Goal: Task Accomplishment & Management: Manage account settings

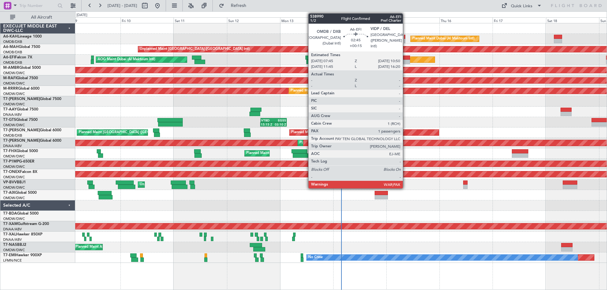
click at [406, 62] on div at bounding box center [406, 62] width 7 height 4
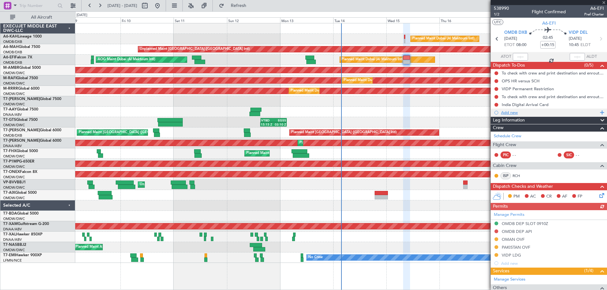
click at [515, 113] on div "Add new" at bounding box center [549, 112] width 97 height 5
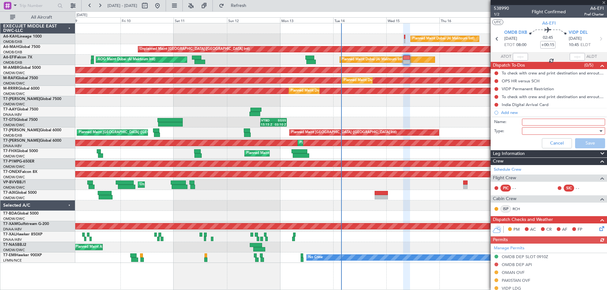
click at [530, 123] on input "Name:" at bounding box center [563, 122] width 83 height 7
paste input "Crew [PERSON_NAME] [PERSON_NAME] as observer"
type input "Crew [PERSON_NAME] [PERSON_NAME] as observer"
click at [535, 132] on div at bounding box center [561, 130] width 74 height 9
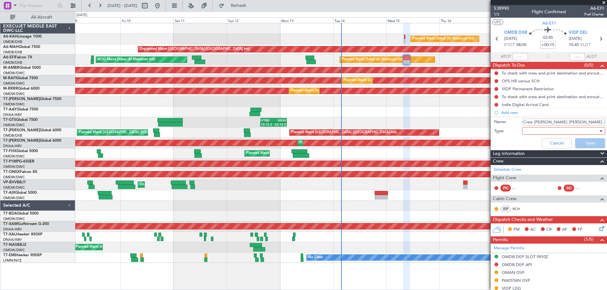
scroll to position [0, 0]
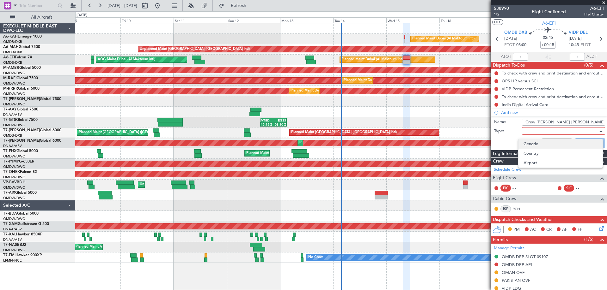
click at [533, 141] on span "Generic" at bounding box center [560, 143] width 74 height 9
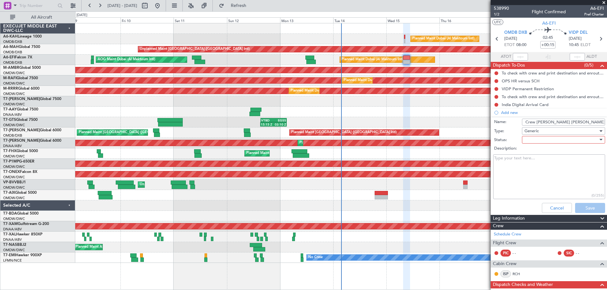
click at [535, 141] on div at bounding box center [561, 139] width 74 height 9
drag, startPoint x: 535, startPoint y: 141, endPoint x: 537, endPoint y: 147, distance: 6.9
click at [537, 147] on div at bounding box center [303, 145] width 607 height 290
click at [535, 144] on div at bounding box center [561, 139] width 74 height 9
click at [534, 155] on span "Not Started" at bounding box center [560, 152] width 74 height 9
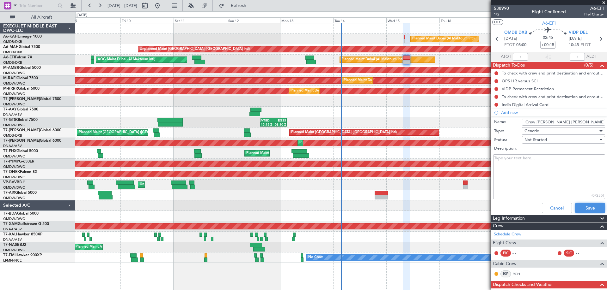
drag, startPoint x: 582, startPoint y: 210, endPoint x: 605, endPoint y: 208, distance: 23.8
click at [581, 210] on button "Save" at bounding box center [590, 208] width 30 height 10
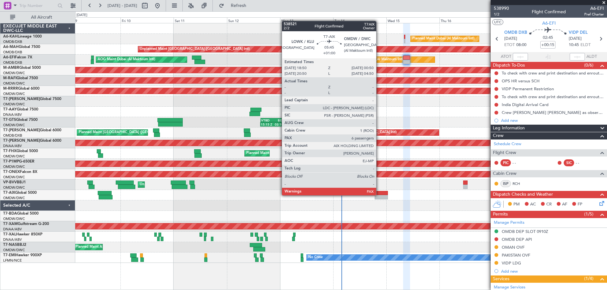
click at [379, 195] on div at bounding box center [382, 193] width 14 height 4
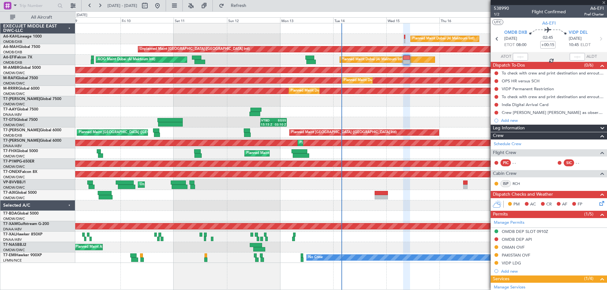
type input "+01:00"
type input "6"
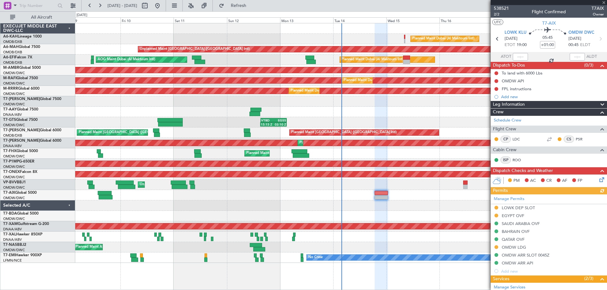
scroll to position [126, 0]
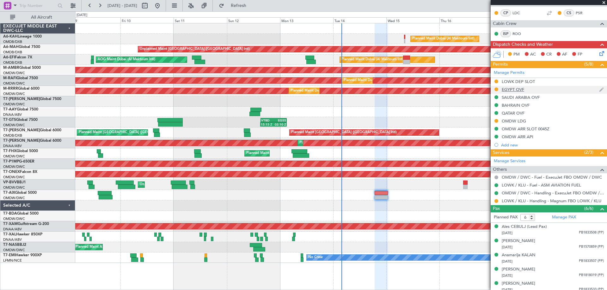
click at [530, 90] on div "EGYPT OVF" at bounding box center [549, 90] width 116 height 8
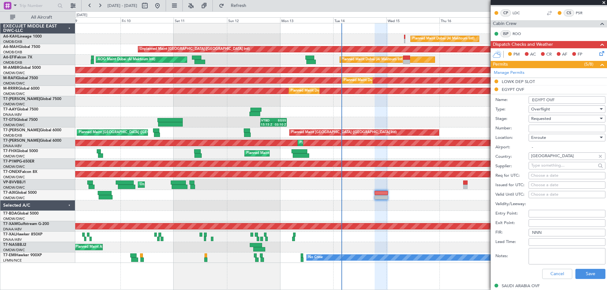
click at [538, 127] on input "Number:" at bounding box center [567, 129] width 77 height 8
paste input "AP11862"
type input "AP11862"
click at [539, 119] on span "Requested" at bounding box center [541, 119] width 20 height 6
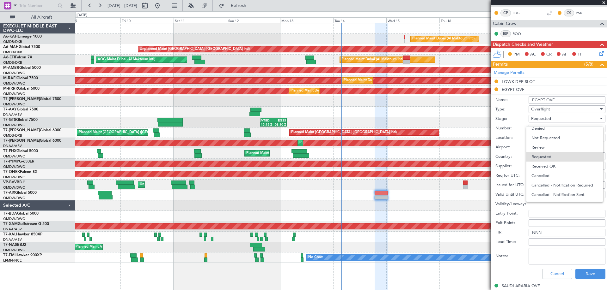
drag, startPoint x: 549, startPoint y: 163, endPoint x: 553, endPoint y: 157, distance: 6.5
click at [549, 162] on span "Received OK" at bounding box center [564, 166] width 66 height 9
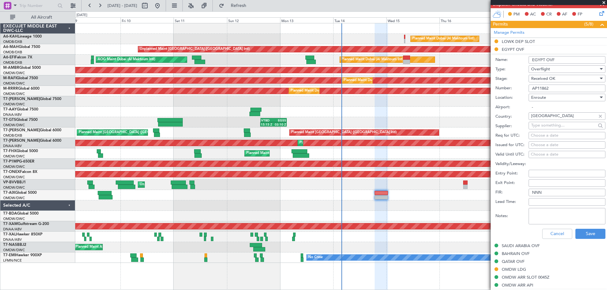
scroll to position [190, 0]
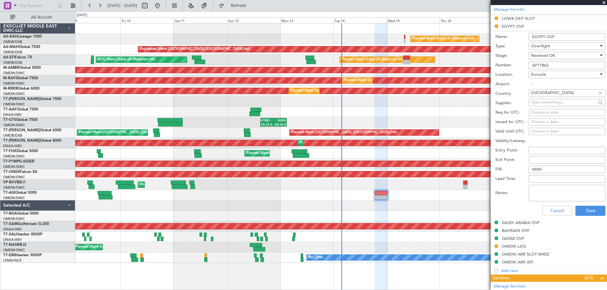
click at [588, 217] on div "Cancel Save" at bounding box center [550, 211] width 110 height 16
click at [588, 210] on button "Save" at bounding box center [590, 211] width 30 height 10
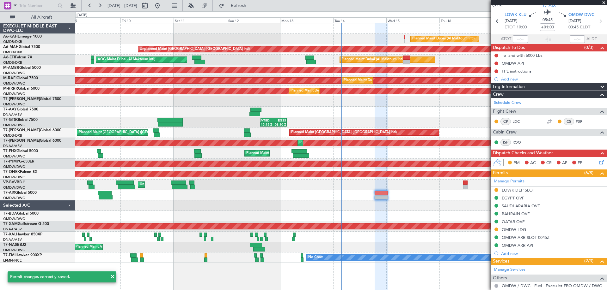
scroll to position [0, 0]
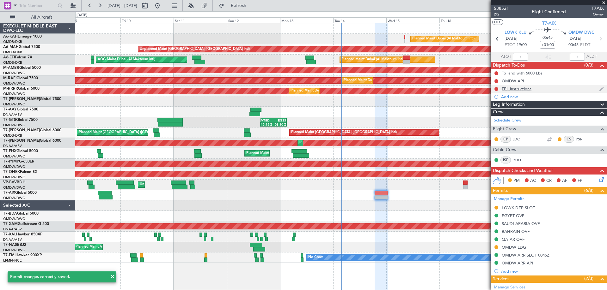
click at [526, 89] on div "FPL instructions" at bounding box center [517, 88] width 30 height 5
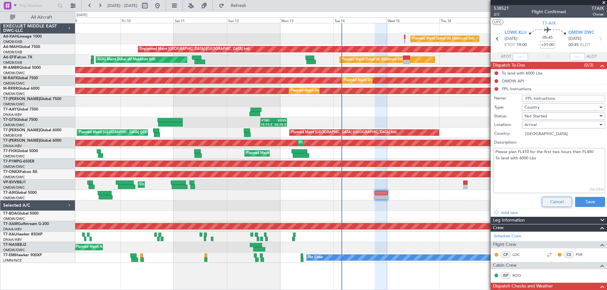
click at [549, 200] on button "Cancel" at bounding box center [557, 202] width 30 height 10
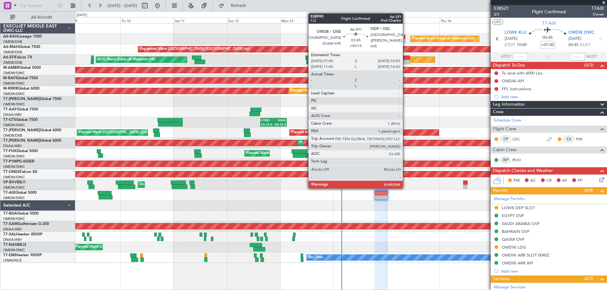
click at [406, 60] on div at bounding box center [406, 62] width 7 height 4
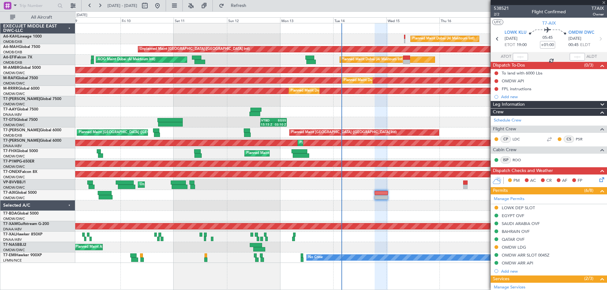
type input "+00:15"
type input "3"
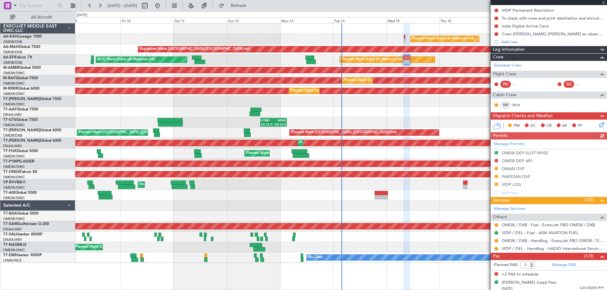
scroll to position [81, 0]
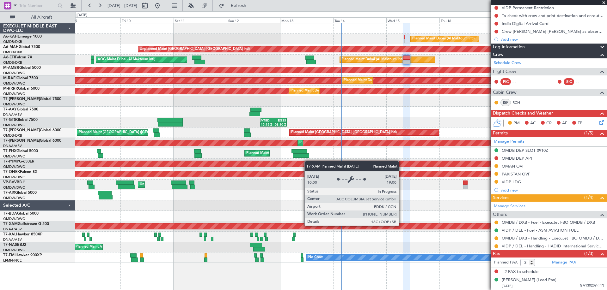
click at [458, 62] on div "Planned Maint Dubai (Al Maktoum Intl) AOG Maint [GEOGRAPHIC_DATA] (Al Maktoum I…" at bounding box center [340, 60] width 531 height 10
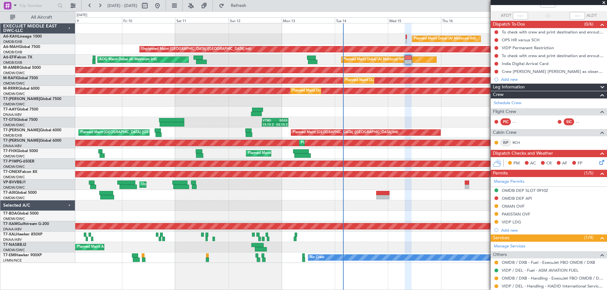
scroll to position [0, 0]
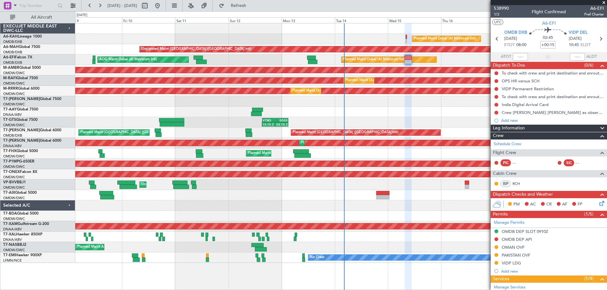
drag, startPoint x: 519, startPoint y: 249, endPoint x: 523, endPoint y: 246, distance: 4.5
click at [520, 249] on div "OMAN OVF" at bounding box center [513, 247] width 23 height 5
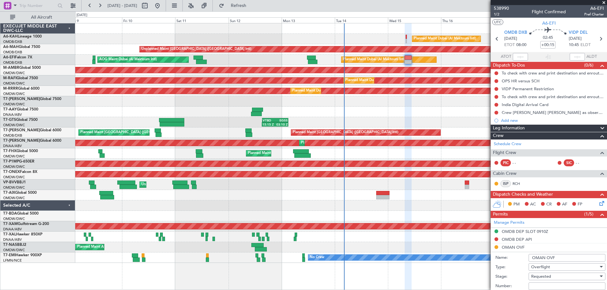
scroll to position [95, 0]
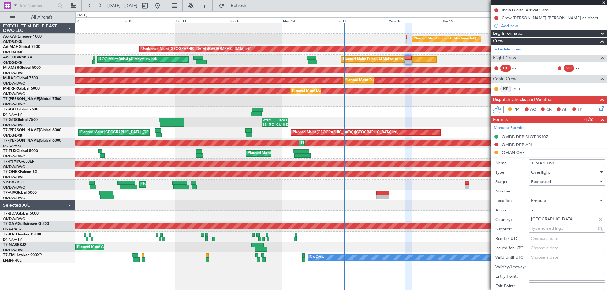
click at [541, 192] on input "Number:" at bounding box center [567, 192] width 77 height 8
paste input "DAT/OF/EJO/0042/2025"
type input "DAT/OF/EJO/0042/2025"
click at [541, 181] on span "Requested" at bounding box center [541, 182] width 20 height 6
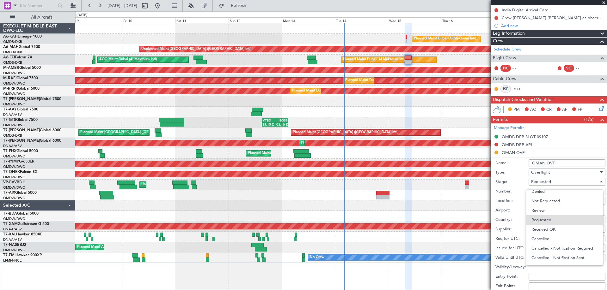
click at [549, 230] on span "Received OK" at bounding box center [564, 229] width 66 height 9
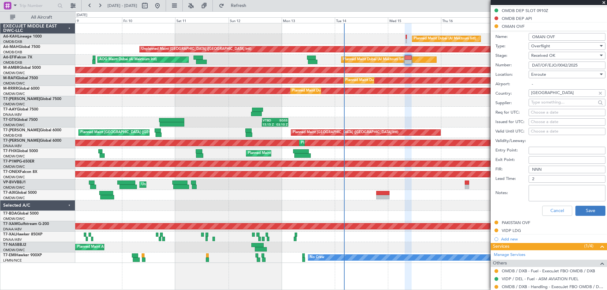
drag, startPoint x: 580, startPoint y: 204, endPoint x: 580, endPoint y: 208, distance: 4.1
click at [580, 205] on div "Cancel Save" at bounding box center [550, 211] width 110 height 16
click at [580, 208] on button "Save" at bounding box center [590, 211] width 30 height 10
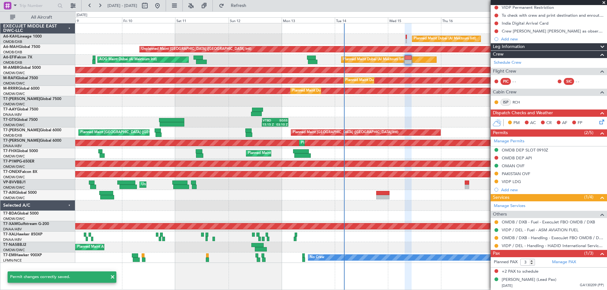
scroll to position [81, 0]
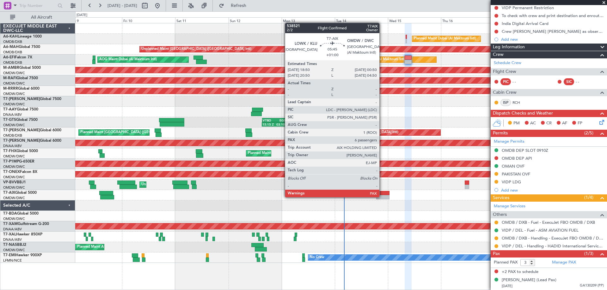
click at [382, 197] on div at bounding box center [383, 197] width 14 height 4
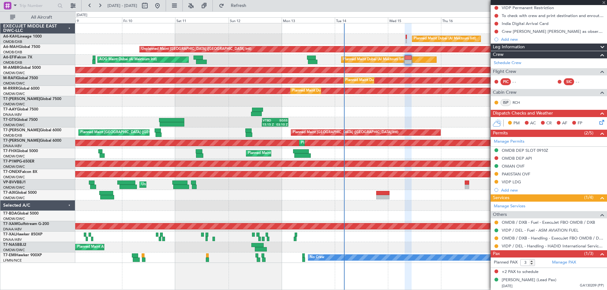
type input "+01:00"
type input "6"
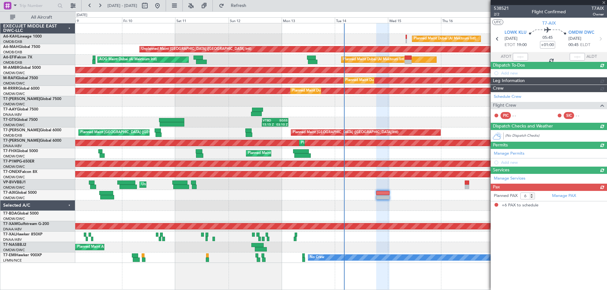
scroll to position [0, 0]
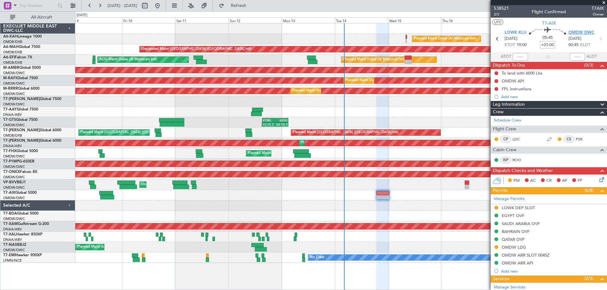
click at [579, 34] on span "OMDW DWC" at bounding box center [581, 33] width 26 height 6
click at [174, 140] on div "Planned Maint Dubai (Al Maktoum Intl) Unplanned Maint Dubai (Dubai Intl) Planne…" at bounding box center [340, 143] width 531 height 240
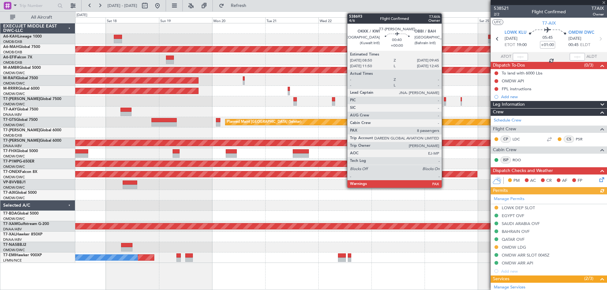
click at [444, 103] on div at bounding box center [445, 103] width 2 height 4
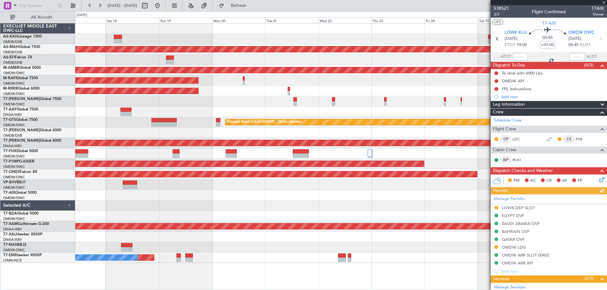
type input "9"
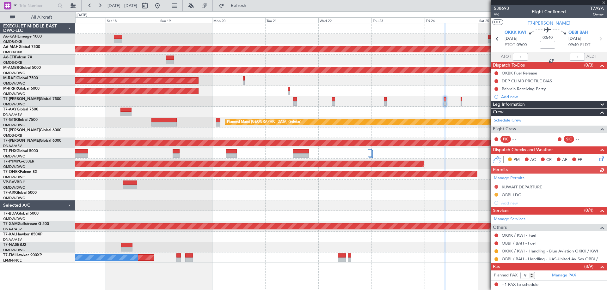
scroll to position [113, 0]
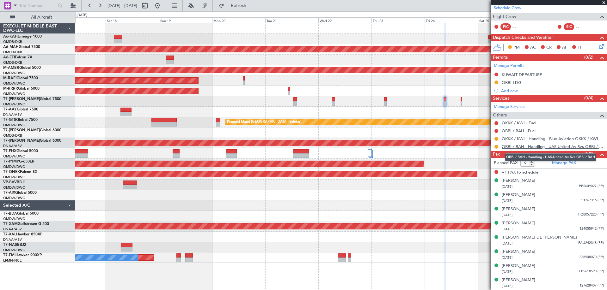
click at [555, 145] on link "OBBI / BAH - Handling - UAS-United Av Svs OBBI / BAH" at bounding box center [553, 146] width 102 height 5
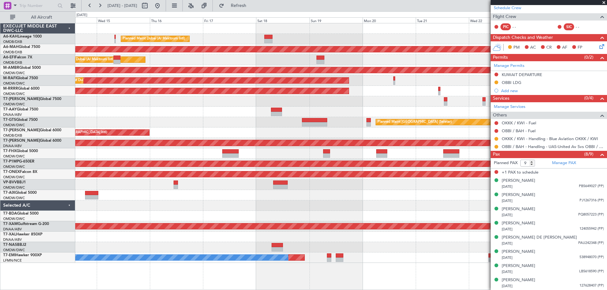
click at [312, 100] on div "Planned Maint Dubai (Al Maktoum Intl) Unplanned Maint Dubai (Dubai Intl) Planne…" at bounding box center [340, 143] width 531 height 240
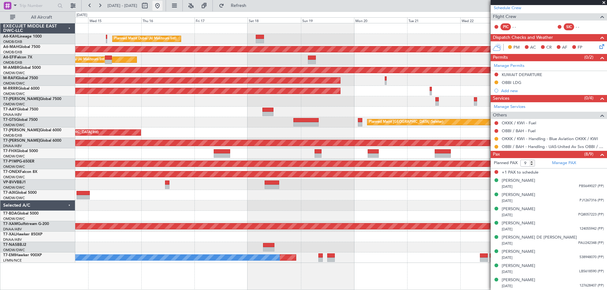
click at [162, 7] on button at bounding box center [157, 6] width 10 height 10
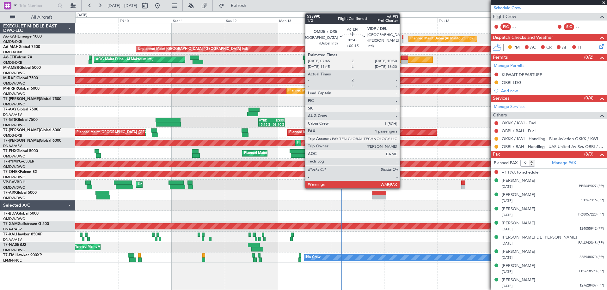
click at [402, 60] on div at bounding box center [404, 62] width 7 height 4
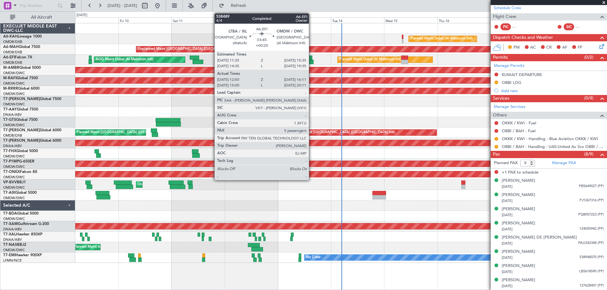
click at [312, 61] on div at bounding box center [308, 62] width 9 height 4
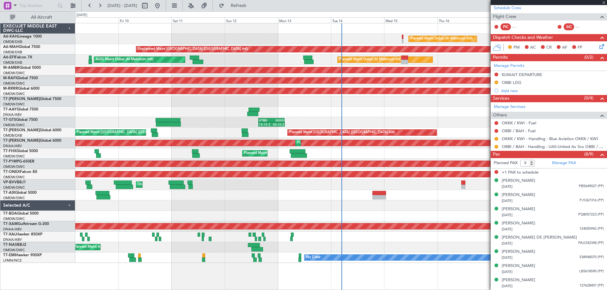
type input "+00:20"
type input "12:10"
type input "16:06"
type input "5"
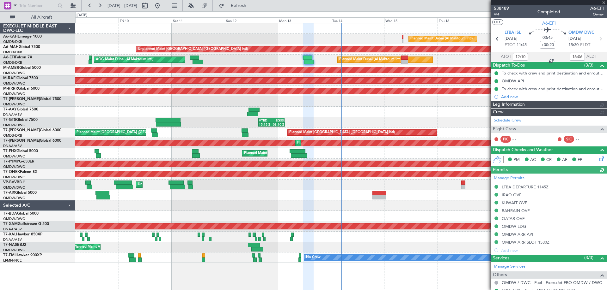
type input "Rohit Roy (ROY)"
type input "7547"
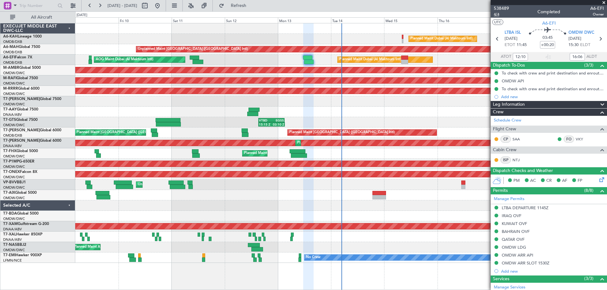
click at [498, 14] on span "4/4" at bounding box center [501, 14] width 15 height 5
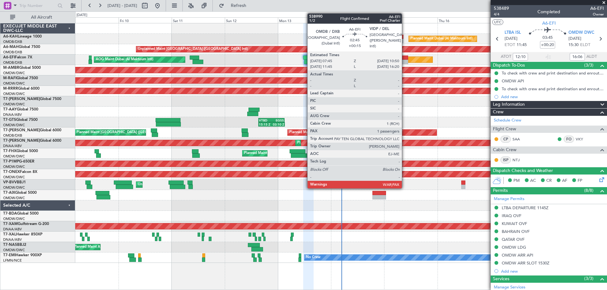
click at [405, 59] on div at bounding box center [404, 58] width 7 height 4
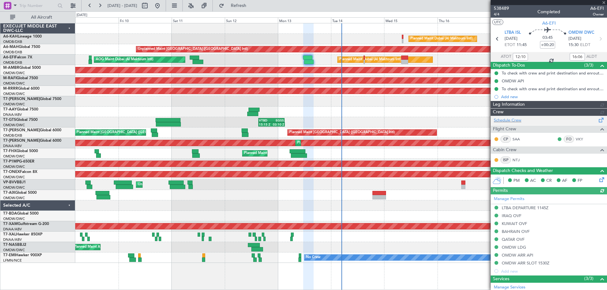
type input "Rohit Roy (ROY)"
type input "7547"
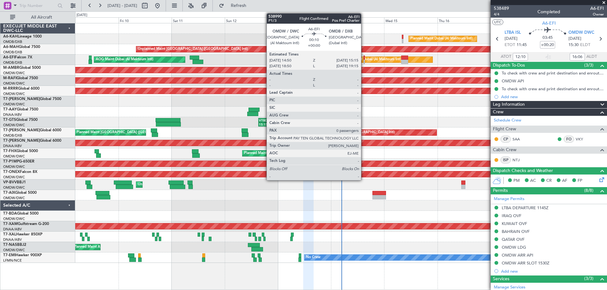
click at [364, 62] on div at bounding box center [364, 62] width 1 height 4
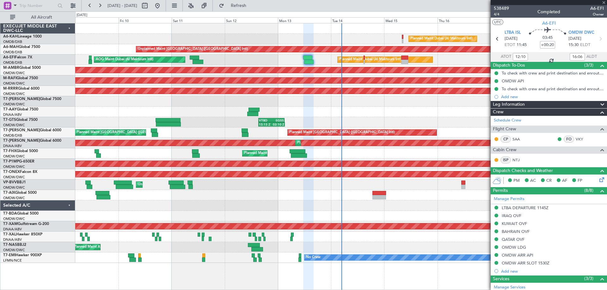
type input "0"
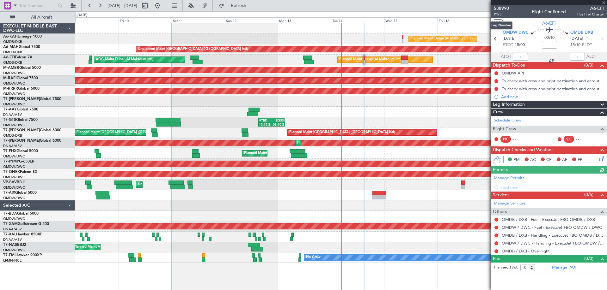
click at [500, 14] on span "P1/3" at bounding box center [501, 14] width 15 height 5
click at [496, 15] on span "P1/3" at bounding box center [501, 14] width 15 height 5
click at [252, 5] on span "Refresh" at bounding box center [238, 5] width 27 height 4
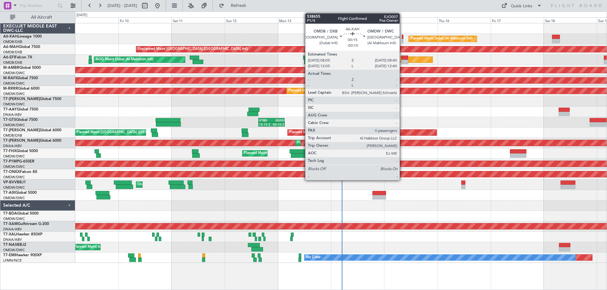
click at [402, 42] on div at bounding box center [403, 41] width 2 height 4
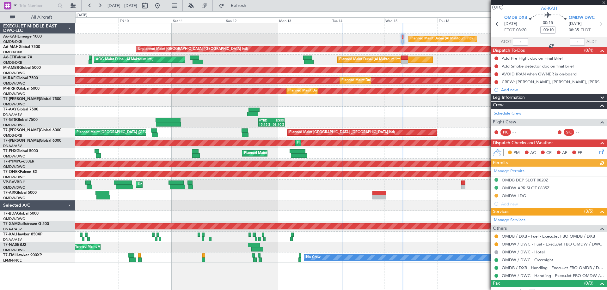
scroll to position [22, 0]
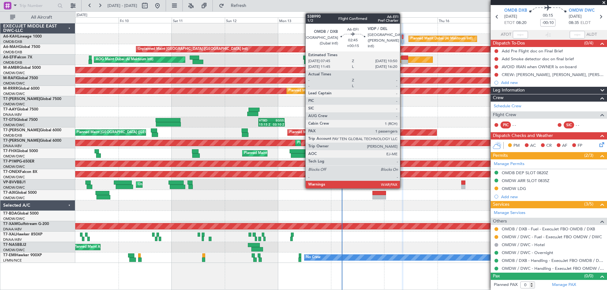
click at [403, 61] on div at bounding box center [404, 62] width 7 height 4
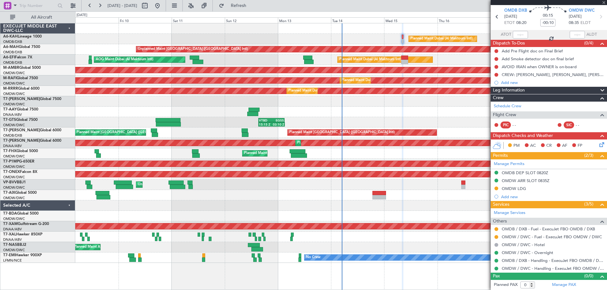
type input "+00:15"
type input "3"
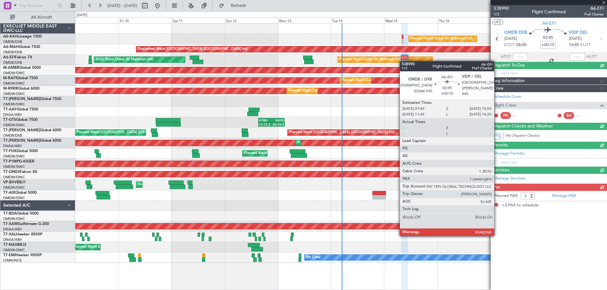
scroll to position [0, 0]
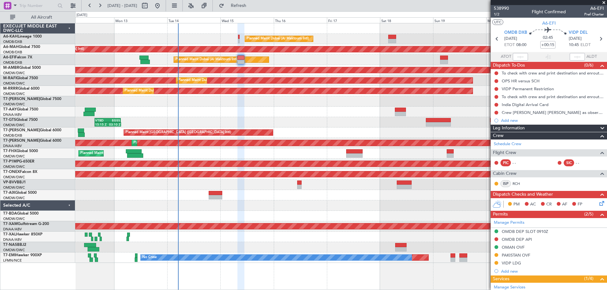
click at [259, 110] on div "Planned Maint Dubai (Al Maktoum Intl) Unplanned Maint Dubai (Dubai Intl) Planne…" at bounding box center [340, 143] width 531 height 240
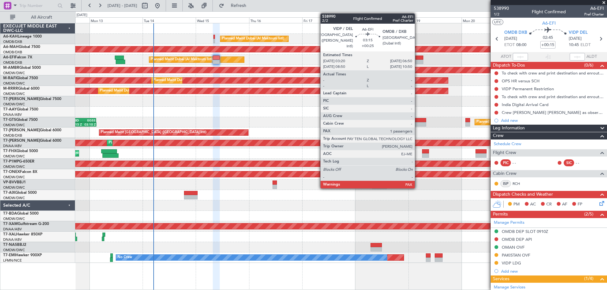
click at [418, 59] on div at bounding box center [419, 58] width 8 height 4
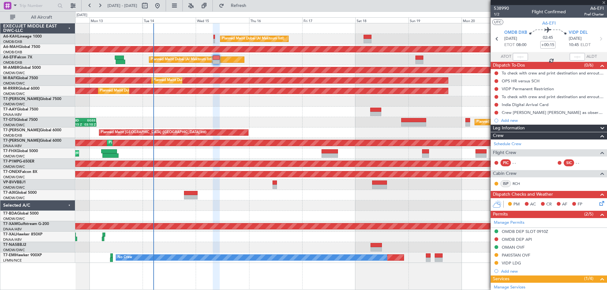
type input "+00:25"
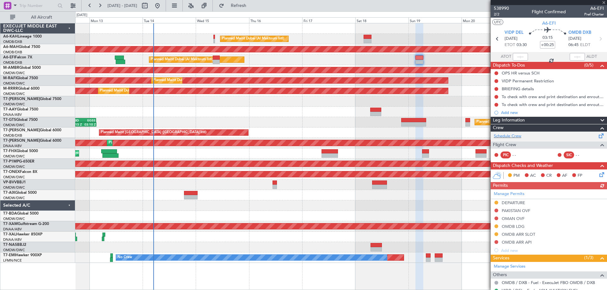
scroll to position [60, 0]
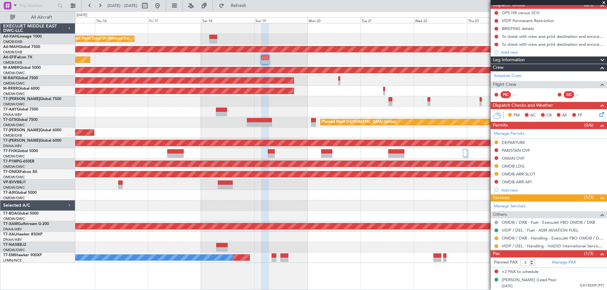
click at [171, 38] on div "Planned Maint Dubai (Al Maktoum Intl) Unplanned Maint Dubai (Dubai Intl) Planne…" at bounding box center [340, 143] width 531 height 240
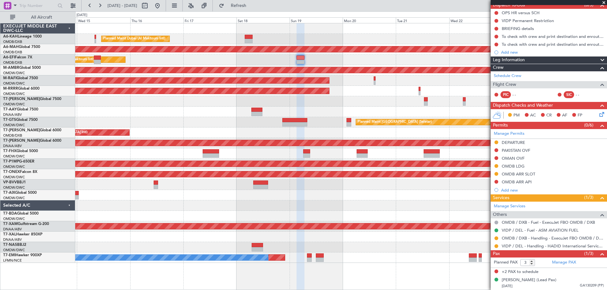
click at [326, 112] on div "Planned Maint Dubai (Al Maktoum Intl) Unplanned Maint Dubai (Dubai Intl) Planne…" at bounding box center [340, 143] width 531 height 240
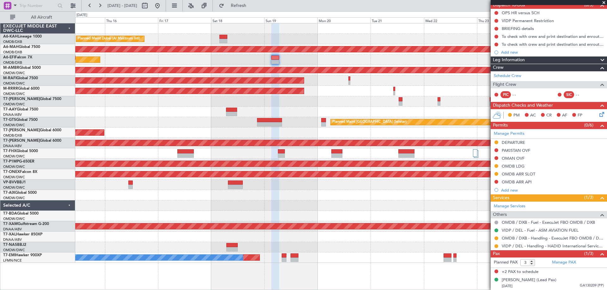
click at [366, 101] on div at bounding box center [340, 101] width 531 height 10
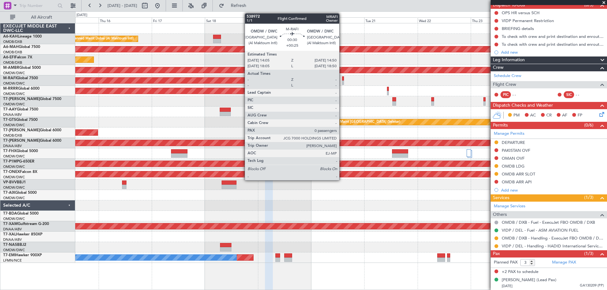
click at [342, 80] on div at bounding box center [343, 78] width 2 height 4
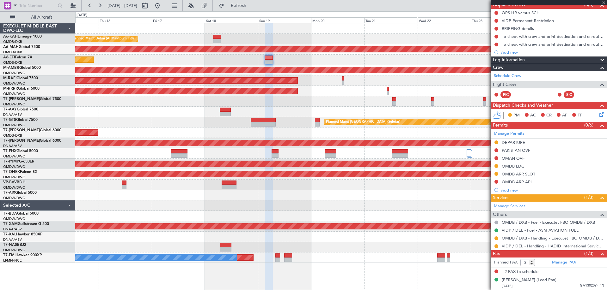
type input "0"
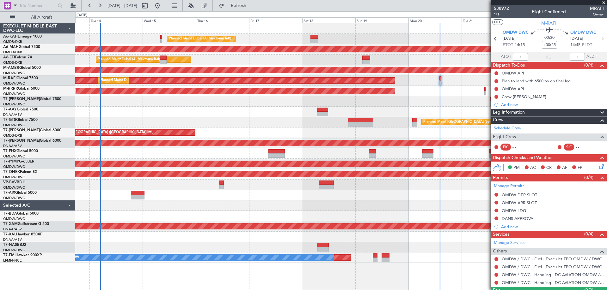
click at [365, 109] on div at bounding box center [340, 112] width 531 height 10
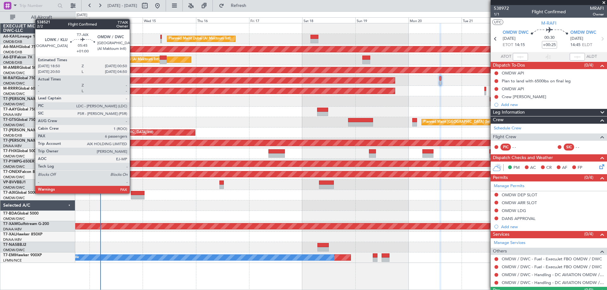
click at [132, 193] on div at bounding box center [138, 193] width 14 height 4
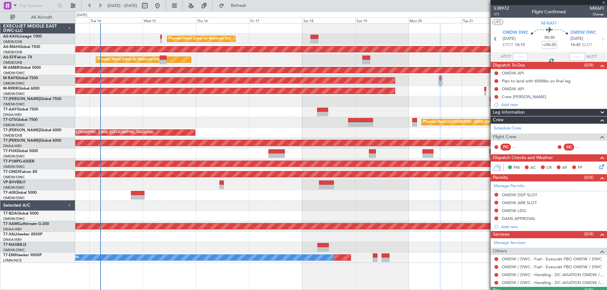
type input "+01:00"
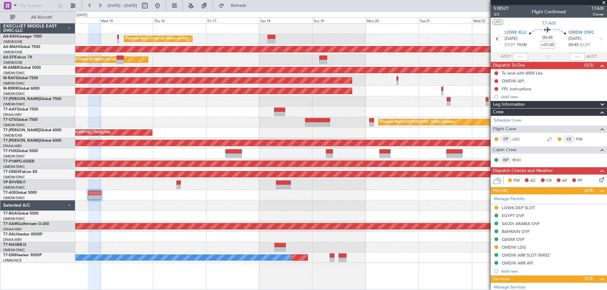
click at [248, 131] on div "Planned Maint [GEOGRAPHIC_DATA] ([GEOGRAPHIC_DATA] Intl)" at bounding box center [340, 133] width 531 height 10
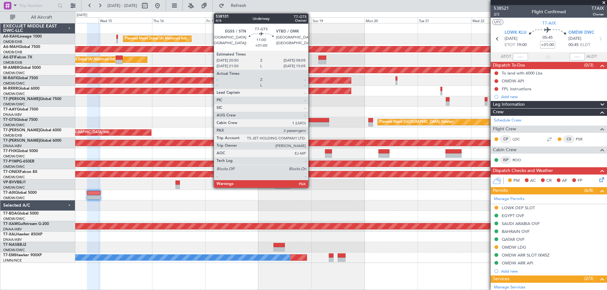
click at [311, 121] on div at bounding box center [316, 120] width 25 height 4
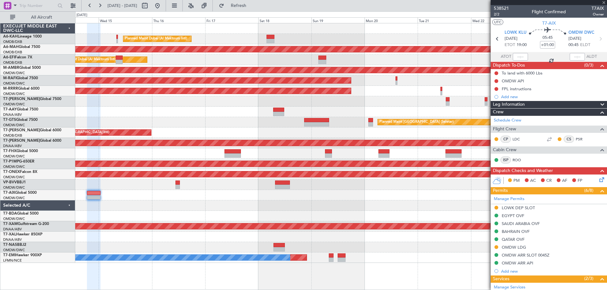
type input "2"
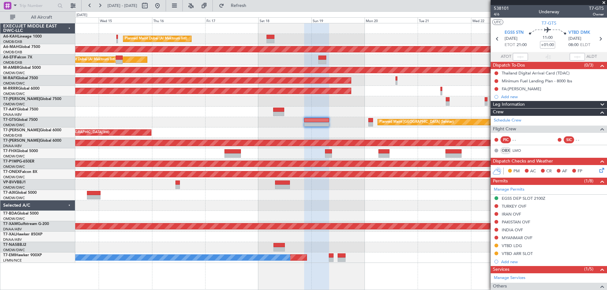
scroll to position [65, 0]
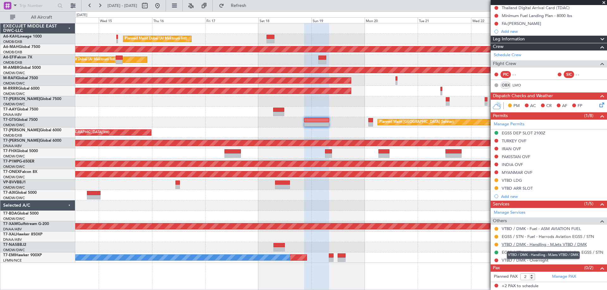
click at [538, 245] on link "VTBD / DMK - Handling - MJets VTBD / DMK" at bounding box center [544, 244] width 85 height 5
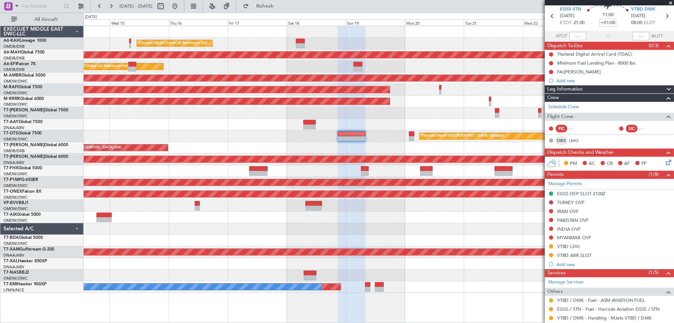
scroll to position [0, 0]
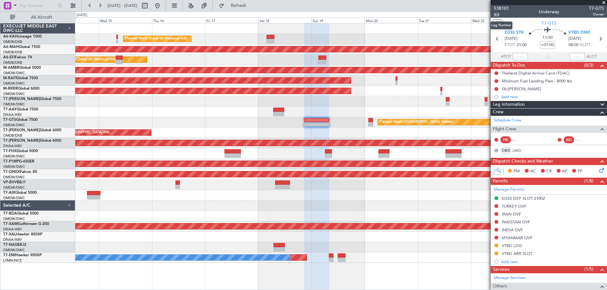
click at [501, 15] on span "4/6" at bounding box center [501, 14] width 15 height 5
click at [514, 188] on link "Manage Permits" at bounding box center [509, 190] width 31 height 6
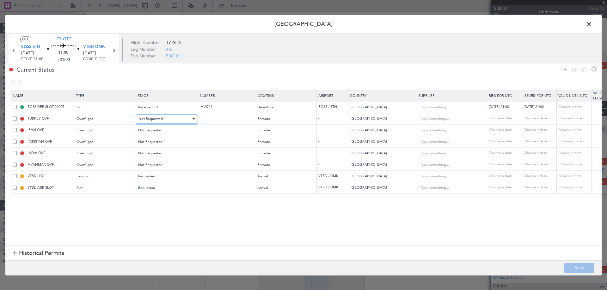
click at [156, 119] on span "Not Requested" at bounding box center [150, 119] width 24 height 5
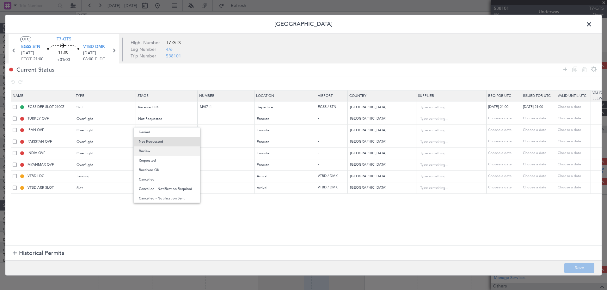
click at [155, 155] on span "Review" at bounding box center [167, 151] width 56 height 9
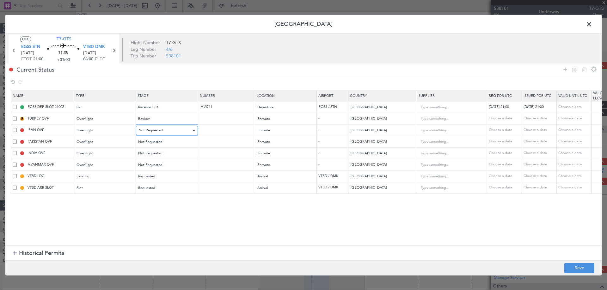
click at [156, 129] on span "Not Requested" at bounding box center [150, 130] width 24 height 5
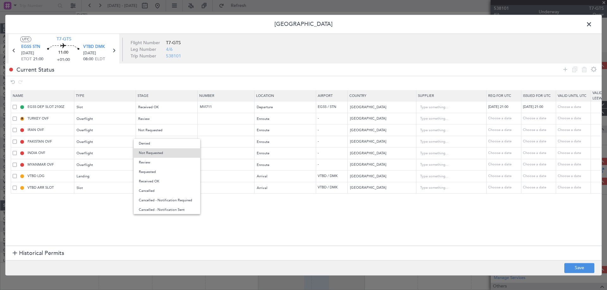
click at [155, 119] on div at bounding box center [303, 145] width 607 height 290
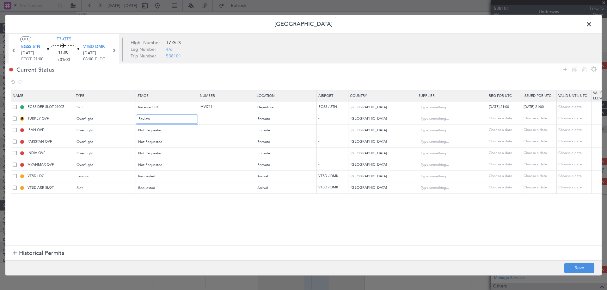
click at [155, 119] on div "Review" at bounding box center [164, 118] width 52 height 9
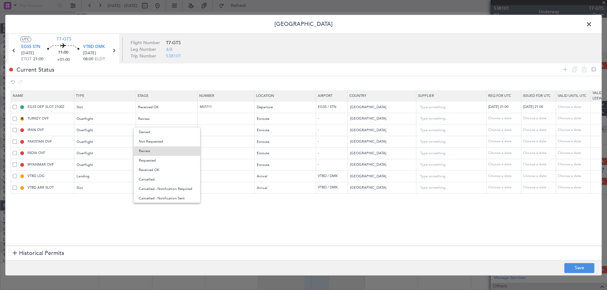
drag, startPoint x: 157, startPoint y: 163, endPoint x: 150, endPoint y: 137, distance: 26.6
click at [156, 162] on span "Requested" at bounding box center [167, 160] width 56 height 9
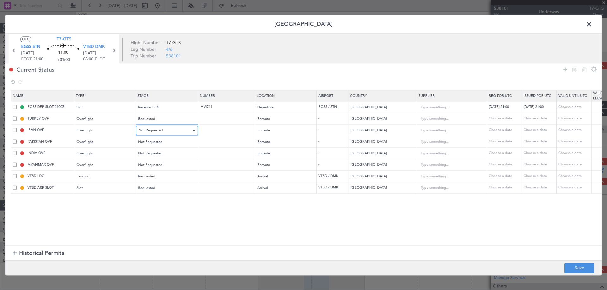
click at [152, 131] on span "Not Requested" at bounding box center [150, 130] width 24 height 5
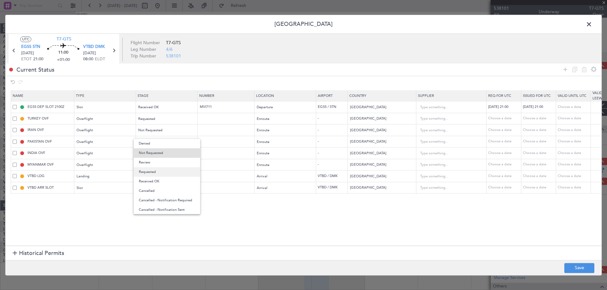
click at [153, 170] on span "Requested" at bounding box center [167, 172] width 56 height 9
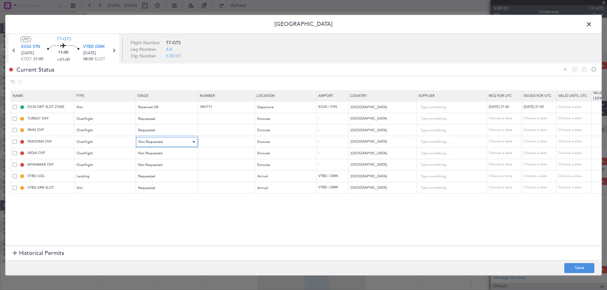
click at [157, 142] on span "Not Requested" at bounding box center [150, 142] width 24 height 5
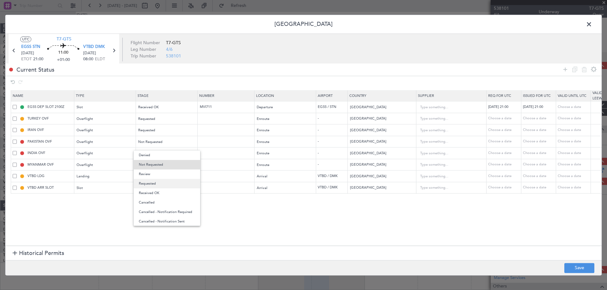
click at [150, 180] on span "Requested" at bounding box center [167, 183] width 56 height 9
click at [154, 160] on mat-form-field "Not Requested" at bounding box center [166, 164] width 61 height 11
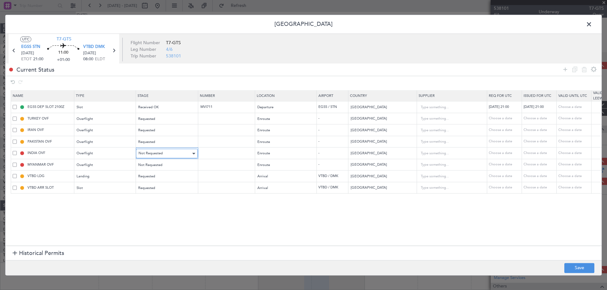
click at [154, 153] on span "Not Requested" at bounding box center [150, 153] width 24 height 5
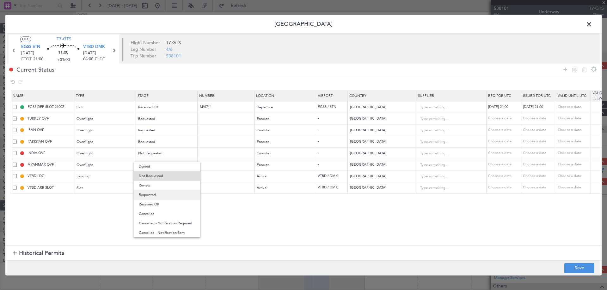
click at [151, 192] on span "Requested" at bounding box center [167, 195] width 56 height 9
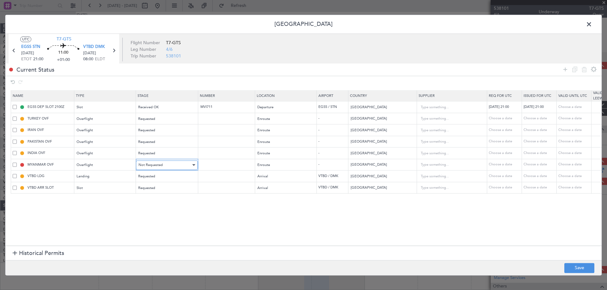
click at [150, 165] on span "Not Requested" at bounding box center [150, 165] width 24 height 5
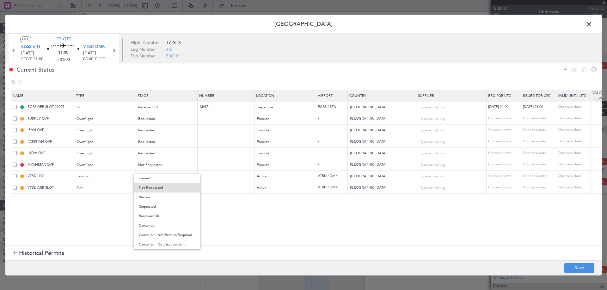
click at [152, 206] on span "Requested" at bounding box center [167, 206] width 56 height 9
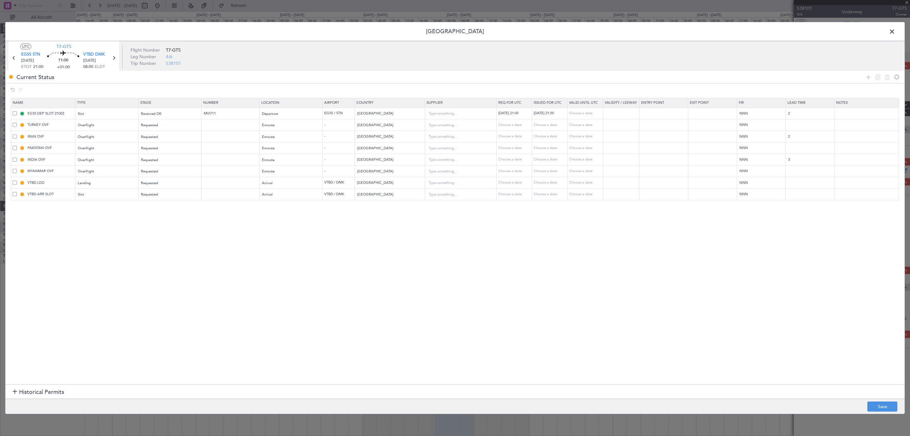
click at [607, 155] on td at bounding box center [867, 160] width 64 height 12
click at [607, 150] on input "text" at bounding box center [867, 147] width 64 height 9
type input "JBS V118 OCT"
click at [607, 138] on input "text" at bounding box center [867, 135] width 64 height 9
paste input "JBS V118 OCT"
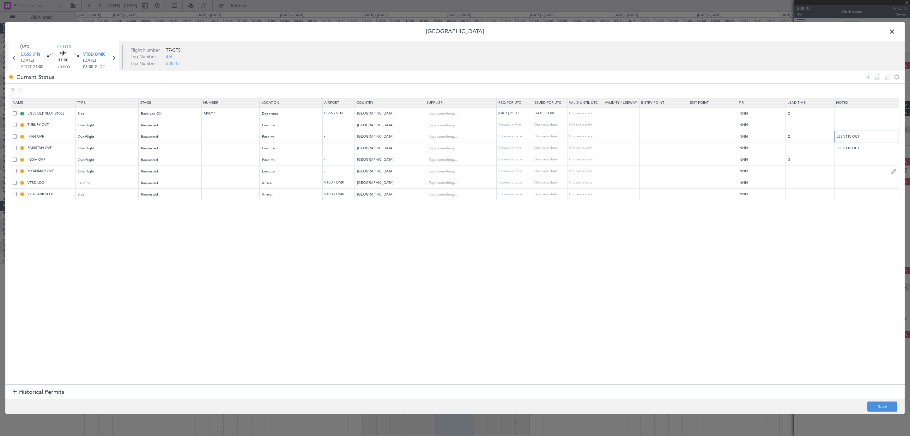
type input "JBS V118 OCT"
click at [607, 171] on input "text" at bounding box center [867, 170] width 64 height 9
paste input "JBS V118 OCT"
type input "JBS V118 OCT"
click at [607, 162] on input "text" at bounding box center [867, 159] width 64 height 9
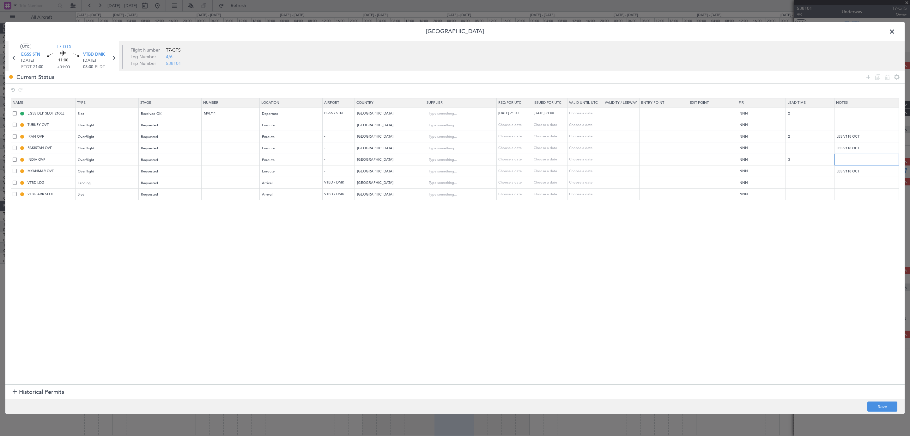
paste input "JBS V118 OCT"
drag, startPoint x: 842, startPoint y: 160, endPoint x: 821, endPoint y: 160, distance: 20.9
click at [607, 160] on tr "INDIA OVF Overflight Requested Enroute - India Choose a date Choose a date Choo…" at bounding box center [458, 160] width 894 height 12
type input "IFOS V118 OCT"
click at [607, 290] on button "Save" at bounding box center [883, 406] width 30 height 10
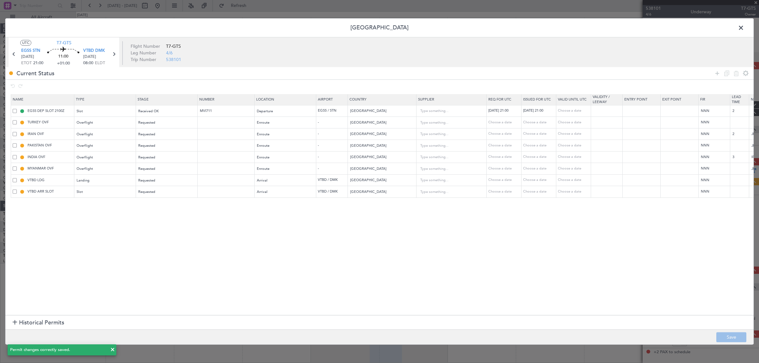
click at [607, 28] on span at bounding box center [744, 29] width 0 height 13
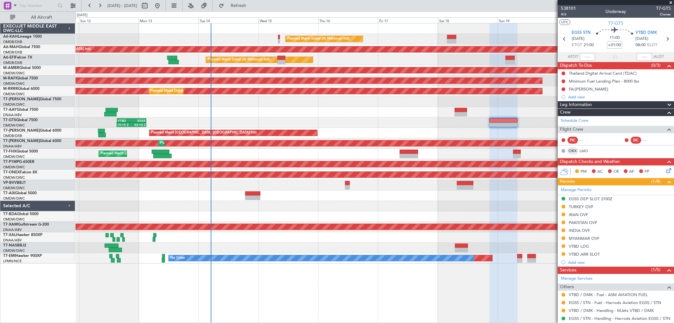
click at [284, 156] on div "Planned Maint Dubai (Al Maktoum Intl)" at bounding box center [375, 154] width 598 height 10
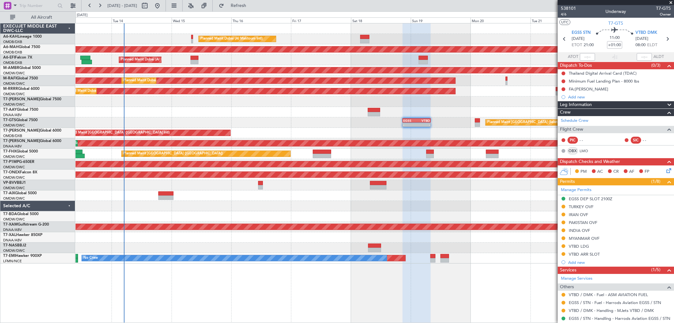
click at [289, 114] on div "Planned Maint Dubai (Al Maktoum Intl) Unplanned Maint [GEOGRAPHIC_DATA] ([GEOGR…" at bounding box center [375, 143] width 598 height 240
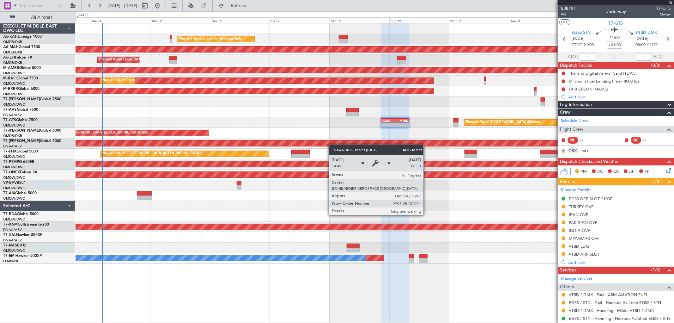
click at [327, 144] on div "Planned Maint Dubai (Al Maktoum Intl) Unplanned Maint Dubai (Dubai Intl) Planne…" at bounding box center [375, 143] width 598 height 240
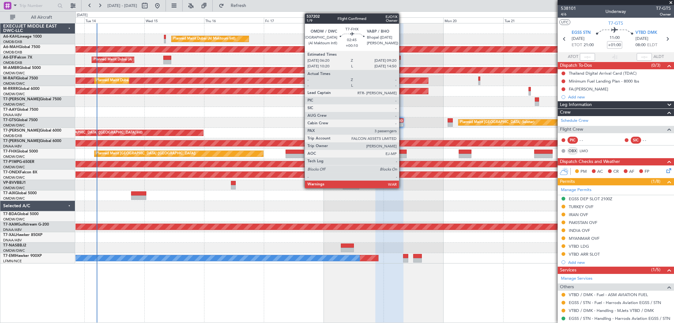
click at [402, 154] on div at bounding box center [403, 156] width 8 height 4
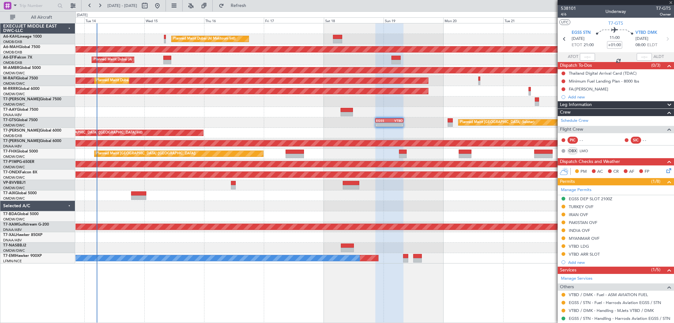
type input "+00:10"
type input "3"
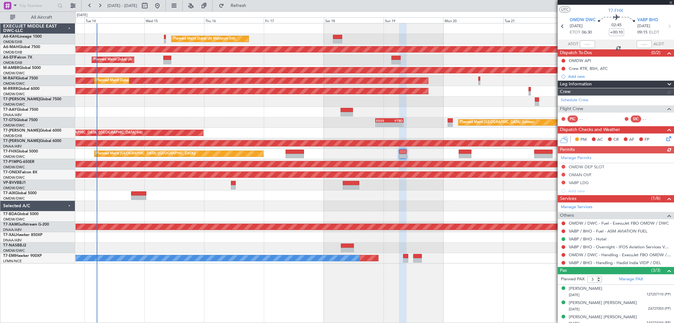
scroll to position [17, 0]
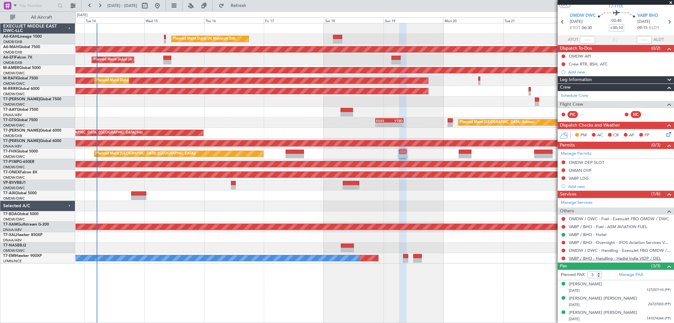
click at [605, 258] on link "VABP / BHO - Handling - Hadid India VIDP / DEL" at bounding box center [615, 257] width 92 height 5
click at [603, 258] on link "VABP / BHO - Handling - Hadid India VIDP / DEL" at bounding box center [615, 257] width 92 height 5
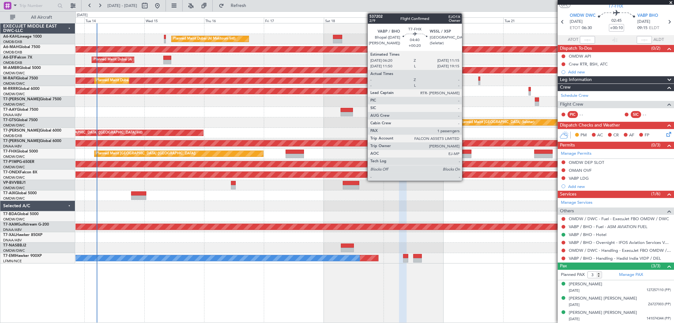
click at [465, 150] on div at bounding box center [465, 152] width 12 height 4
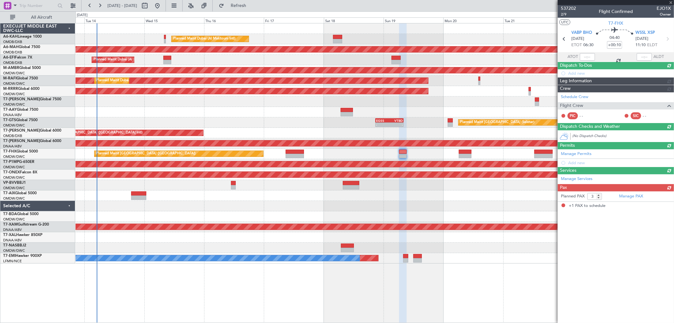
type input "+00:20"
type input "1"
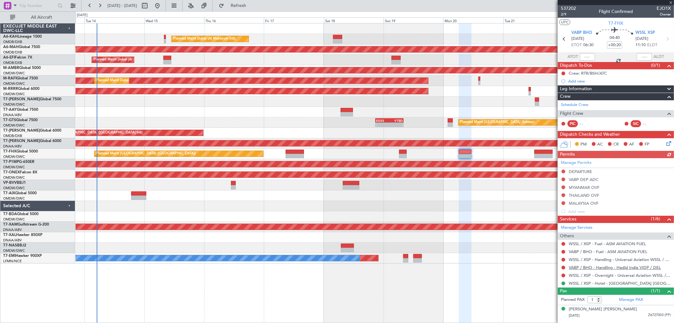
click at [600, 266] on link "VABP / BHO - Handling - Hadid India VIDP / DEL" at bounding box center [615, 267] width 92 height 5
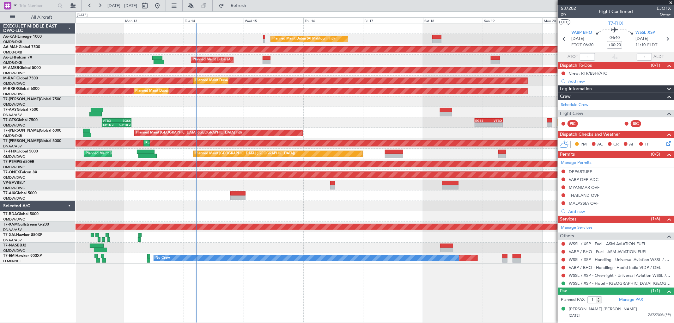
click at [532, 201] on div at bounding box center [375, 206] width 598 height 10
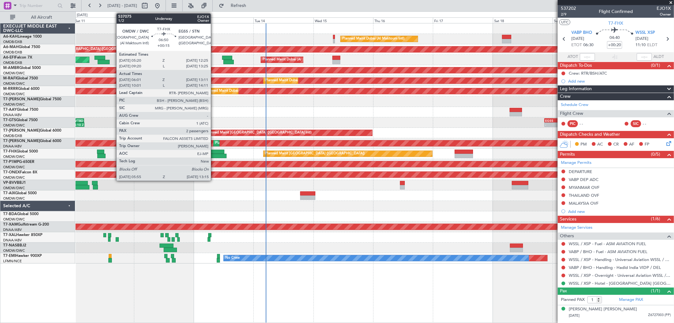
click at [214, 151] on div at bounding box center [216, 152] width 18 height 4
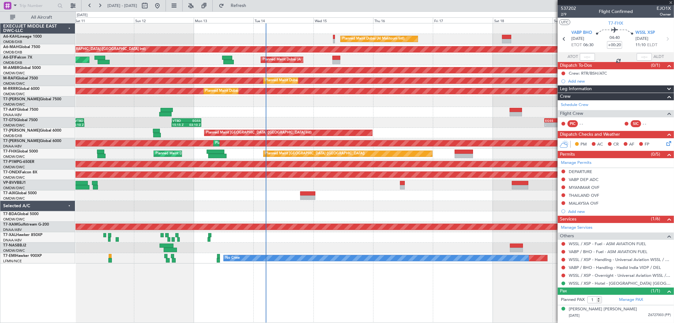
type input "+00:15"
type input "06:11"
type input "13:06"
type input "2"
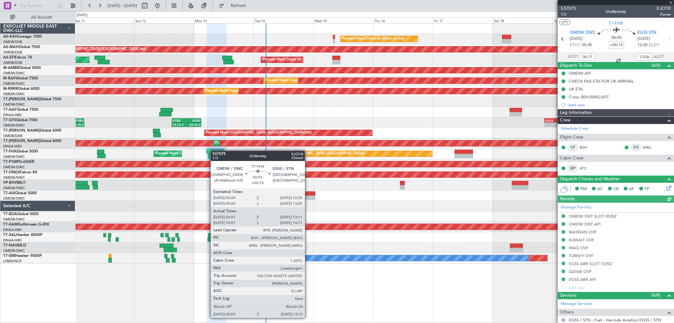
type input "Anita Mani (ANI)"
type input "7316"
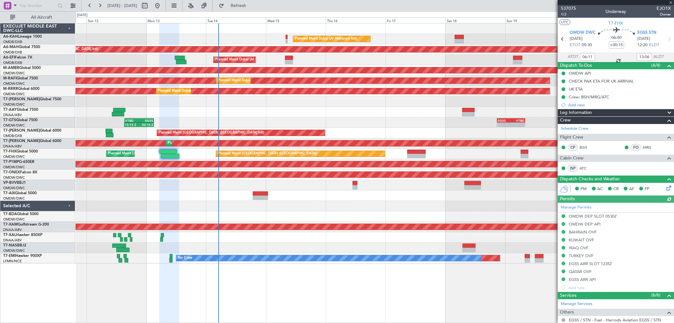
click at [345, 201] on div at bounding box center [375, 206] width 598 height 10
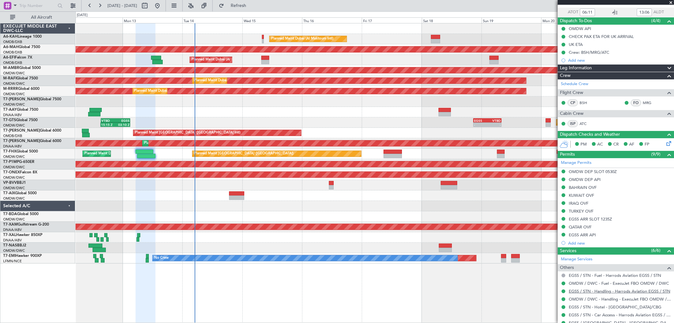
scroll to position [95, 0]
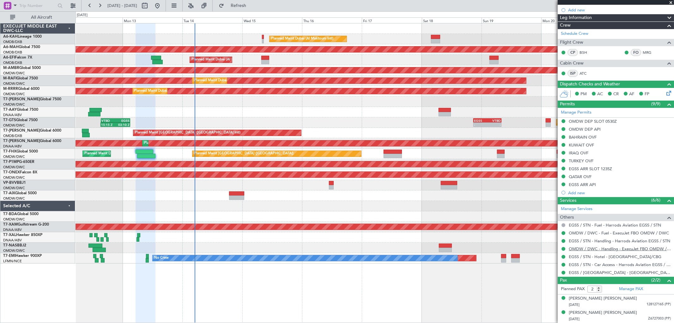
click at [602, 248] on link "OMDW / DWC - Handling - ExecuJet FBO OMDW / DWC" at bounding box center [620, 248] width 102 height 5
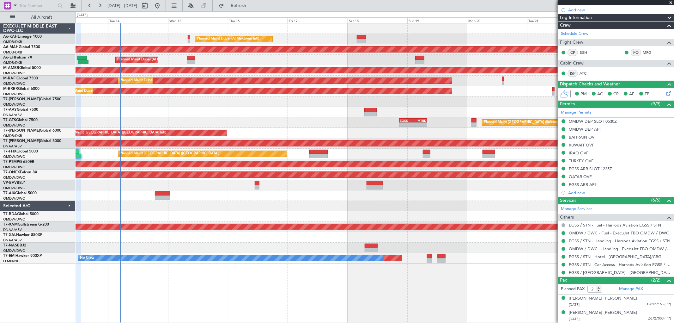
click at [376, 154] on div "Planned Maint London (Stansted) Planned Maint Dubai (Al Maktoum Intl)" at bounding box center [375, 154] width 598 height 10
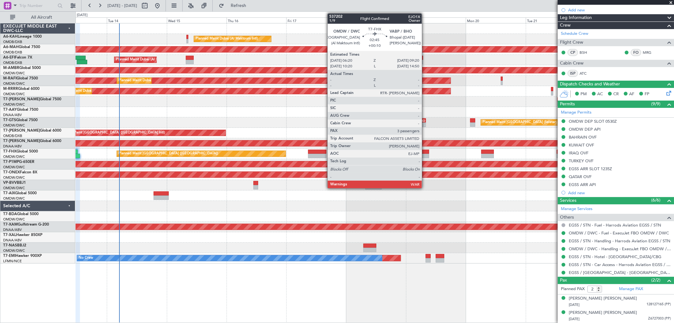
click at [425, 154] on div at bounding box center [426, 156] width 8 height 4
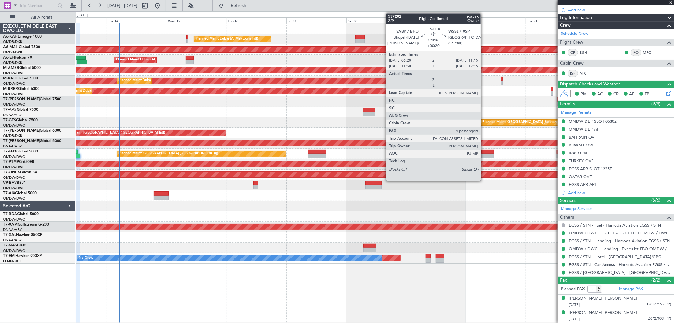
click at [484, 152] on div at bounding box center [487, 152] width 12 height 4
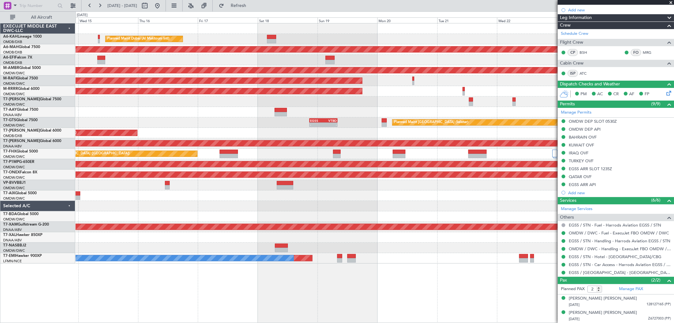
click at [262, 114] on div "Planned Maint Dubai (Al Maktoum Intl) Unplanned Maint Dubai (Dubai Intl) Planne…" at bounding box center [375, 143] width 598 height 240
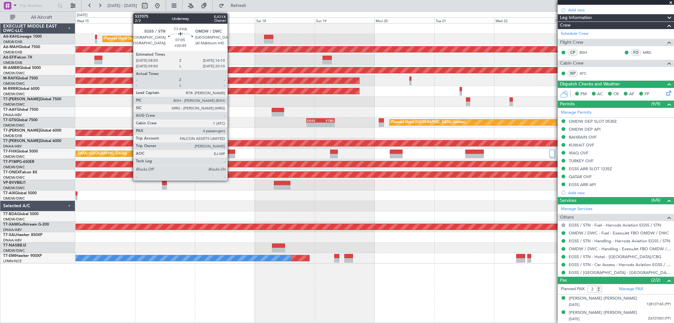
click at [231, 152] on div at bounding box center [226, 152] width 18 height 4
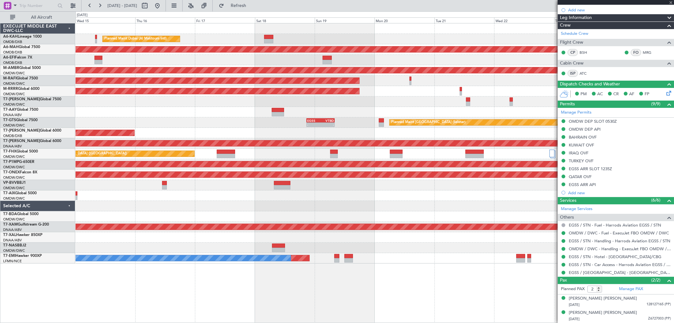
type input "+00:45"
type input "4"
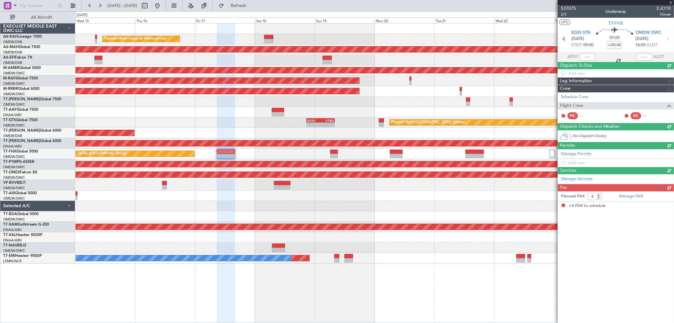
scroll to position [0, 0]
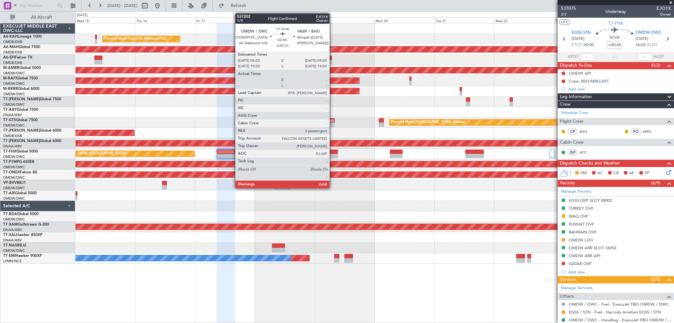
click at [333, 151] on div at bounding box center [334, 152] width 8 height 4
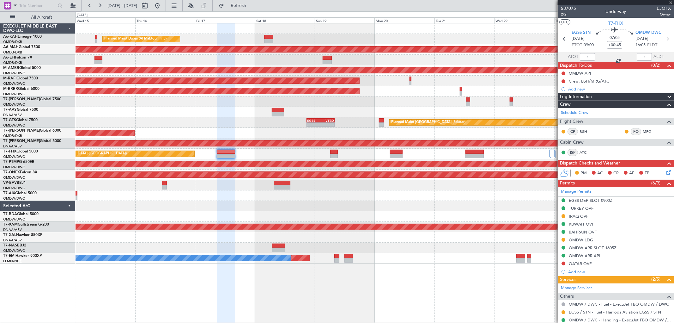
type input "+00:10"
type input "3"
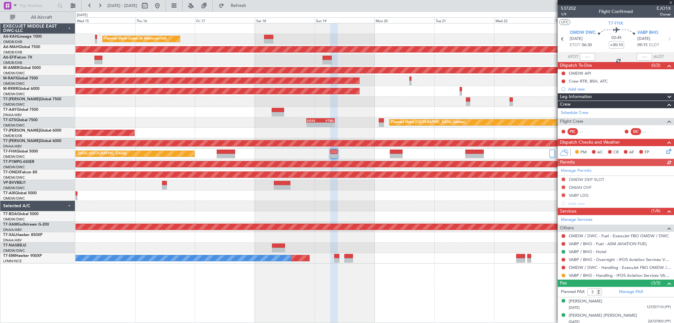
scroll to position [17, 0]
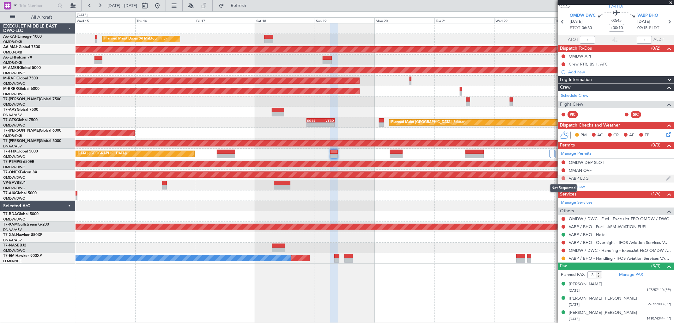
click at [564, 177] on button at bounding box center [564, 178] width 4 height 4
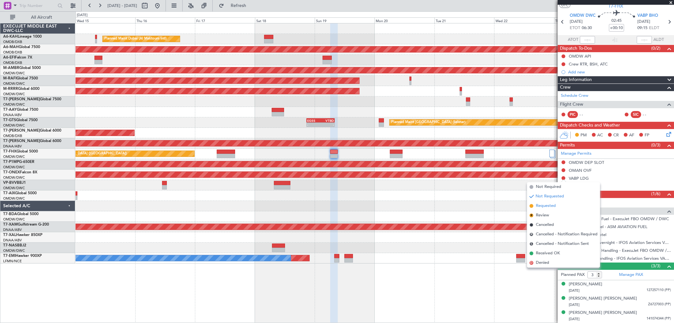
click at [551, 204] on span "Requested" at bounding box center [546, 206] width 20 height 6
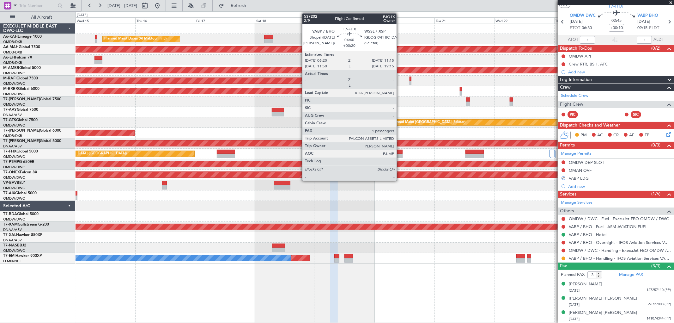
click at [400, 156] on div at bounding box center [396, 156] width 12 height 4
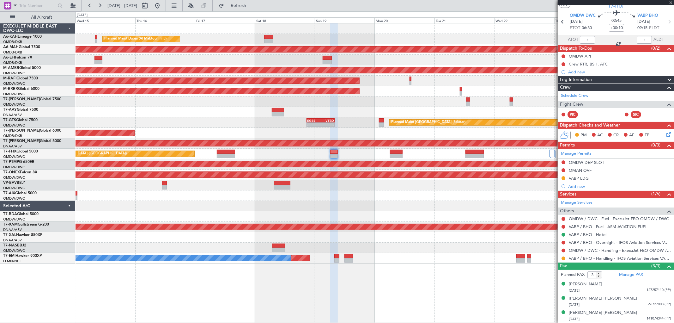
type input "+00:20"
type input "1"
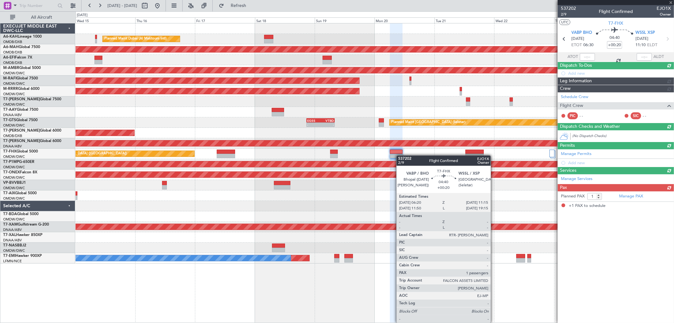
scroll to position [0, 0]
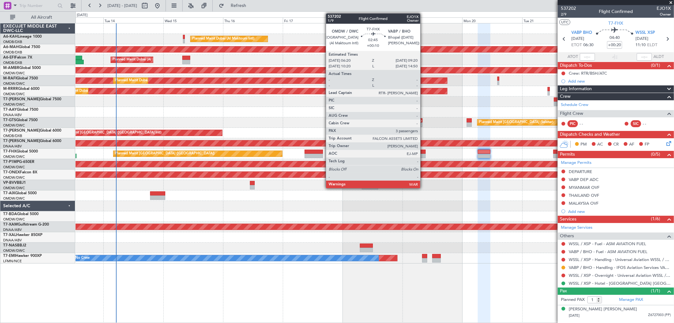
click at [424, 154] on div at bounding box center [422, 156] width 8 height 4
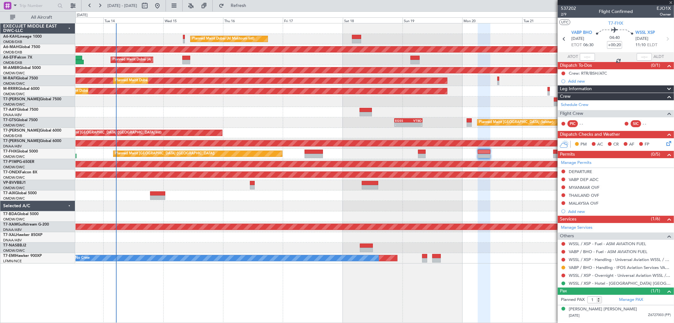
type input "+00:10"
type input "3"
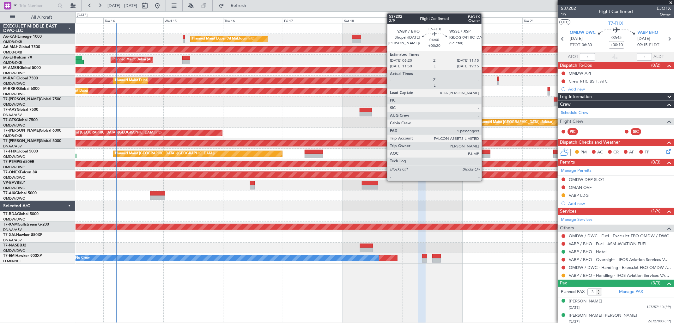
click at [485, 152] on div at bounding box center [484, 152] width 12 height 4
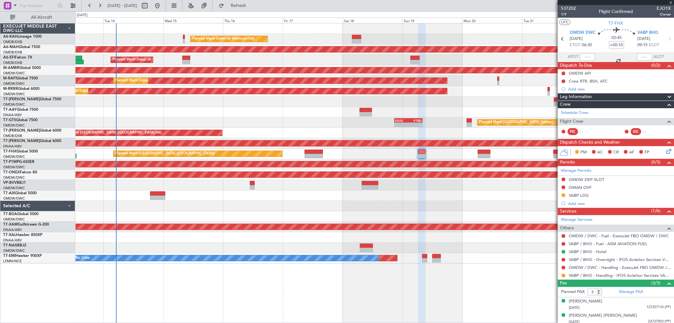
type input "+00:20"
type input "1"
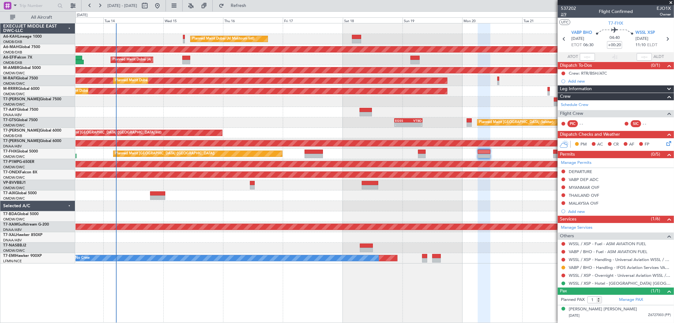
click at [567, 13] on span "2/9" at bounding box center [568, 14] width 15 height 5
click at [607, 34] on span "WSSL XSP" at bounding box center [646, 33] width 20 height 6
click at [564, 16] on span "2/9" at bounding box center [568, 14] width 15 height 5
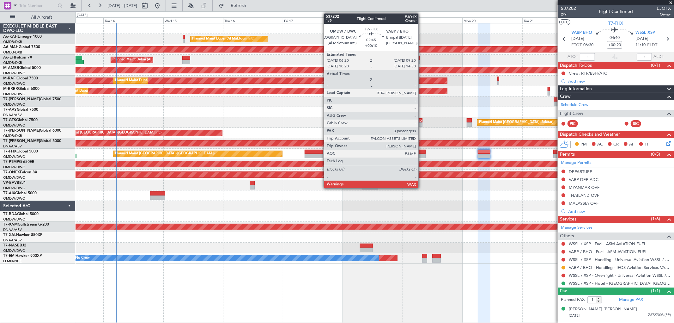
click at [422, 154] on div at bounding box center [422, 156] width 8 height 4
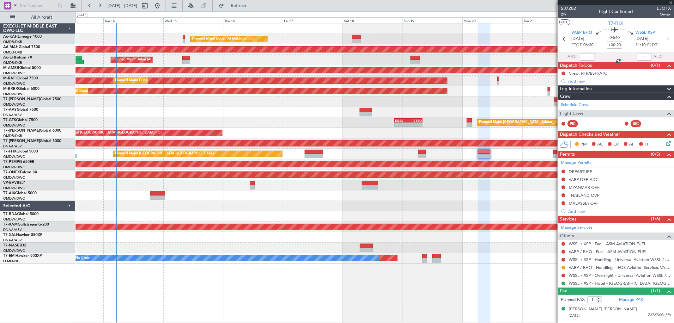
type input "+00:10"
type input "3"
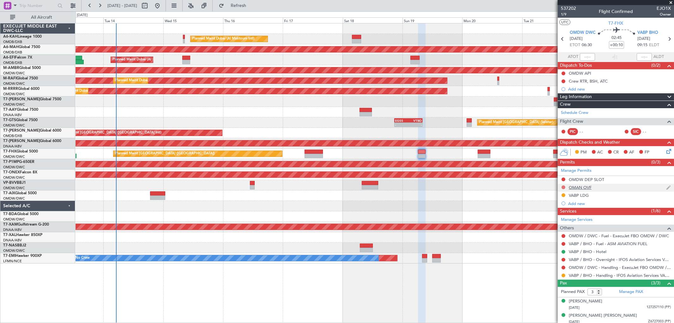
click at [565, 186] on button at bounding box center [564, 187] width 4 height 4
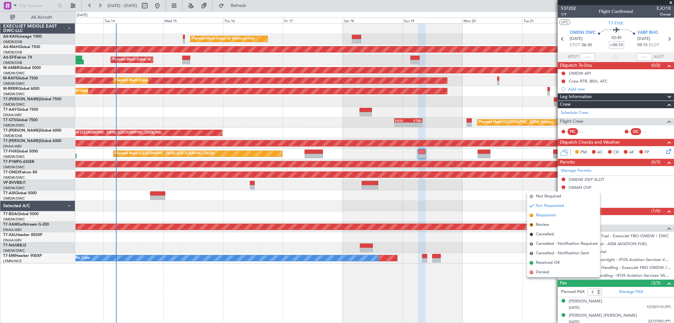
click at [544, 215] on span "Requested" at bounding box center [546, 215] width 20 height 6
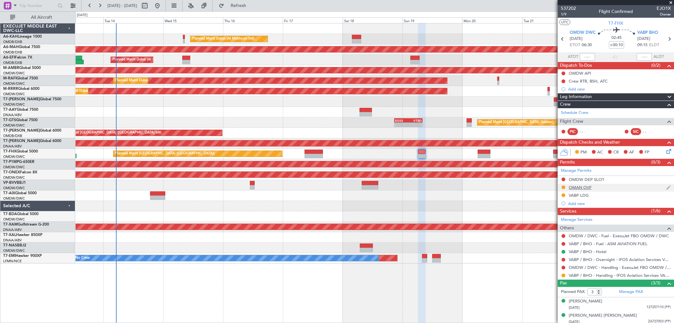
click at [581, 185] on div "OMAN OVF" at bounding box center [580, 187] width 23 height 5
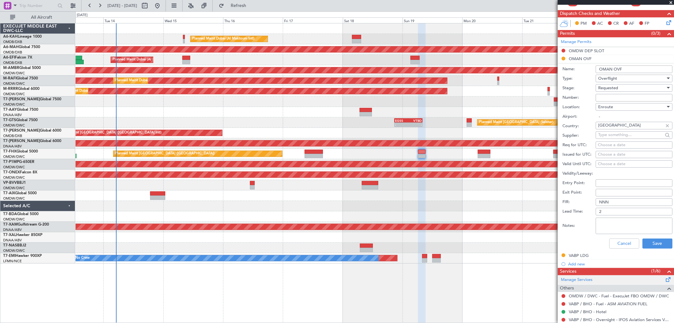
scroll to position [140, 0]
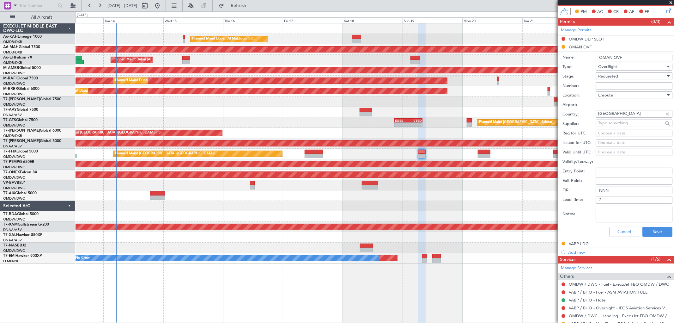
click at [607, 219] on textarea "Notes:" at bounding box center [634, 214] width 77 height 16
type textarea "JBS V1 19 OCT"
click at [607, 232] on button "Save" at bounding box center [658, 232] width 30 height 10
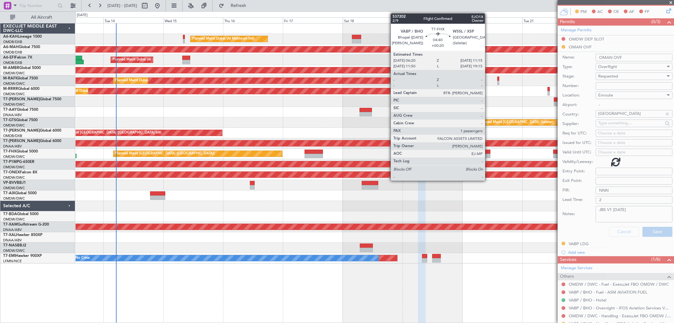
scroll to position [17, 0]
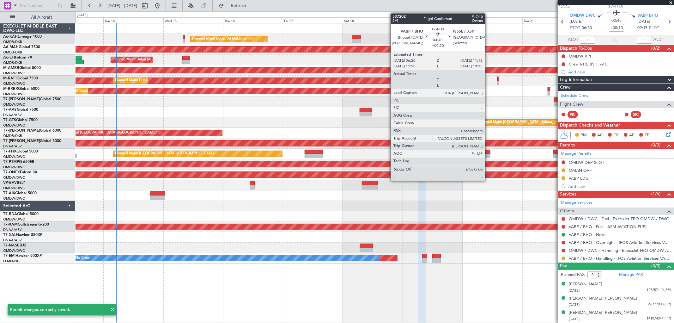
click at [488, 152] on div at bounding box center [484, 152] width 12 height 4
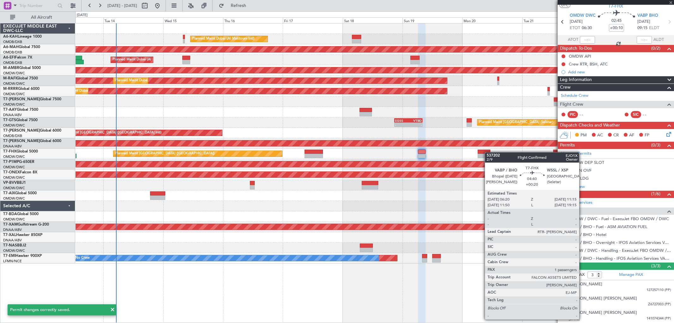
type input "+00:20"
type input "1"
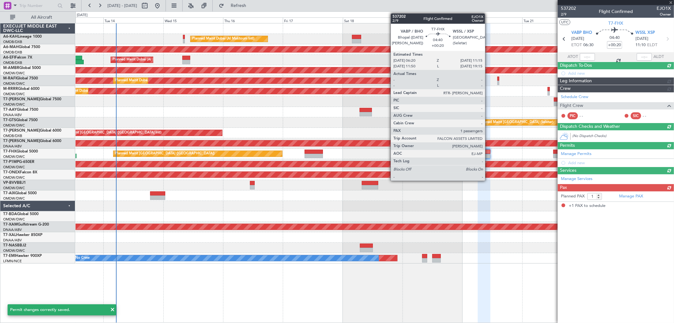
scroll to position [0, 0]
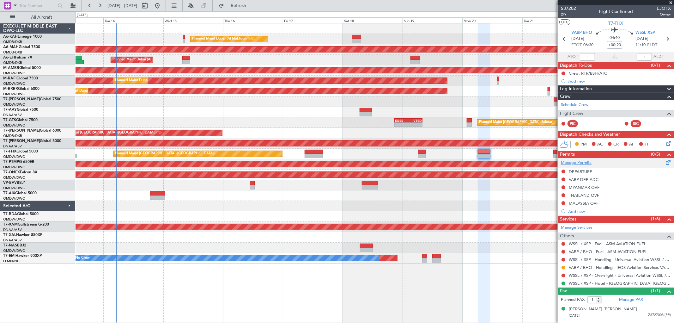
click at [577, 163] on link "Manage Permits" at bounding box center [576, 163] width 31 height 6
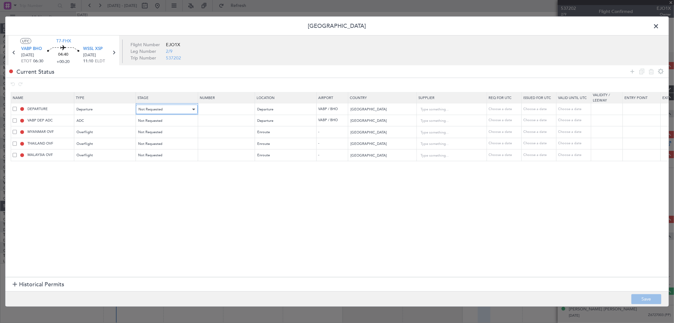
click at [151, 110] on span "Not Requested" at bounding box center [150, 109] width 24 height 5
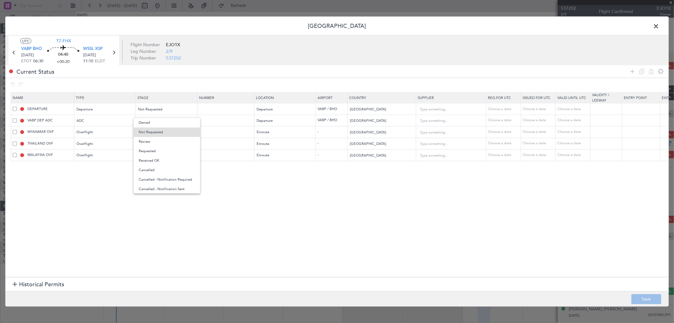
click at [160, 147] on span "Requested" at bounding box center [167, 150] width 56 height 9
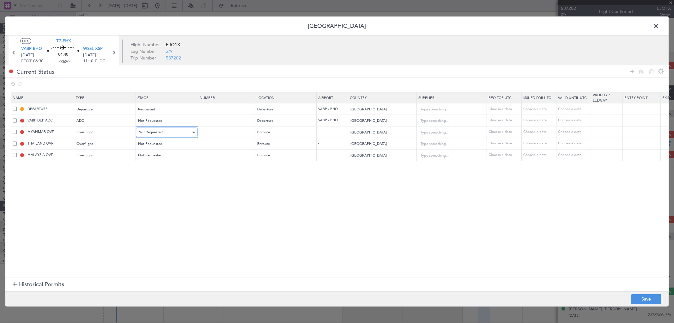
click at [162, 130] on div "Not Requested" at bounding box center [164, 132] width 52 height 9
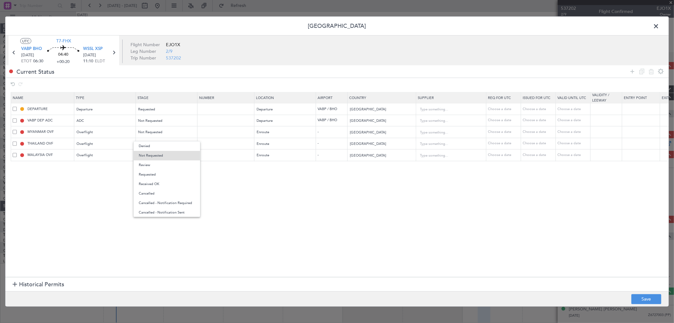
drag, startPoint x: 156, startPoint y: 176, endPoint x: 154, endPoint y: 161, distance: 15.3
click at [156, 174] on span "Requested" at bounding box center [167, 174] width 56 height 9
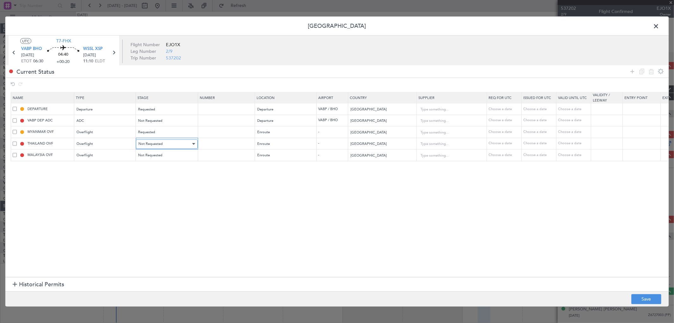
click at [159, 144] on span "Not Requested" at bounding box center [150, 143] width 24 height 5
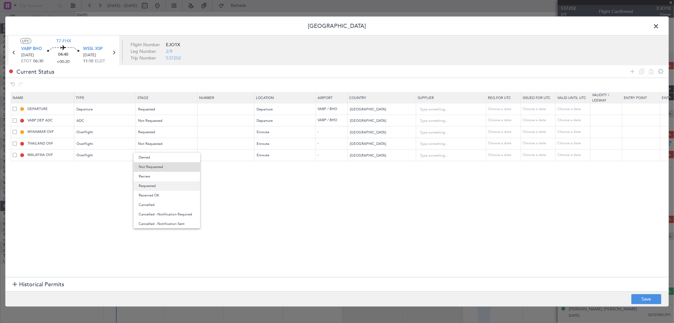
click at [157, 183] on span "Requested" at bounding box center [167, 185] width 56 height 9
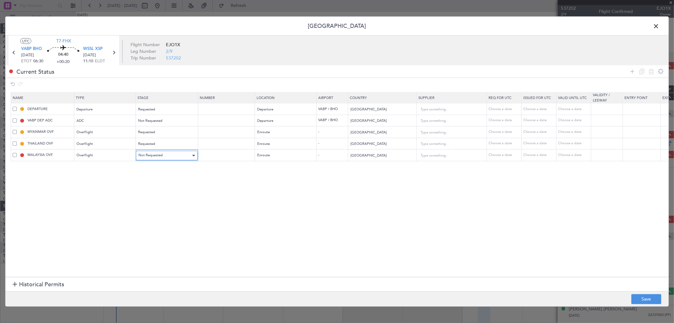
click at [162, 156] on span "Not Requested" at bounding box center [150, 155] width 24 height 5
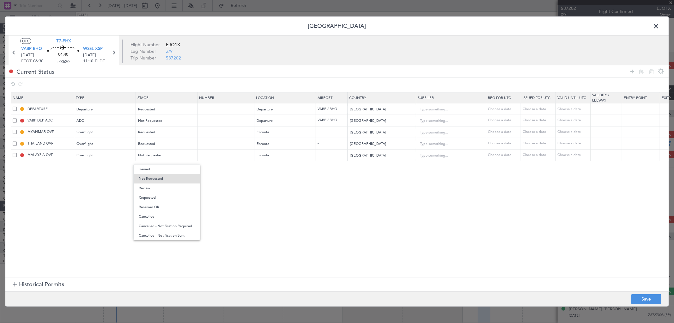
click at [159, 199] on span "Requested" at bounding box center [167, 197] width 56 height 9
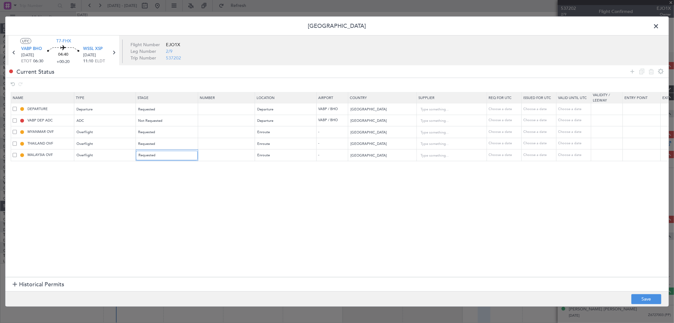
scroll to position [0, 5]
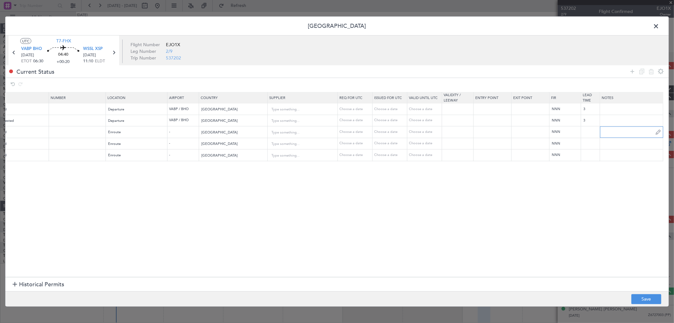
scroll to position [0, 149]
click at [622, 134] on input "text" at bounding box center [631, 131] width 63 height 9
paste input "BPL T1 BBS L759 TAVUN/N0476F490 L759 PUT B579 VPL W531 VIH A464 VKL Y507 MAKNA …"
type input "JBS V1 [DATE]"
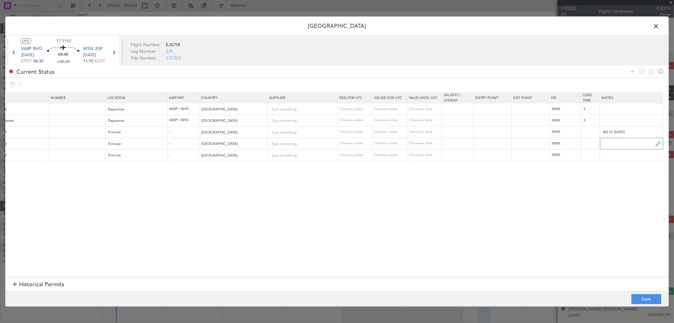
click at [615, 144] on input "text" at bounding box center [631, 143] width 63 height 9
paste input "JBS V1 [DATE]"
type input "JBS V1 [DATE]"
click at [618, 153] on input "text" at bounding box center [631, 154] width 63 height 9
paste input "JBS V1 [DATE]"
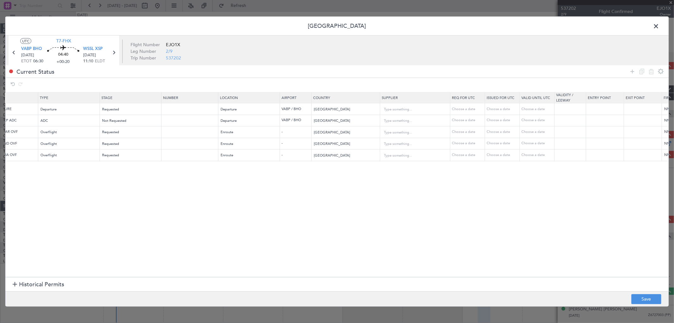
scroll to position [0, 5]
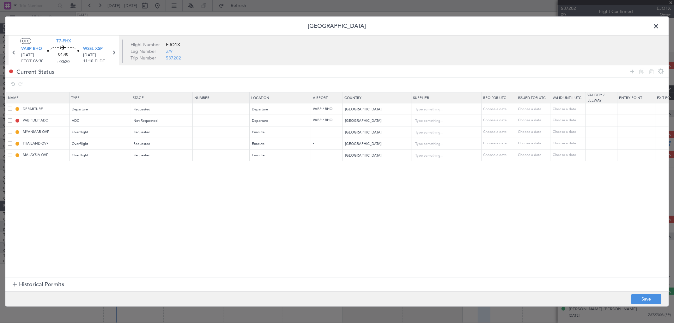
type input "JBS V1 [DATE]"
click at [641, 293] on footer "Save" at bounding box center [336, 298] width 663 height 15
click at [642, 296] on button "Save" at bounding box center [647, 299] width 30 height 10
click at [659, 27] on span at bounding box center [659, 27] width 0 height 13
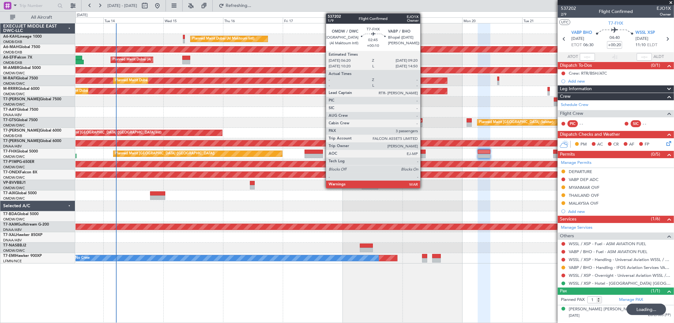
click at [424, 153] on div at bounding box center [422, 152] width 8 height 4
type input "+00:10"
type input "3"
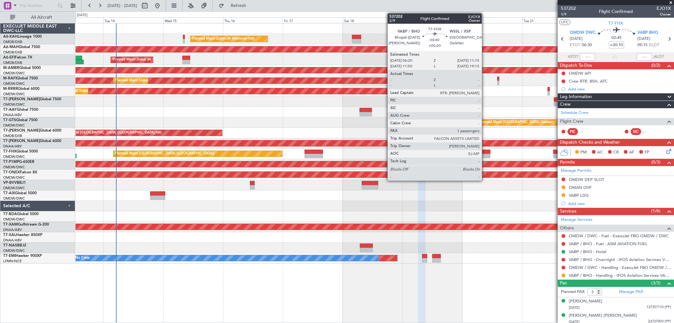
click at [485, 152] on div at bounding box center [484, 152] width 12 height 4
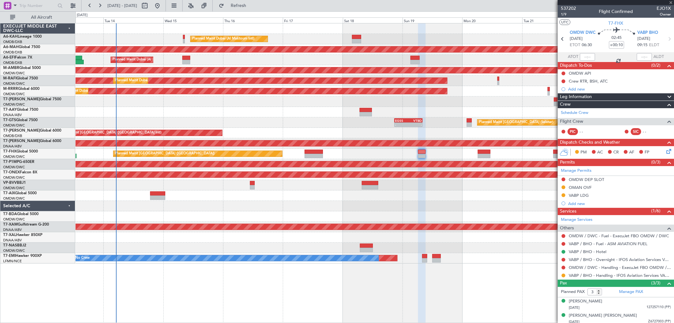
type input "+00:20"
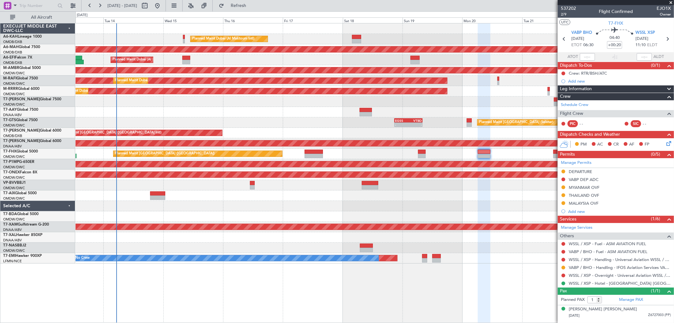
click at [670, 1] on span at bounding box center [671, 3] width 6 height 6
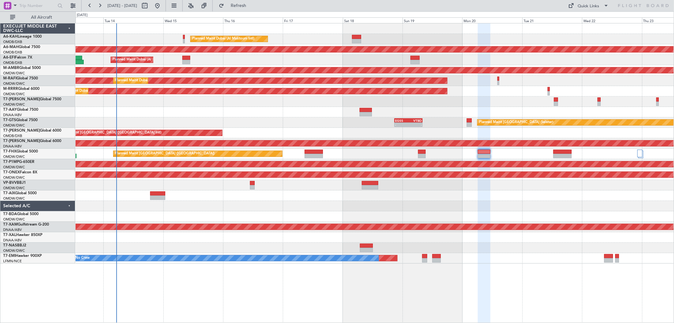
type input "0"
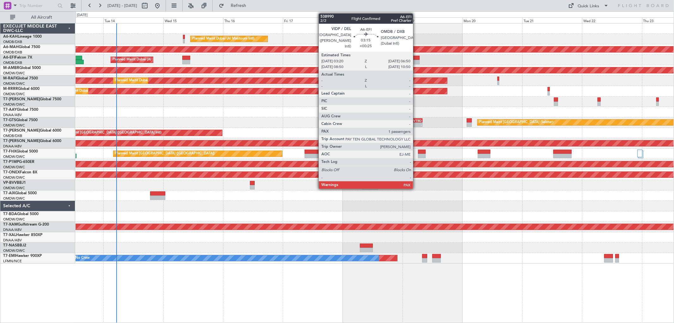
click at [416, 59] on div at bounding box center [415, 58] width 9 height 4
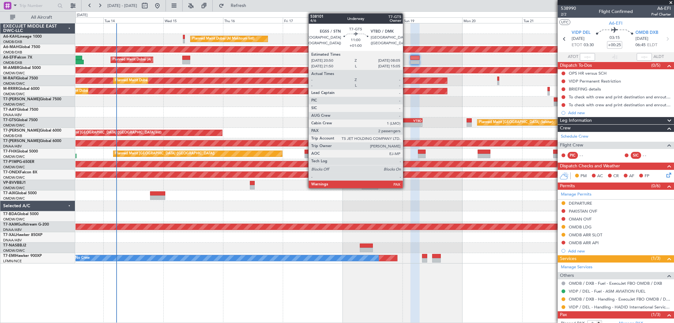
click at [406, 125] on div "-" at bounding box center [402, 125] width 14 height 4
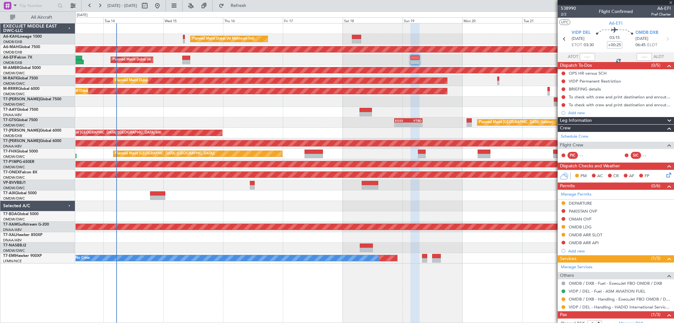
type input "+01:00"
type input "2"
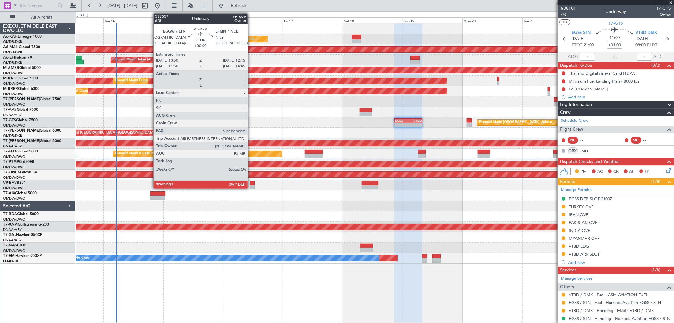
click at [251, 186] on div at bounding box center [252, 187] width 5 height 4
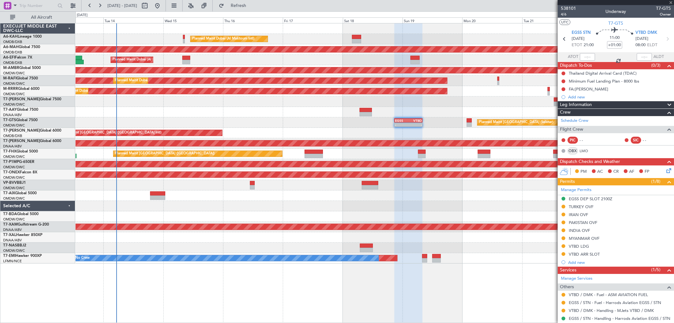
type input "5"
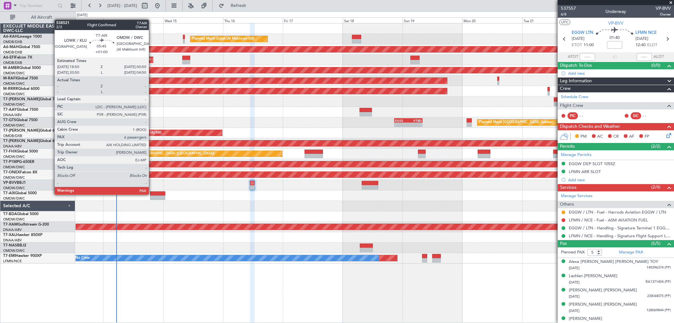
click at [152, 194] on div at bounding box center [157, 193] width 15 height 4
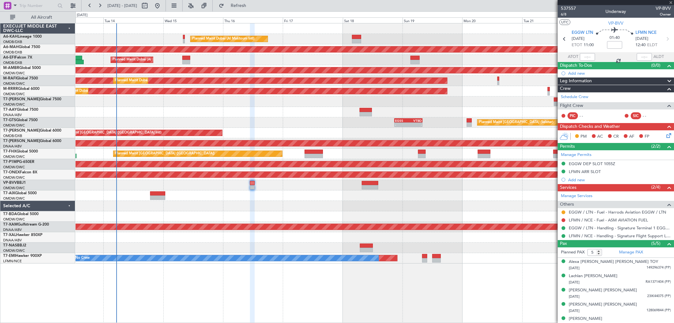
type input "+01:00"
type input "6"
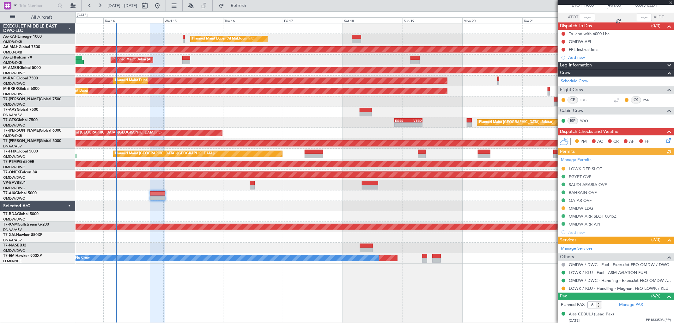
scroll to position [112, 0]
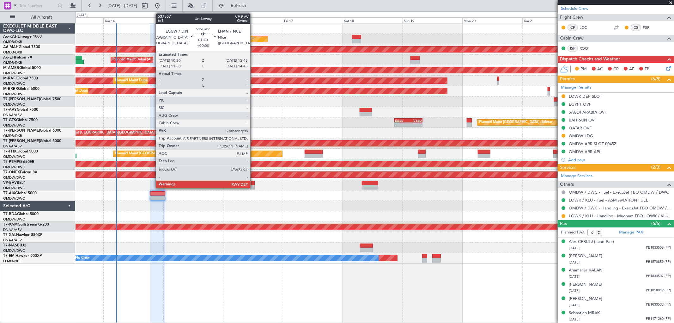
click at [254, 185] on div at bounding box center [252, 187] width 5 height 4
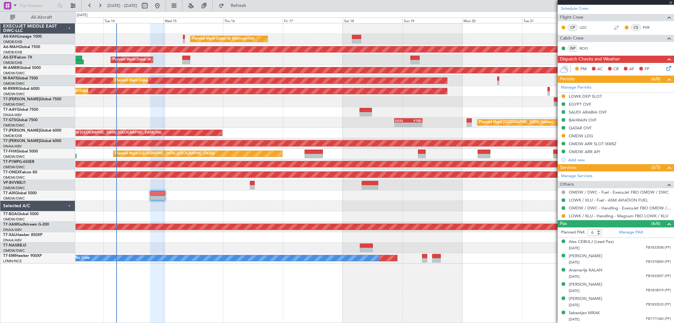
type input "5"
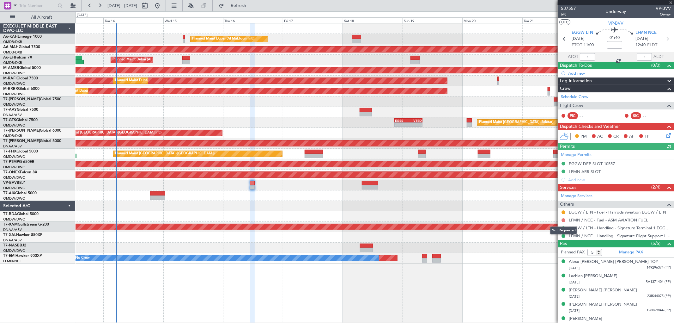
click at [563, 218] on button at bounding box center [564, 220] width 4 height 4
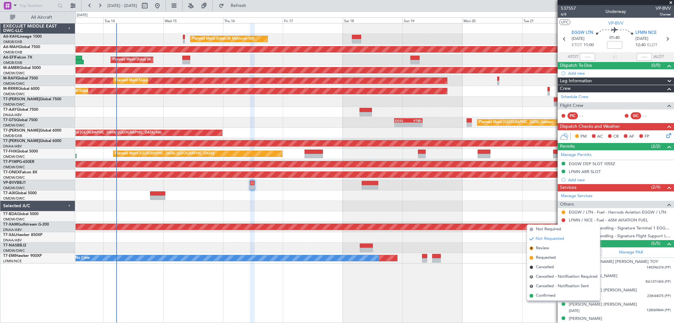
click at [548, 228] on span "Not Required" at bounding box center [548, 229] width 25 height 6
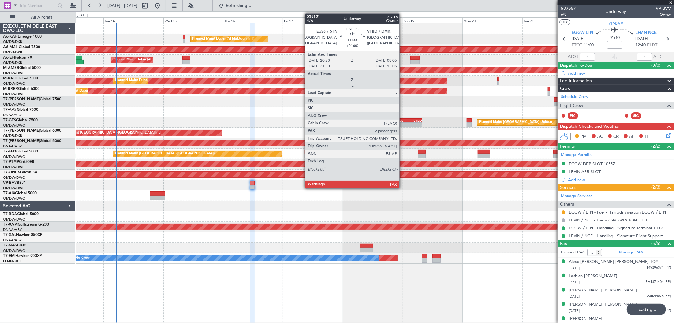
click at [403, 120] on div "EGSS" at bounding box center [402, 121] width 14 height 4
type input "+01:00"
type input "2"
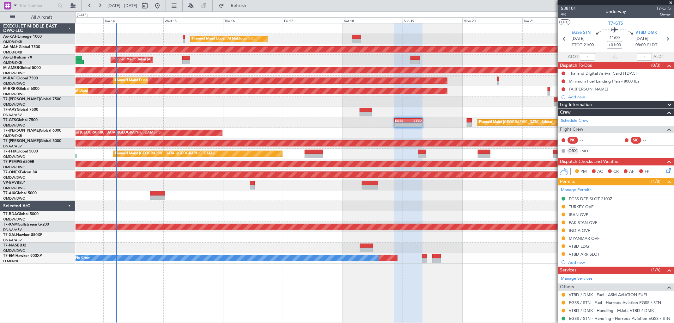
click at [587, 204] on div "TURKEY OVF" at bounding box center [581, 206] width 25 height 5
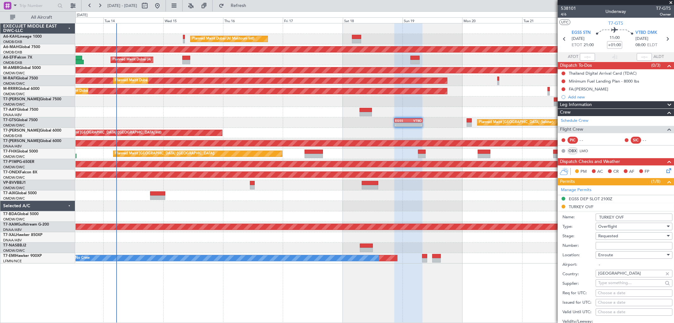
click at [606, 247] on input "Number:" at bounding box center [634, 246] width 77 height 8
type input "BUSINESS FLIGHT"
click at [611, 239] on div "Requested" at bounding box center [631, 235] width 67 height 9
click at [609, 236] on div at bounding box center [337, 161] width 674 height 323
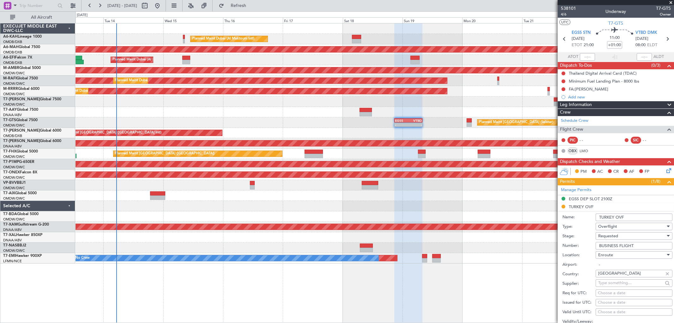
click at [609, 235] on span "Requested" at bounding box center [608, 236] width 20 height 6
click at [612, 282] on span "Received OK" at bounding box center [632, 283] width 66 height 9
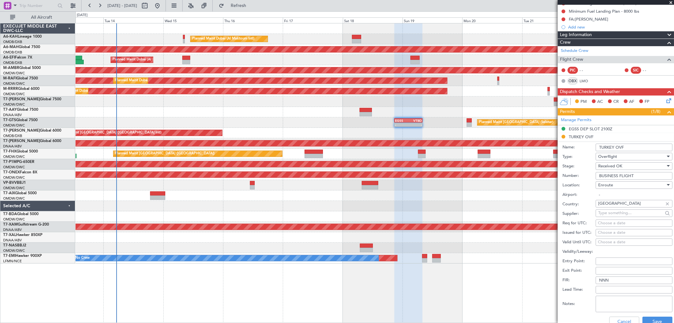
scroll to position [105, 0]
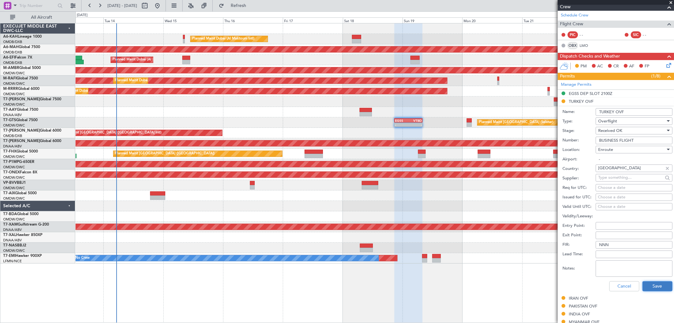
click at [652, 284] on button "Save" at bounding box center [658, 286] width 30 height 10
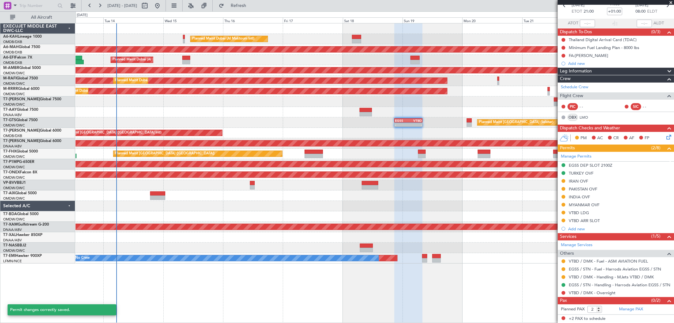
scroll to position [33, 0]
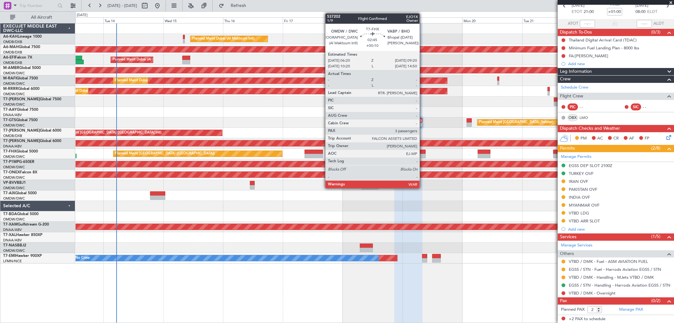
click at [423, 153] on div at bounding box center [422, 152] width 8 height 4
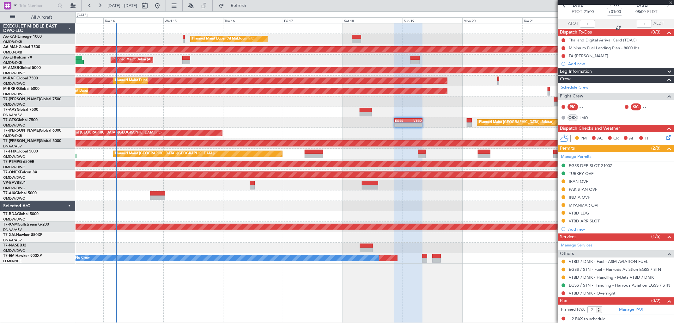
type input "+00:10"
type input "3"
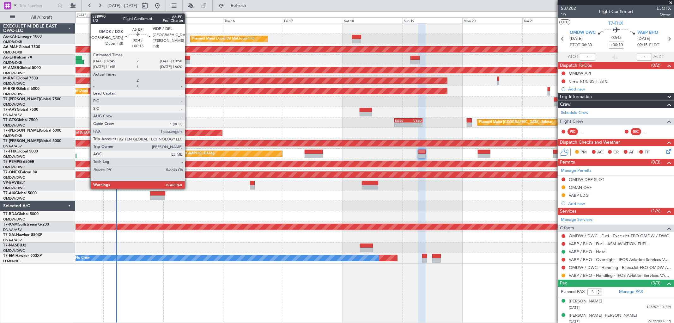
click at [188, 61] on div at bounding box center [186, 62] width 8 height 4
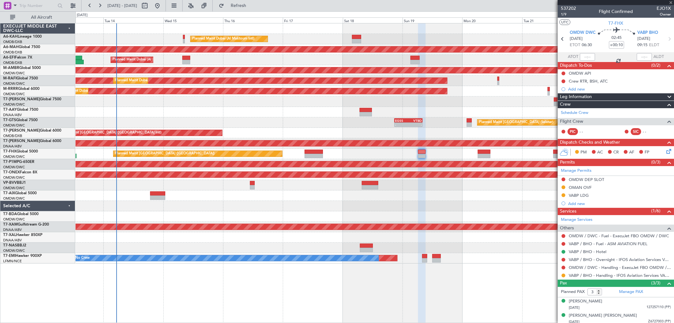
type input "+00:15"
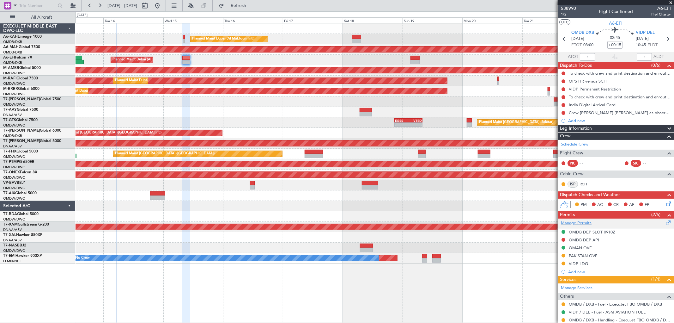
click at [583, 221] on link "Manage Permits" at bounding box center [576, 223] width 31 height 6
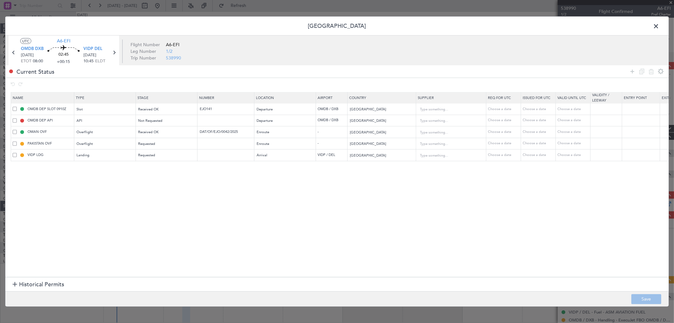
click at [41, 282] on span "Historical Permits" at bounding box center [41, 284] width 45 height 9
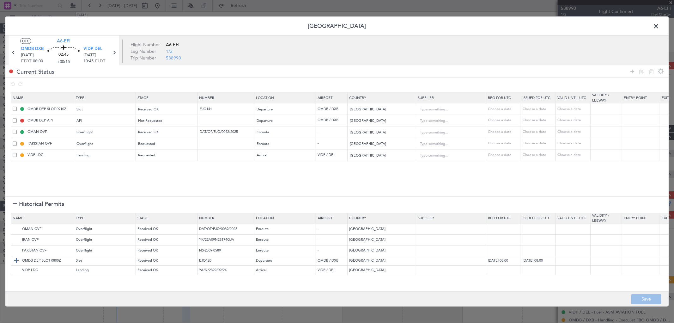
click at [13, 259] on img at bounding box center [17, 261] width 8 height 8
click at [162, 169] on div "Not Requested" at bounding box center [164, 166] width 52 height 9
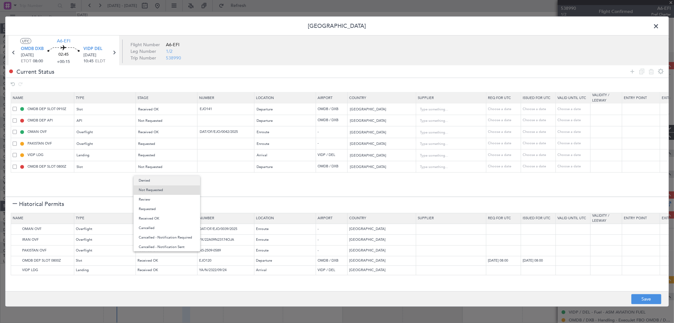
click at [153, 180] on span "Denied" at bounding box center [167, 180] width 56 height 9
click at [642, 292] on footer "Save" at bounding box center [336, 298] width 663 height 15
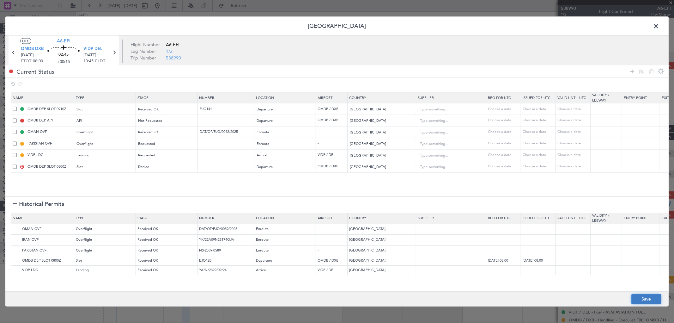
click at [641, 300] on button "Save" at bounding box center [647, 299] width 30 height 10
type input "OMDB DEP SLOT"
type input "NNN"
type input "1"
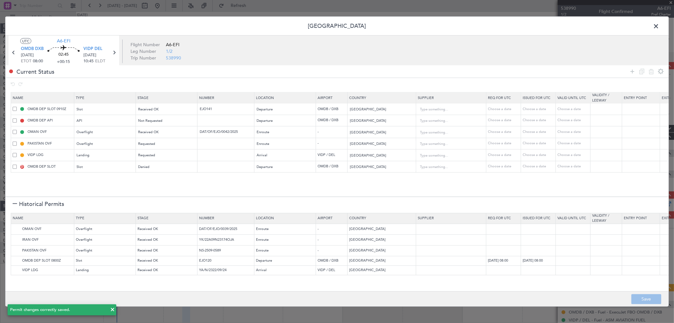
click at [659, 22] on span at bounding box center [659, 27] width 0 height 13
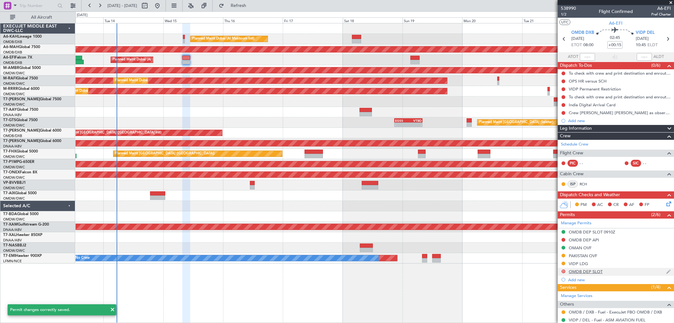
click at [600, 272] on div "OMDB DEP SLOT" at bounding box center [586, 271] width 34 height 5
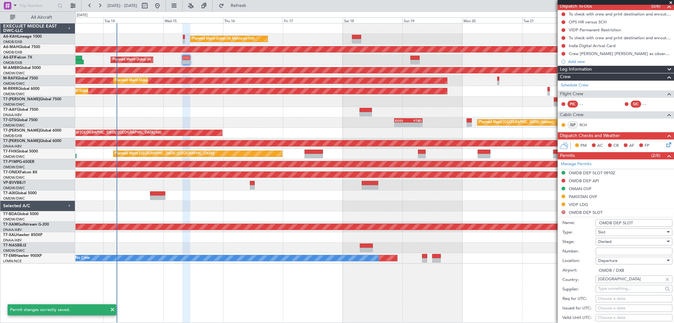
scroll to position [70, 0]
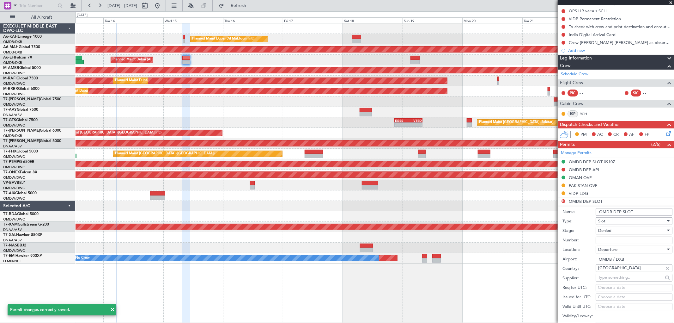
click at [644, 209] on input "OMDB DEP SLOT" at bounding box center [634, 212] width 77 height 8
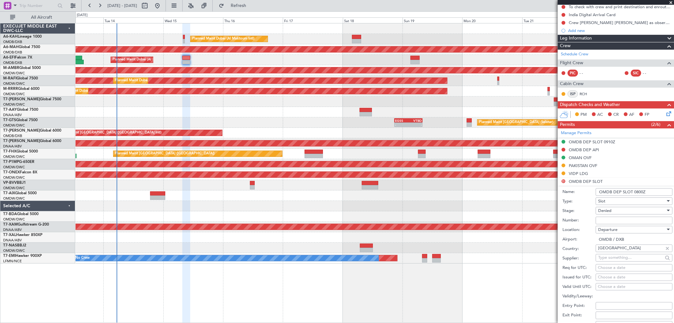
scroll to position [140, 0]
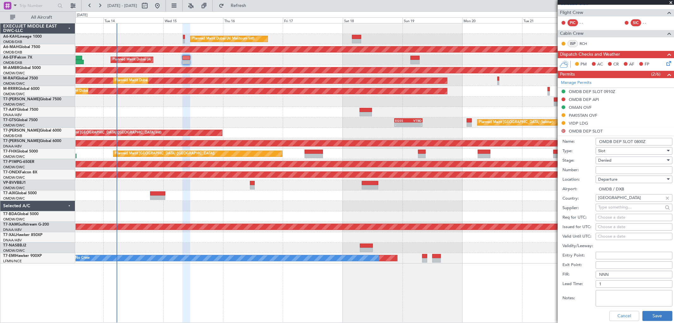
type input "OMDB DEP SLOT 0800Z"
click at [654, 315] on button "Save" at bounding box center [658, 316] width 30 height 10
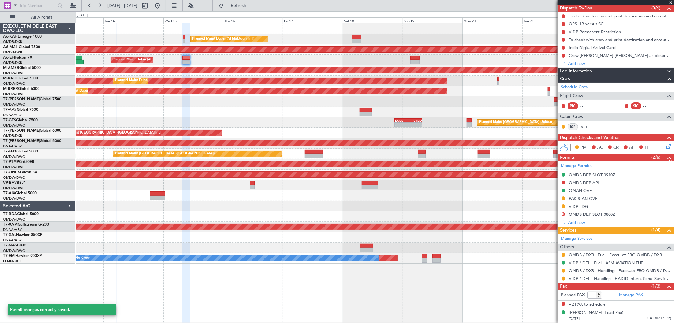
scroll to position [57, 0]
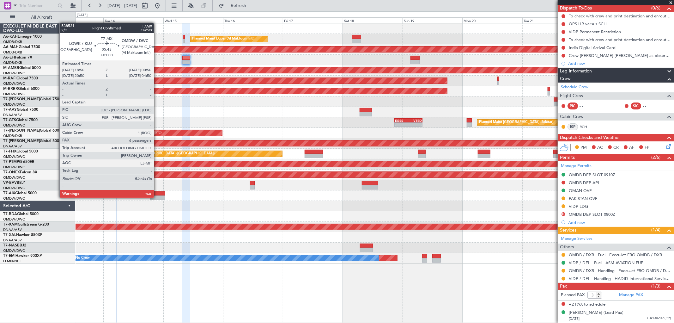
click at [157, 196] on div at bounding box center [157, 197] width 15 height 4
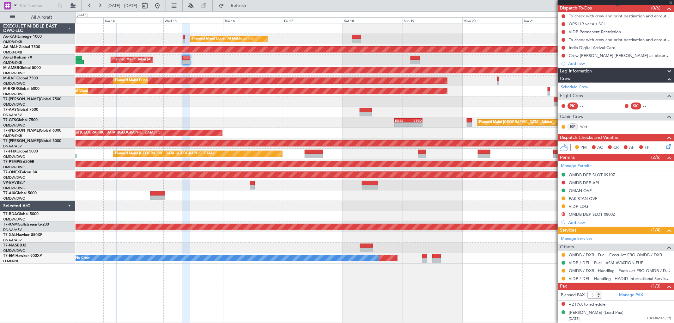
type input "+01:00"
type input "6"
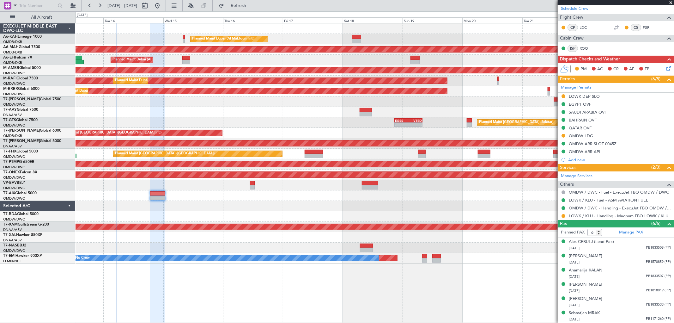
scroll to position [0, 0]
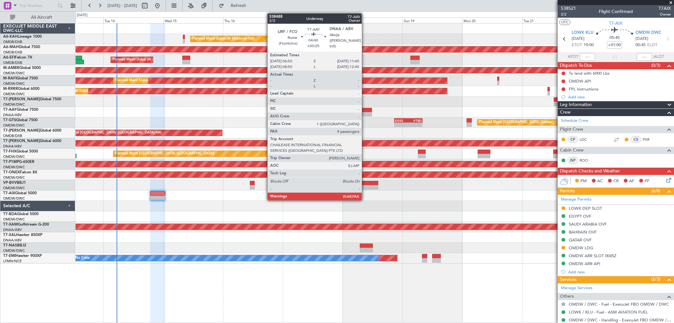
click at [365, 114] on div at bounding box center [366, 114] width 12 height 4
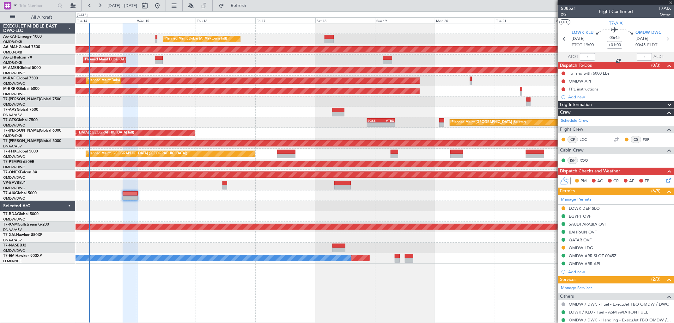
type input "+00:25"
type input "12"
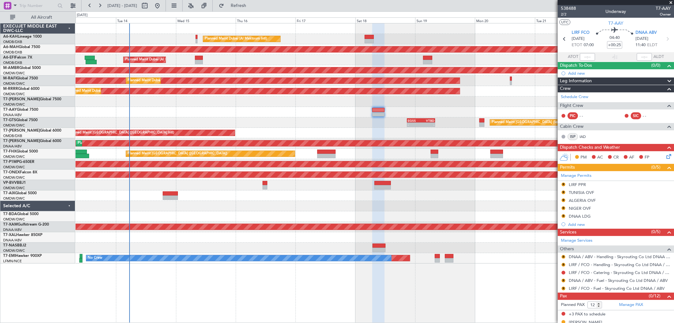
click at [370, 120] on div "Planned Maint Dubai (Al Maktoum Intl) Unplanned Maint [GEOGRAPHIC_DATA] ([GEOGR…" at bounding box center [375, 143] width 598 height 240
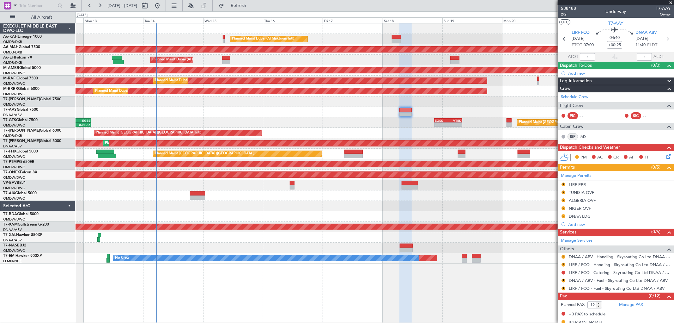
click at [314, 106] on div at bounding box center [375, 101] width 598 height 10
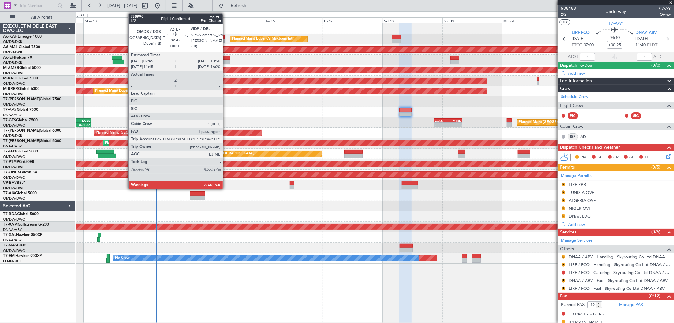
click at [226, 59] on div at bounding box center [226, 58] width 8 height 4
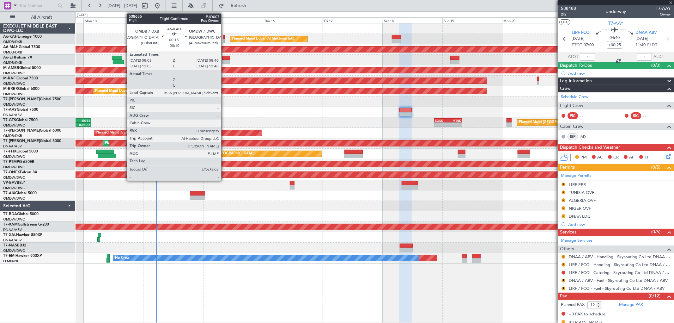
type input "+00:15"
type input "3"
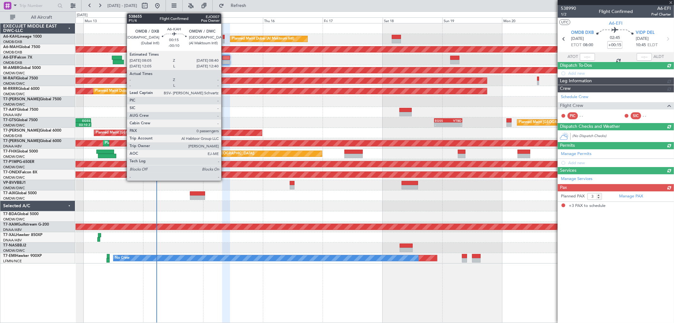
click at [224, 38] on div at bounding box center [224, 37] width 2 height 4
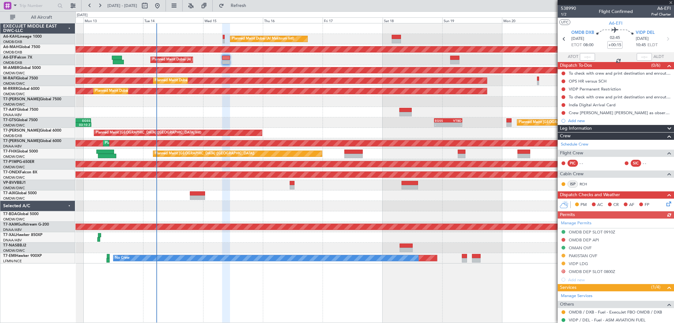
type input "-00:10"
type input "0"
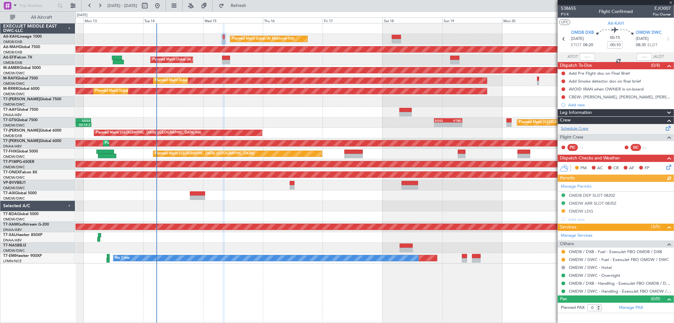
click at [573, 125] on div "Schedule Crew" at bounding box center [616, 128] width 116 height 9
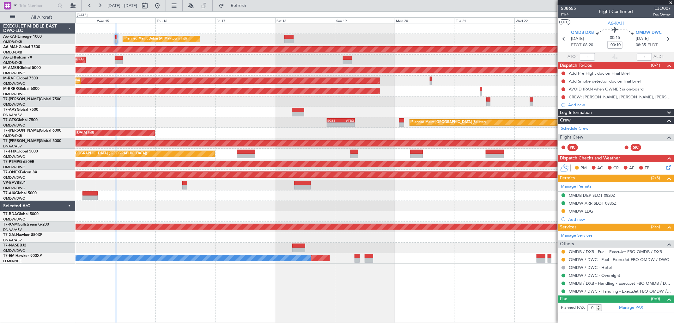
click at [384, 103] on div at bounding box center [375, 101] width 598 height 10
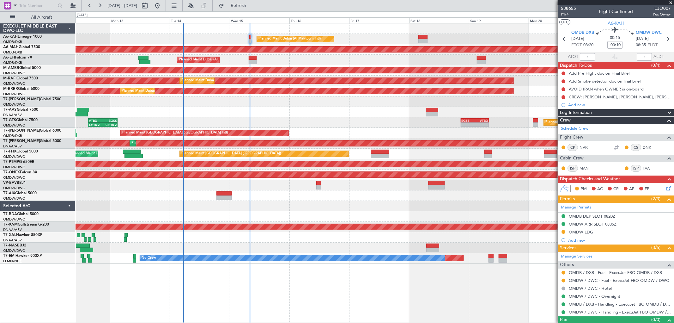
click at [306, 121] on div "Planned Maint Dubai (Al Maktoum Intl) Unplanned Maint [GEOGRAPHIC_DATA] ([GEOGR…" at bounding box center [375, 143] width 598 height 240
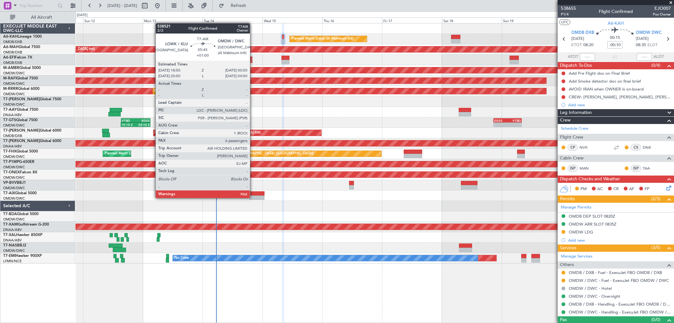
click at [253, 197] on div at bounding box center [256, 197] width 15 height 4
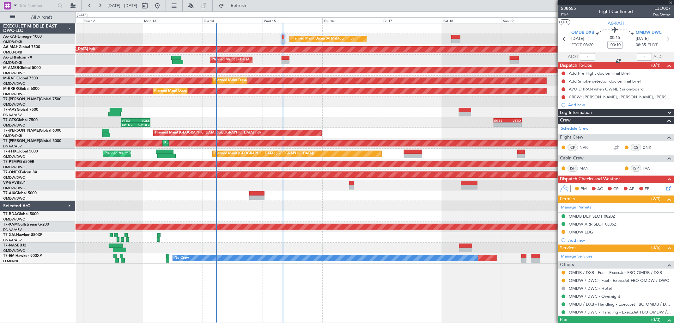
type input "+01:00"
type input "6"
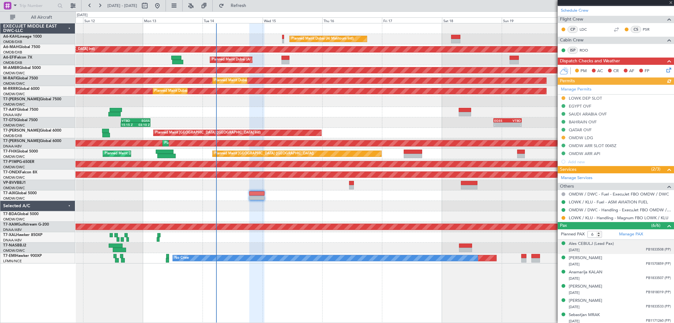
scroll to position [112, 0]
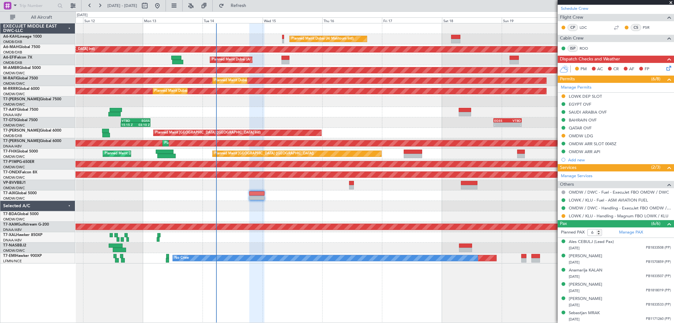
click at [584, 135] on div "OMDW LDG" at bounding box center [581, 135] width 24 height 5
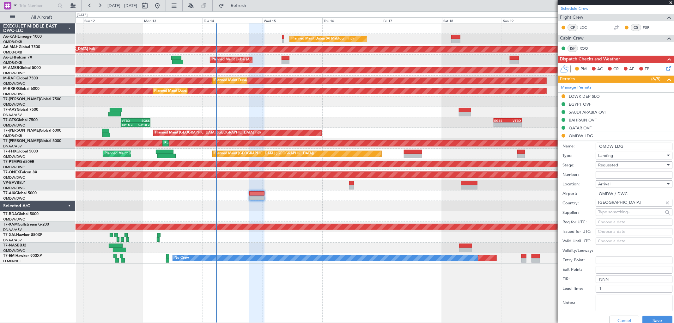
click at [609, 175] on input "Number:" at bounding box center [634, 175] width 77 height 8
paste input "LP/2025/14106"
type input "LP/2025/14106"
click at [604, 163] on span "Requested" at bounding box center [608, 165] width 20 height 6
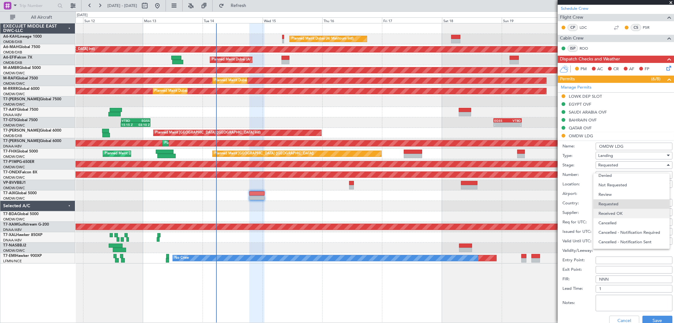
click at [615, 209] on span "Received OK" at bounding box center [632, 213] width 66 height 9
click at [647, 318] on button "Save" at bounding box center [658, 320] width 30 height 10
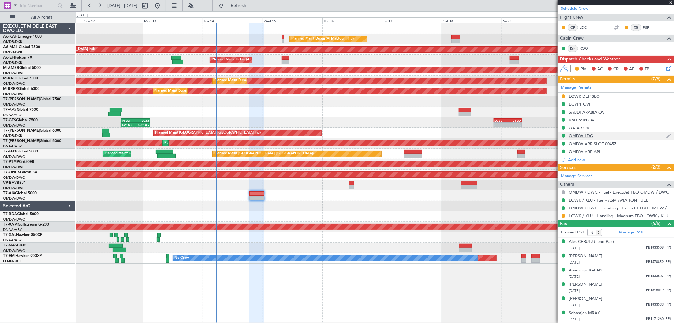
click at [588, 132] on div "OMDW LDG" at bounding box center [616, 136] width 116 height 8
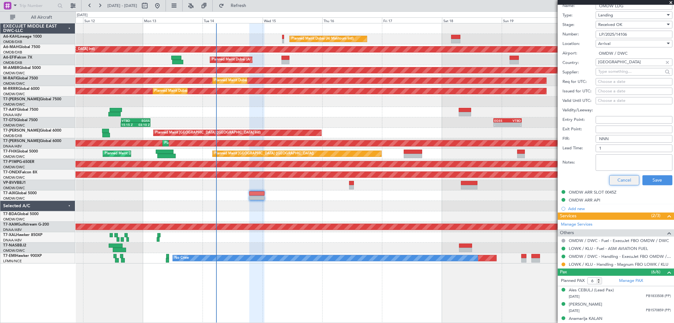
click at [610, 181] on button "Cancel" at bounding box center [624, 180] width 30 height 10
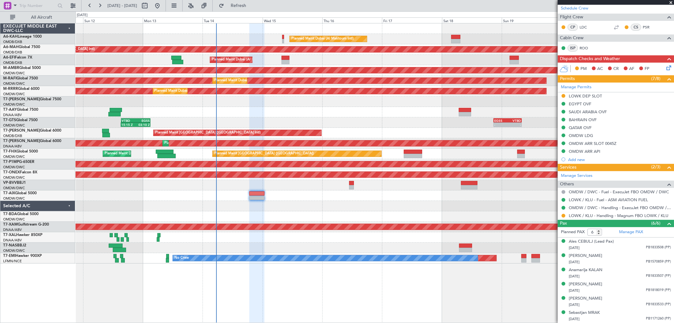
scroll to position [112, 0]
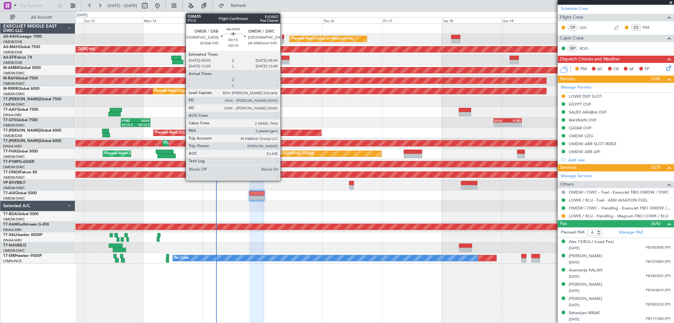
click at [284, 40] on div at bounding box center [283, 41] width 2 height 4
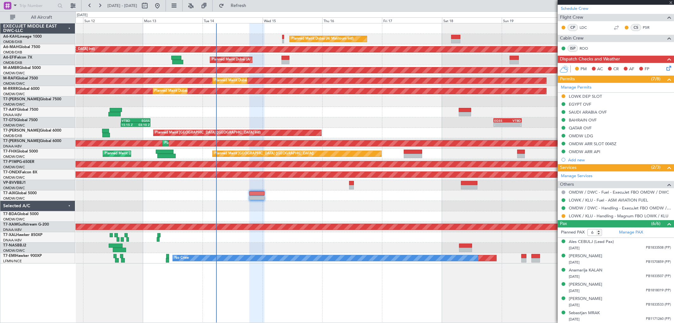
type input "-00:10"
type input "0"
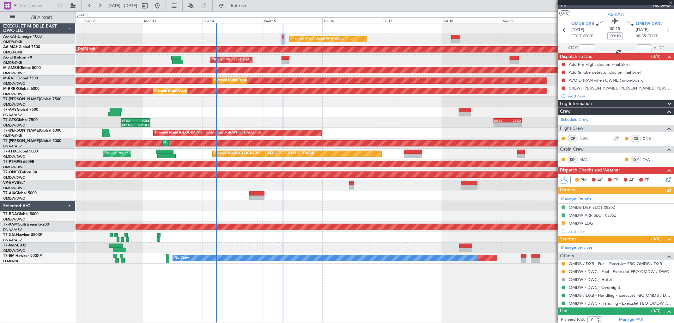
scroll to position [11, 0]
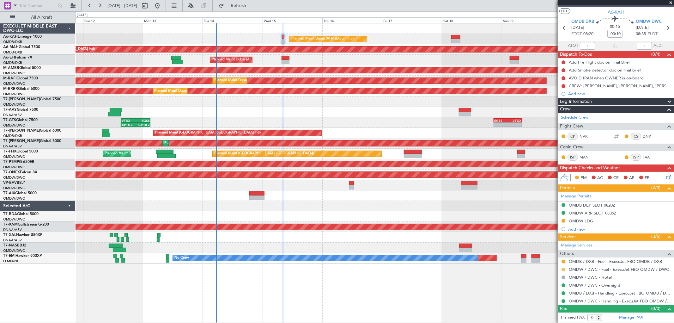
click at [564, 269] on button at bounding box center [564, 269] width 4 height 4
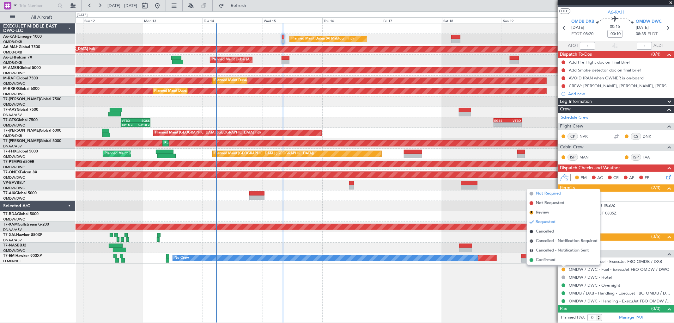
click at [545, 193] on span "Not Required" at bounding box center [548, 193] width 25 height 6
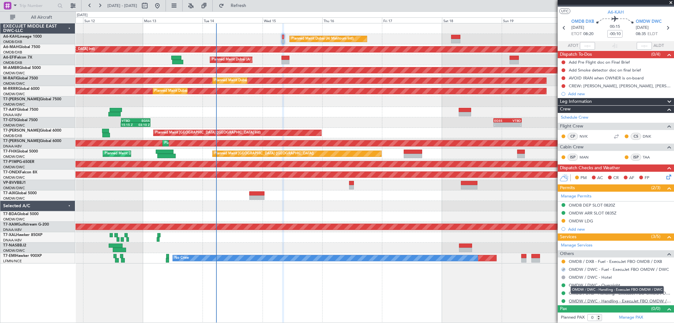
click at [594, 303] on link "OMDW / DWC - Handling - ExecuJet FBO OMDW / DWC" at bounding box center [620, 300] width 102 height 5
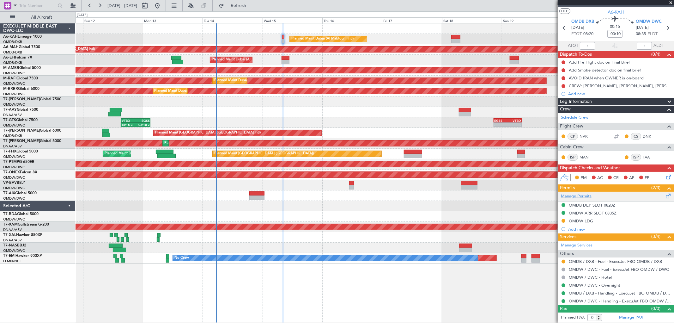
click at [577, 195] on link "Manage Permits" at bounding box center [576, 196] width 31 height 6
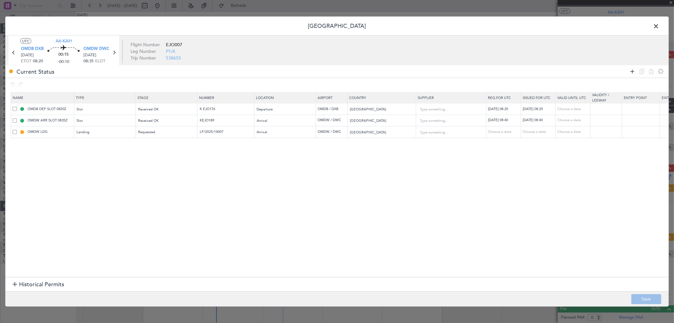
click at [631, 73] on icon at bounding box center [633, 72] width 8 height 8
click at [111, 136] on div "Landing" at bounding box center [103, 132] width 52 height 9
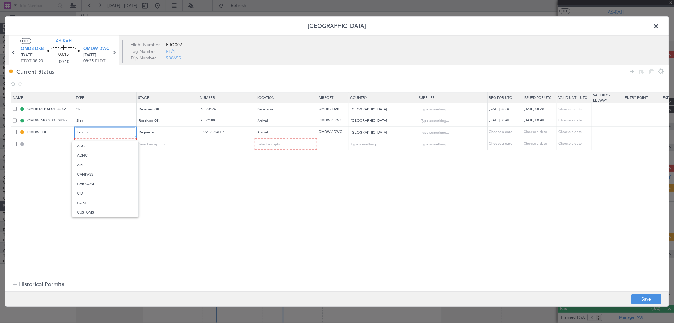
scroll to position [131, 0]
drag, startPoint x: 282, startPoint y: 238, endPoint x: 103, endPoint y: 154, distance: 197.5
click at [280, 237] on div at bounding box center [337, 161] width 674 height 323
click at [101, 146] on div "Type" at bounding box center [103, 143] width 52 height 9
drag, startPoint x: 95, startPoint y: 175, endPoint x: 149, endPoint y: 157, distance: 57.0
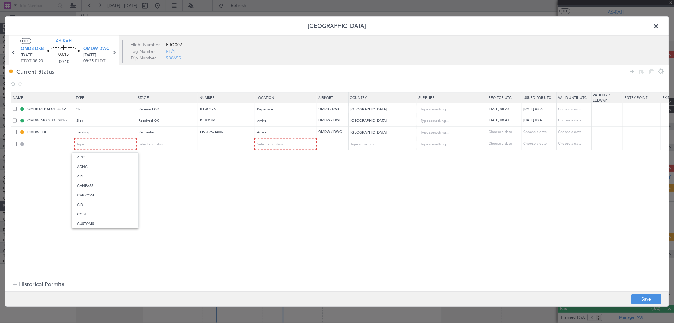
click at [96, 175] on span "API" at bounding box center [105, 176] width 56 height 9
click at [166, 145] on div "Select an option" at bounding box center [164, 143] width 52 height 9
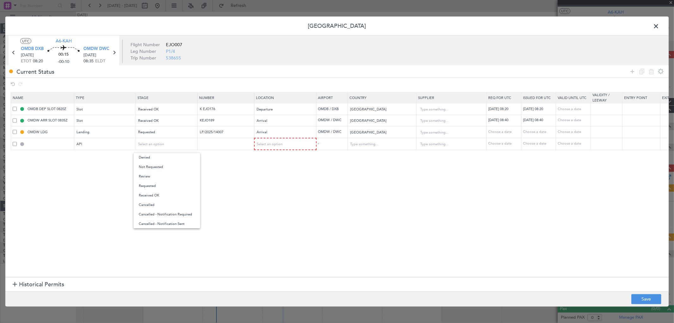
click at [151, 183] on span "Requested" at bounding box center [167, 185] width 56 height 9
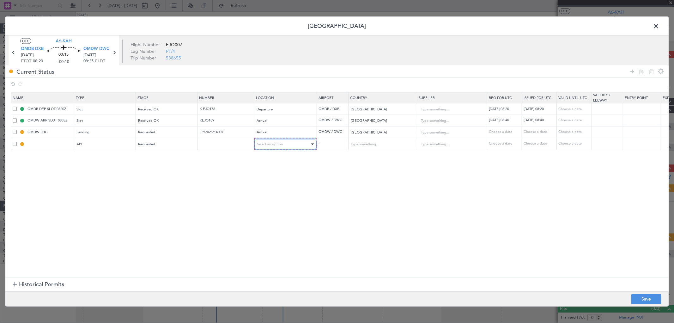
click at [274, 146] on span "Select an option" at bounding box center [270, 144] width 26 height 5
click at [269, 177] on span "Arrival" at bounding box center [286, 176] width 56 height 9
click at [637, 296] on button "Save" at bounding box center [647, 299] width 30 height 10
type input "OMDW ARR API"
type input "[GEOGRAPHIC_DATA]"
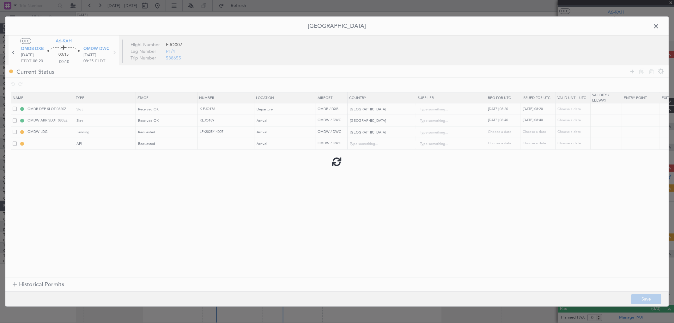
type input "NNN"
type input "1"
click at [659, 27] on span at bounding box center [659, 27] width 0 height 13
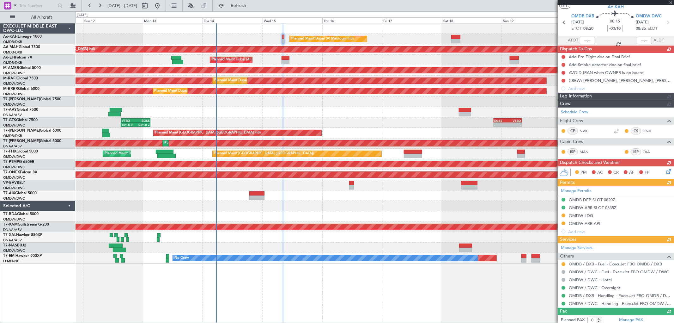
scroll to position [19, 0]
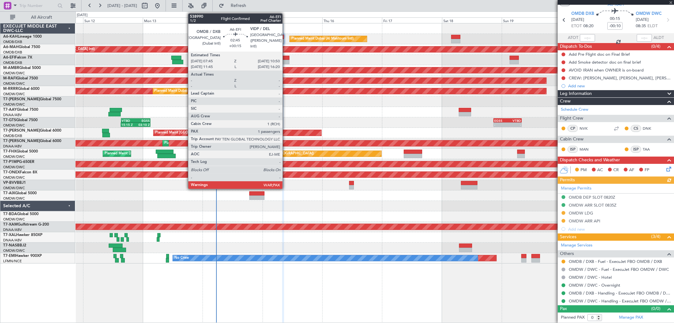
click at [286, 58] on div at bounding box center [286, 58] width 8 height 4
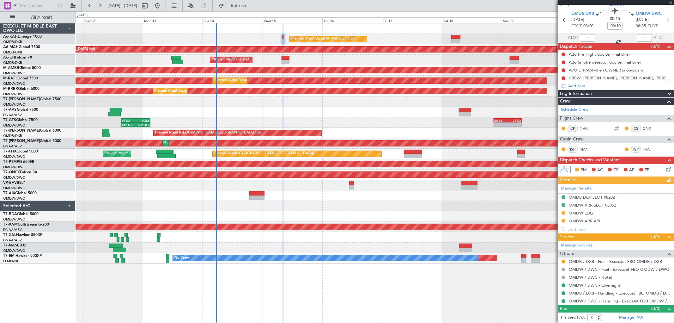
type input "+00:15"
type input "3"
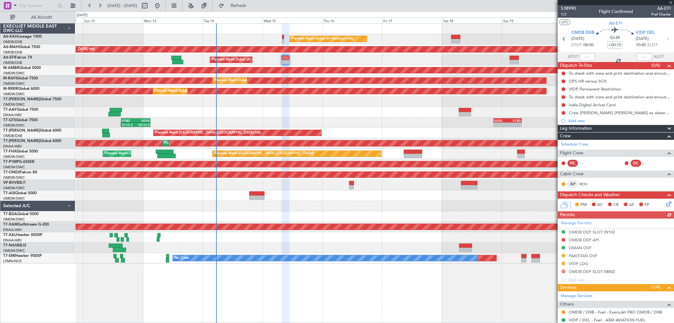
scroll to position [57, 0]
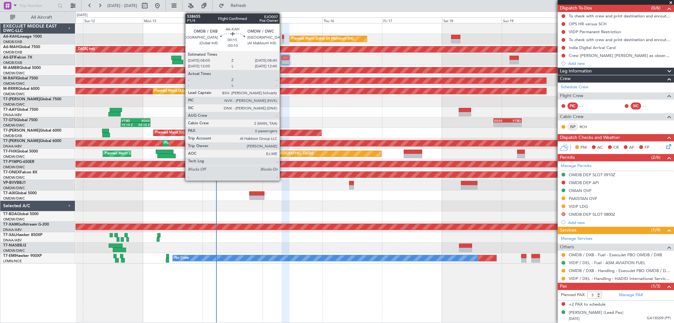
click at [283, 39] on div at bounding box center [283, 41] width 2 height 4
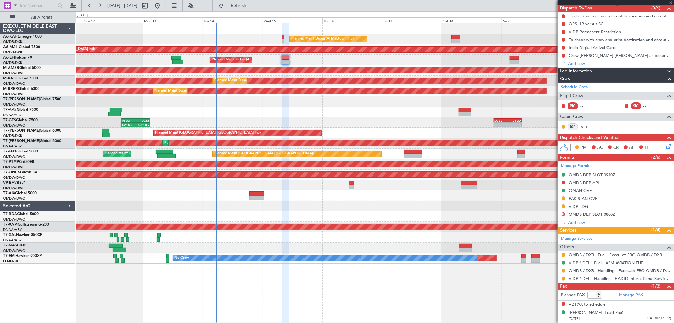
type input "-00:10"
type input "0"
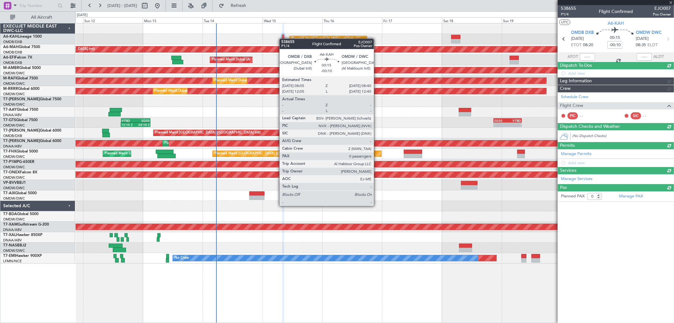
scroll to position [0, 0]
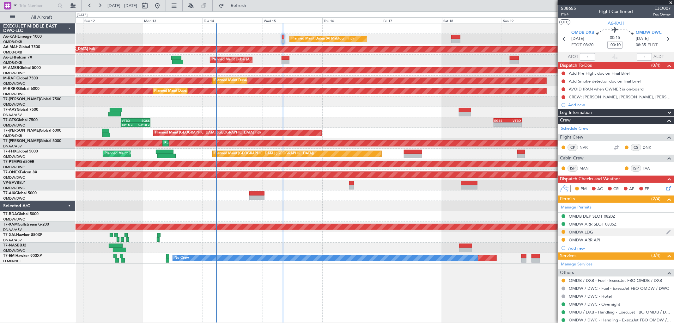
click at [583, 232] on div "OMDW LDG" at bounding box center [581, 231] width 24 height 5
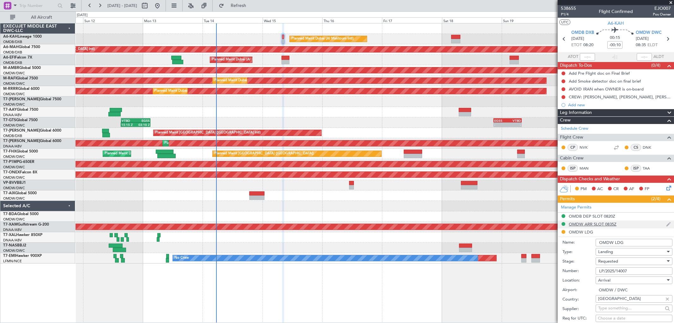
scroll to position [70, 0]
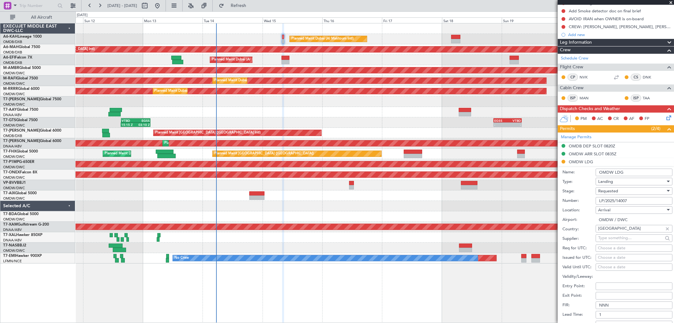
drag, startPoint x: 637, startPoint y: 202, endPoint x: 570, endPoint y: 201, distance: 66.7
click at [570, 201] on div "Number: LP/2025/14007" at bounding box center [618, 200] width 110 height 9
click at [621, 189] on div "Requested" at bounding box center [631, 190] width 67 height 9
click at [617, 238] on span "Received OK" at bounding box center [632, 239] width 66 height 9
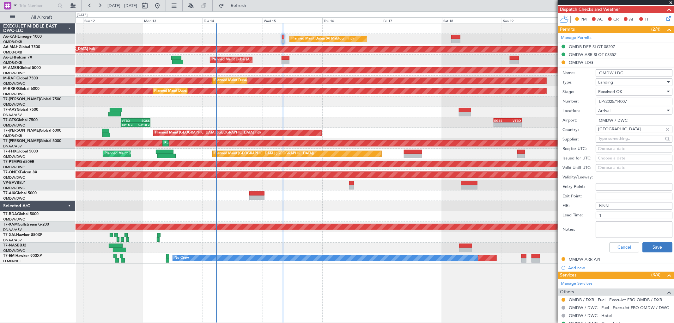
scroll to position [175, 0]
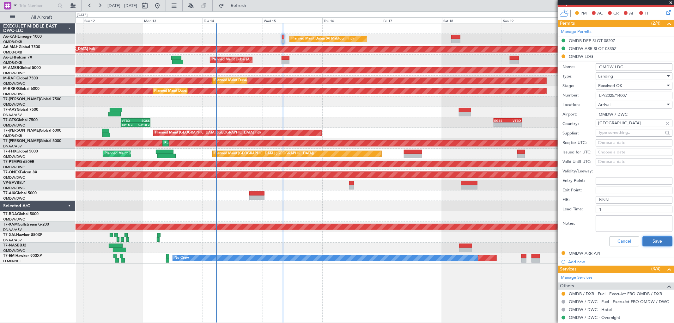
click at [643, 242] on button "Save" at bounding box center [658, 241] width 30 height 10
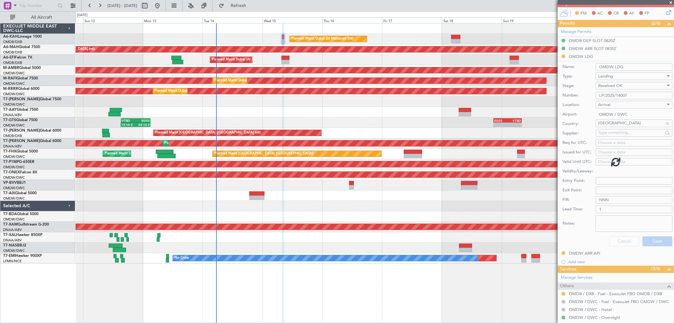
scroll to position [19, 0]
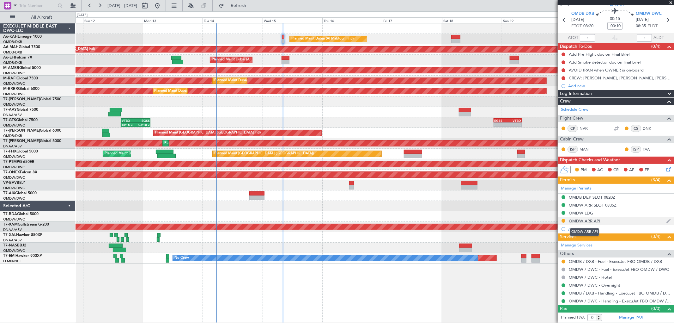
click at [598, 218] on div "OMDW ARR API" at bounding box center [585, 220] width 32 height 5
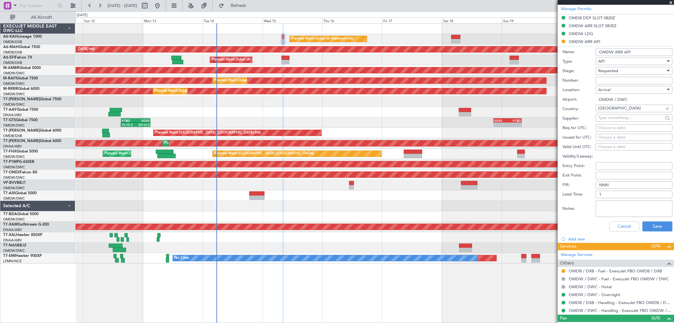
scroll to position [207, 0]
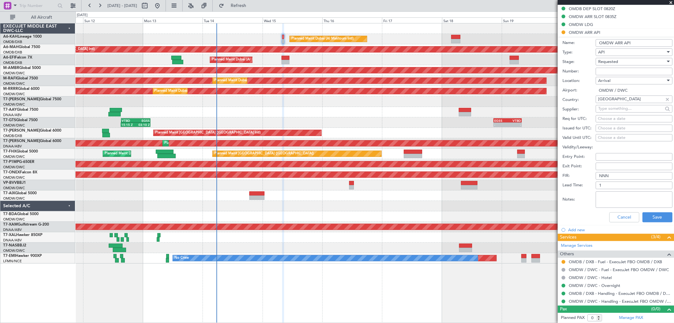
click at [610, 68] on input "Number:" at bounding box center [634, 72] width 77 height 8
type input "FILED AND SAVED IN [GEOGRAPHIC_DATA]"
click at [618, 61] on span "Requested" at bounding box center [608, 62] width 20 height 6
click at [625, 106] on span "Received OK" at bounding box center [632, 109] width 66 height 9
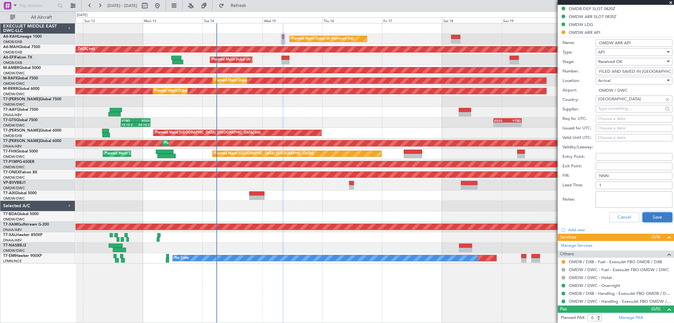
click at [661, 216] on button "Save" at bounding box center [658, 217] width 30 height 10
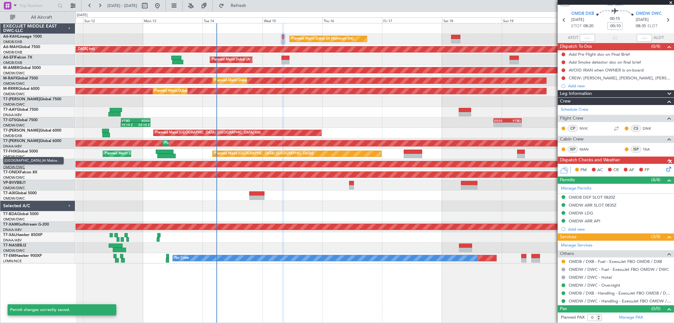
scroll to position [19, 0]
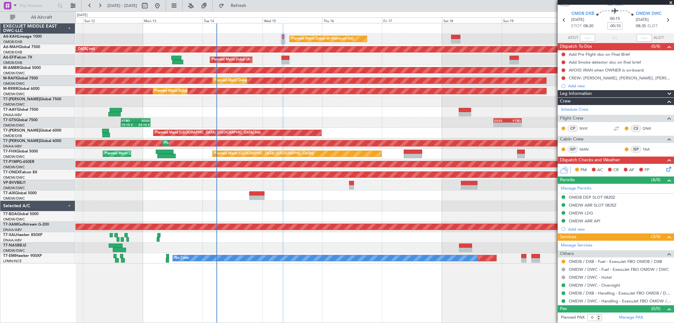
click at [180, 114] on div "Planned Maint Dubai (Al Maktoum Intl) Unplanned Maint [GEOGRAPHIC_DATA] ([GEOGR…" at bounding box center [375, 143] width 598 height 240
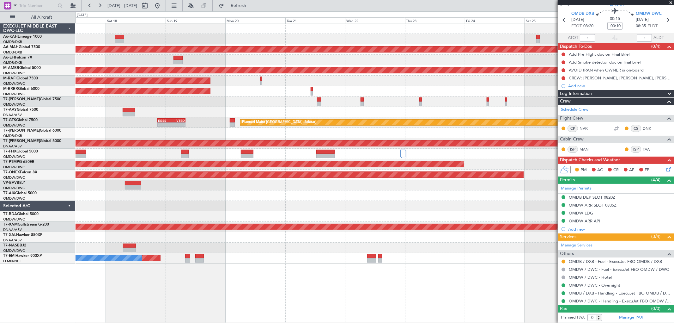
click at [254, 129] on div "Planned Maint [GEOGRAPHIC_DATA] ([GEOGRAPHIC_DATA] Intl)" at bounding box center [375, 133] width 598 height 10
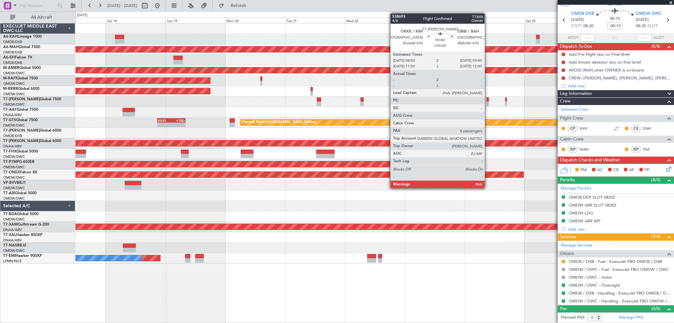
click at [488, 101] on div at bounding box center [488, 103] width 3 height 4
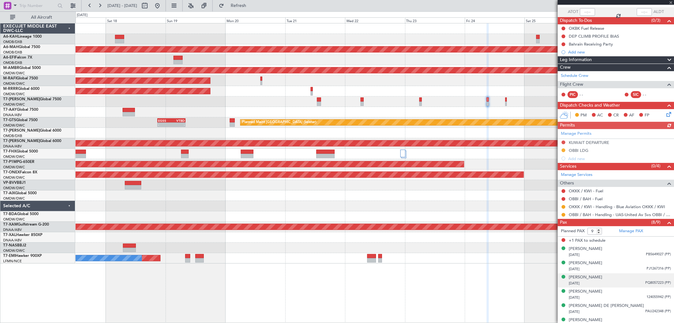
scroll to position [80, 0]
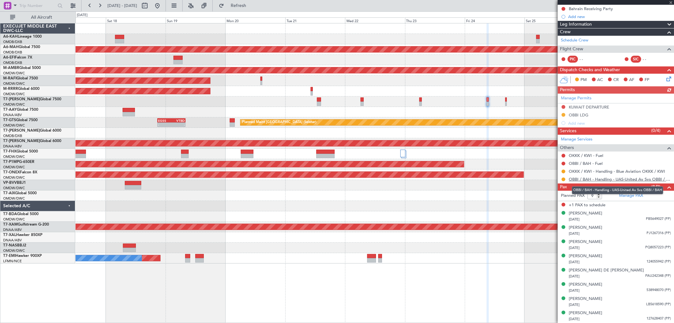
click at [631, 178] on link "OBBI / BAH - Handling - UAS-United Av Svs OBBI / BAH" at bounding box center [620, 178] width 102 height 5
click at [612, 177] on link "OBBI / BAH - Handling - UAS-United Av Svs OBBI / BAH" at bounding box center [620, 178] width 102 height 5
click at [252, 8] on span "Refresh" at bounding box center [238, 5] width 27 height 4
click at [562, 178] on button at bounding box center [564, 179] width 4 height 4
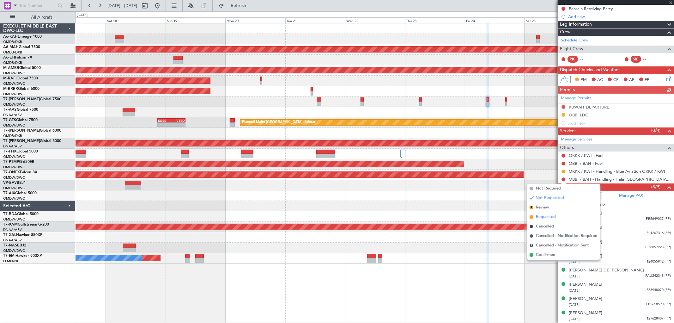
click at [547, 217] on span "Requested" at bounding box center [546, 217] width 20 height 6
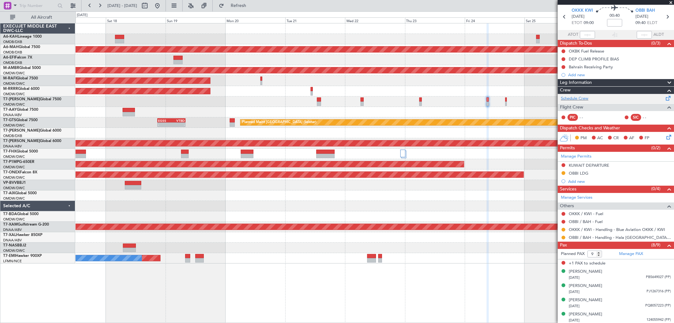
scroll to position [0, 0]
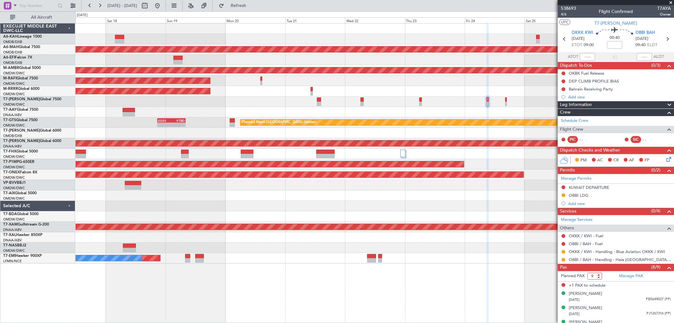
drag, startPoint x: 594, startPoint y: 277, endPoint x: 584, endPoint y: 279, distance: 11.0
click at [584, 279] on form "Planned PAX 9" at bounding box center [587, 276] width 58 height 10
type input "8"
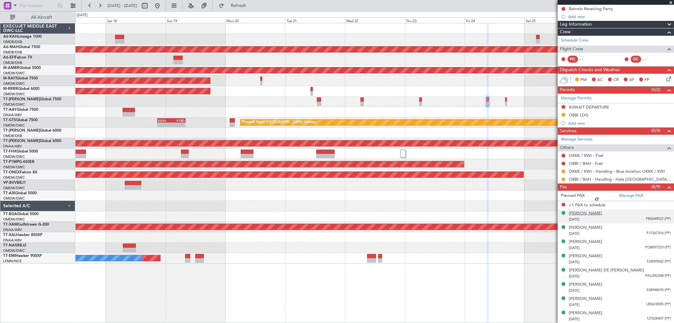
scroll to position [72, 0]
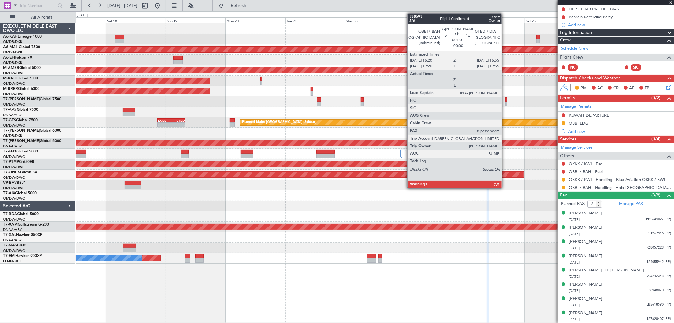
click at [505, 104] on div at bounding box center [506, 103] width 2 height 4
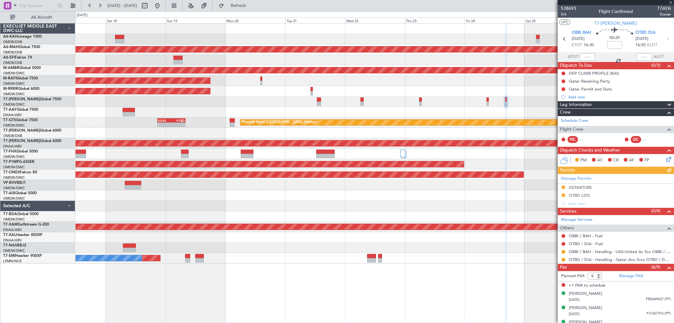
scroll to position [80, 0]
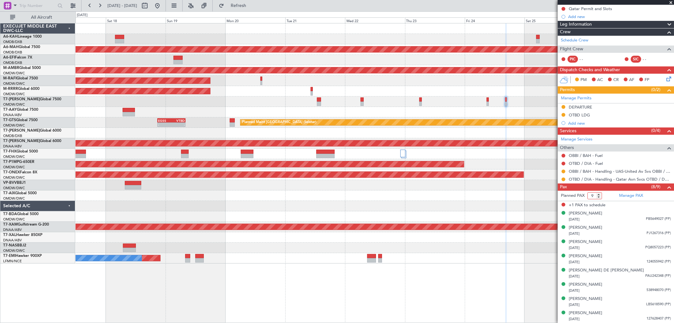
drag, startPoint x: 595, startPoint y: 197, endPoint x: 589, endPoint y: 200, distance: 7.1
click at [589, 200] on form "Planned PAX 9" at bounding box center [587, 196] width 58 height 10
type input "8"
click at [601, 171] on link "OBBI / BAH - Handling - UAS-United Av Svs OBBI / BAH" at bounding box center [620, 170] width 102 height 5
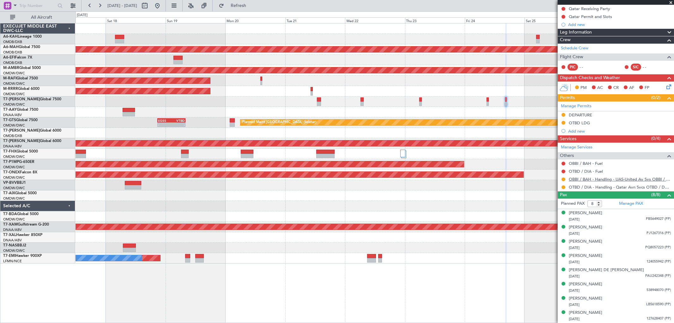
scroll to position [72, 0]
click at [249, 3] on span "Refresh" at bounding box center [238, 5] width 27 height 4
click at [563, 179] on button at bounding box center [564, 180] width 4 height 4
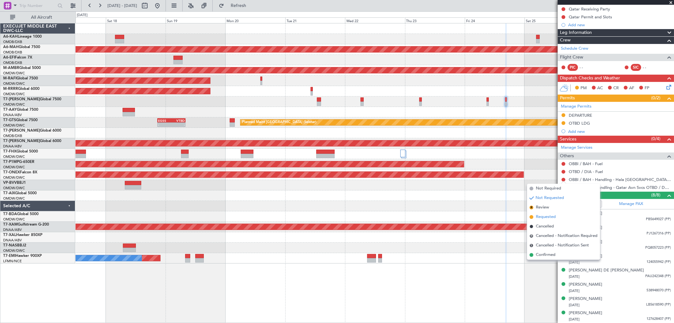
click at [546, 214] on span "Requested" at bounding box center [546, 217] width 20 height 6
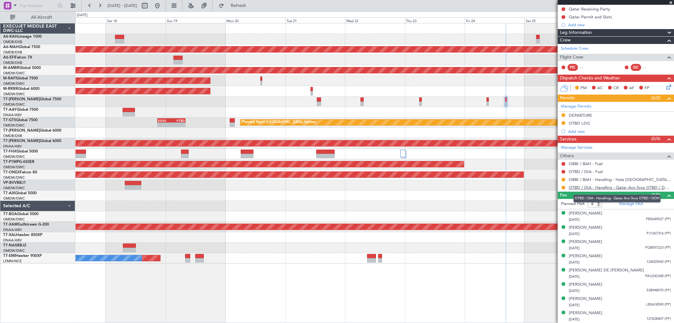
click at [603, 187] on link "OTBD / DIA - Handling - Qatar Avn Svcs OTBD / DOH" at bounding box center [620, 187] width 102 height 5
click at [251, 8] on button "Refresh" at bounding box center [235, 6] width 38 height 10
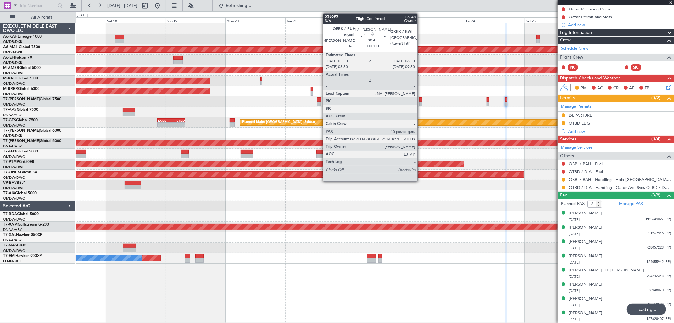
click at [421, 103] on div at bounding box center [420, 103] width 3 height 4
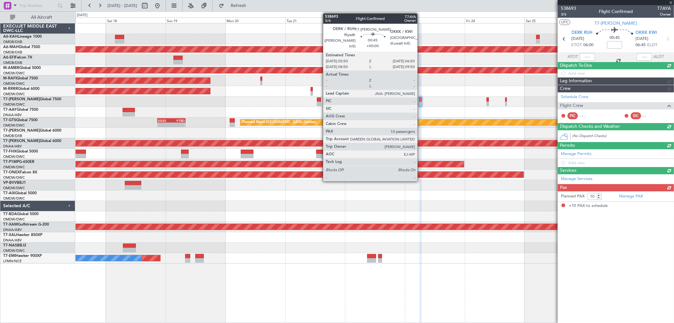
scroll to position [0, 0]
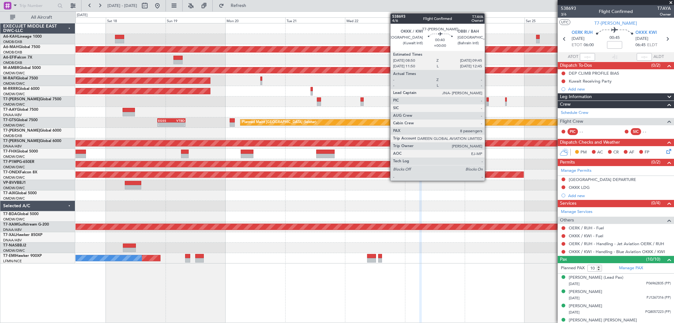
click at [488, 101] on div at bounding box center [488, 103] width 3 height 4
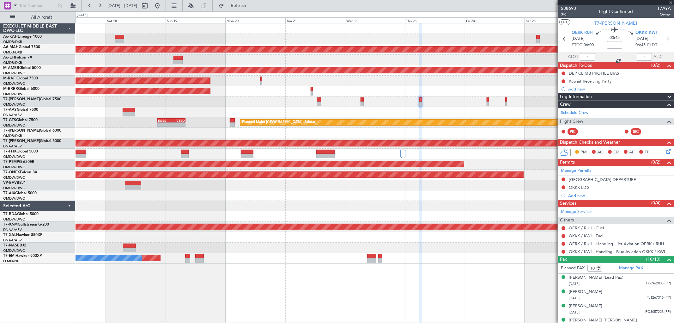
type input "8"
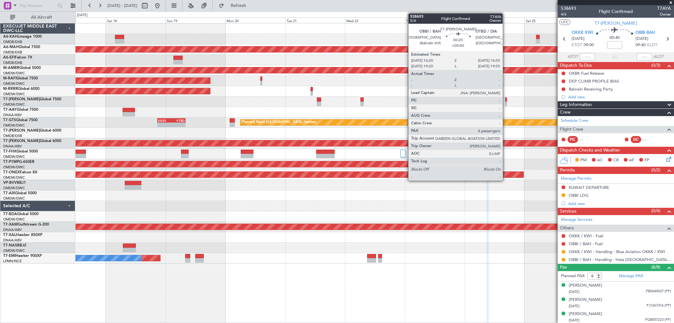
click at [506, 99] on div at bounding box center [506, 99] width 2 height 4
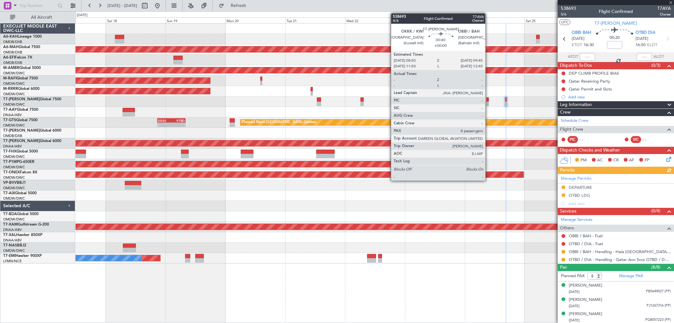
click at [489, 103] on div at bounding box center [488, 103] width 3 height 4
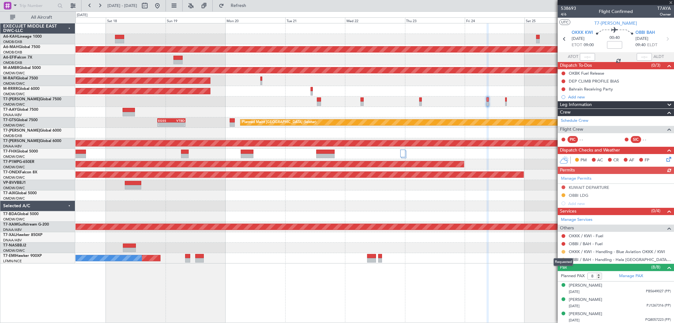
click at [563, 250] on button at bounding box center [564, 252] width 4 height 4
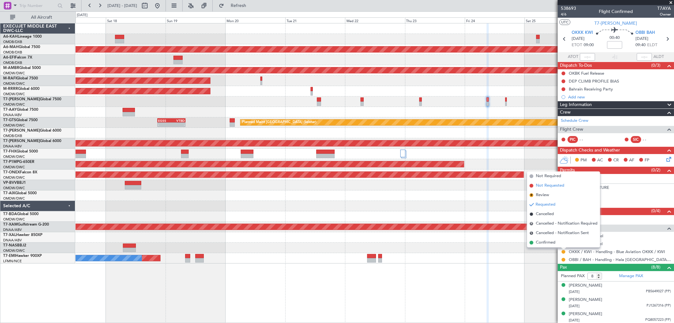
click at [539, 183] on span "Not Requested" at bounding box center [550, 185] width 28 height 6
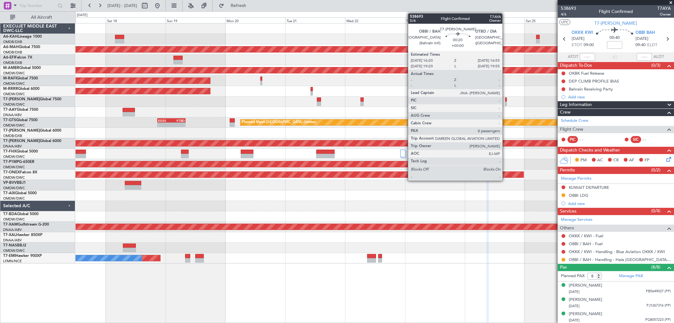
click at [506, 98] on div at bounding box center [506, 99] width 2 height 4
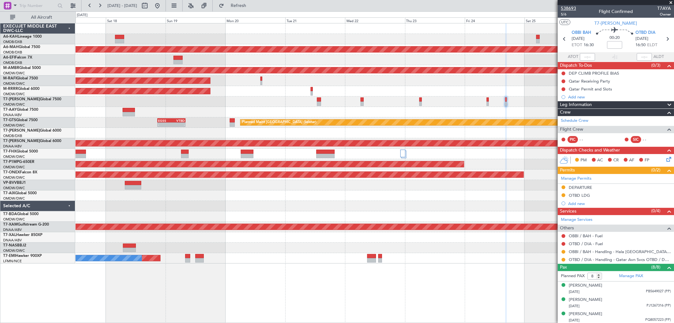
click at [576, 8] on span "538693" at bounding box center [568, 8] width 15 height 7
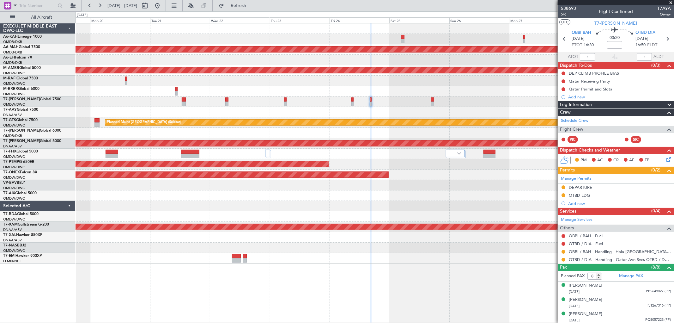
click at [307, 92] on div "Unplanned Maint [GEOGRAPHIC_DATA] ([GEOGRAPHIC_DATA] Intl) Planned Maint [GEOGR…" at bounding box center [375, 143] width 598 height 240
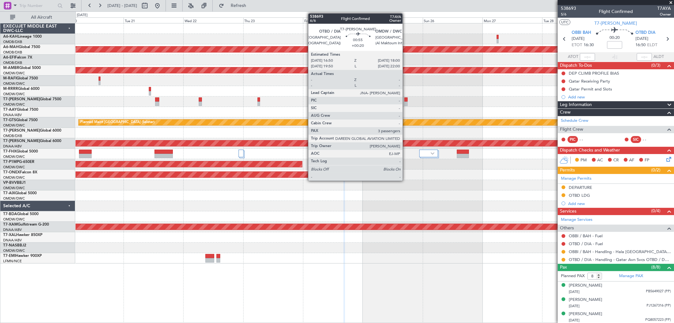
click at [406, 103] on div at bounding box center [406, 103] width 3 height 4
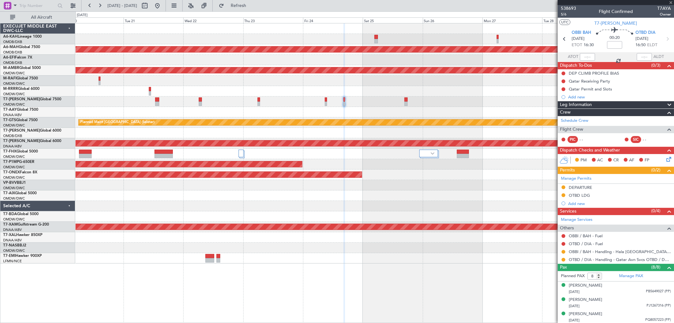
type input "+00:20"
type input "3"
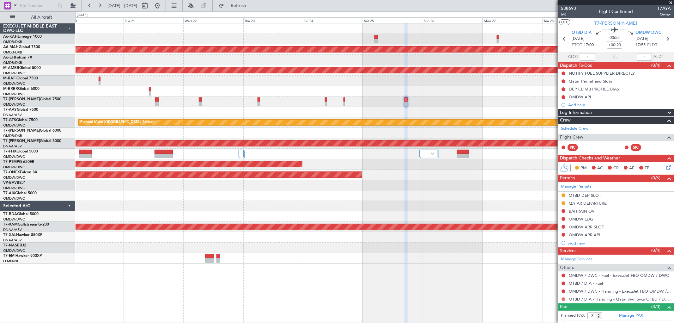
click at [563, 298] on button at bounding box center [564, 299] width 4 height 4
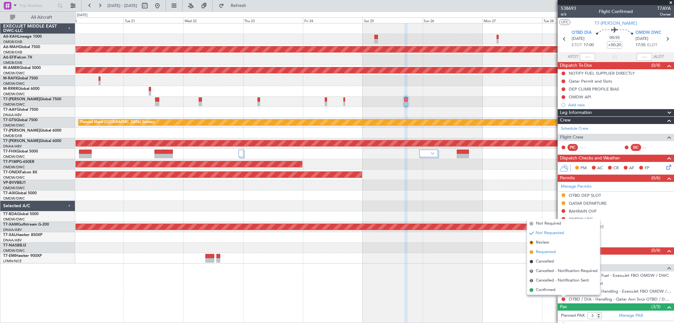
click at [543, 251] on span "Requested" at bounding box center [546, 252] width 20 height 6
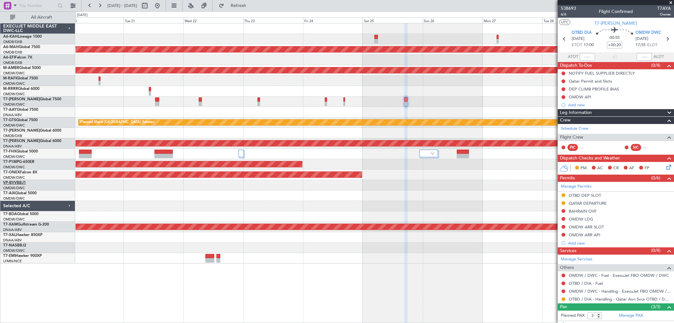
click at [18, 183] on link "VP-BVV BBJ1" at bounding box center [14, 183] width 23 height 4
click at [162, 5] on button at bounding box center [157, 6] width 10 height 10
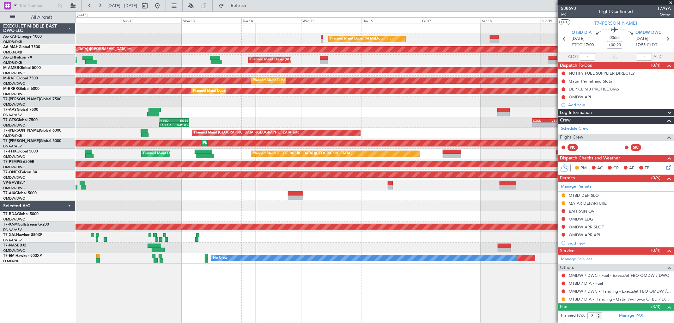
click at [384, 59] on div "Planned Maint Dubai (Al Maktoum Intl) AOG Maint [GEOGRAPHIC_DATA] (Al Maktoum I…" at bounding box center [375, 60] width 598 height 10
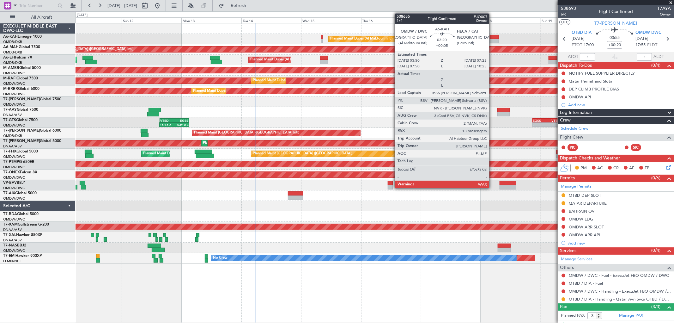
click at [492, 40] on div at bounding box center [494, 41] width 9 height 4
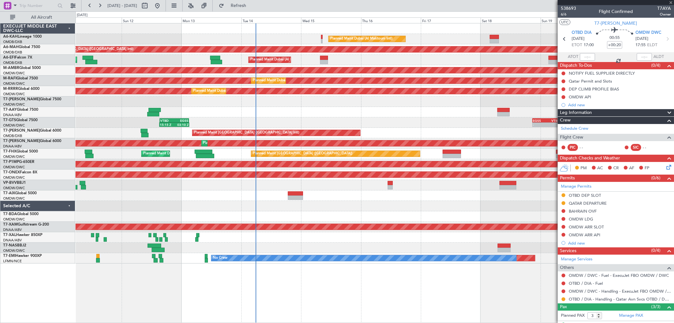
type input "+00:05"
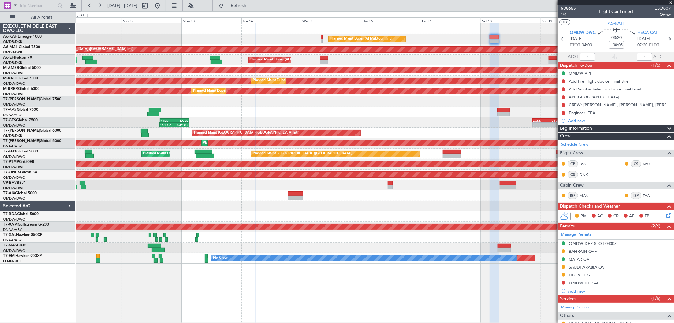
click at [671, 2] on span at bounding box center [671, 3] width 6 height 6
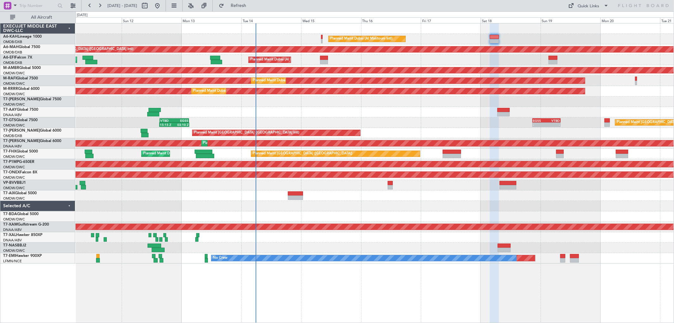
type input "0"
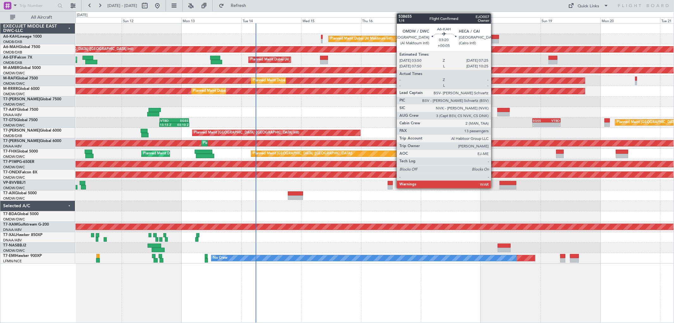
click at [494, 40] on div at bounding box center [494, 41] width 9 height 4
